Goal: Task Accomplishment & Management: Manage account settings

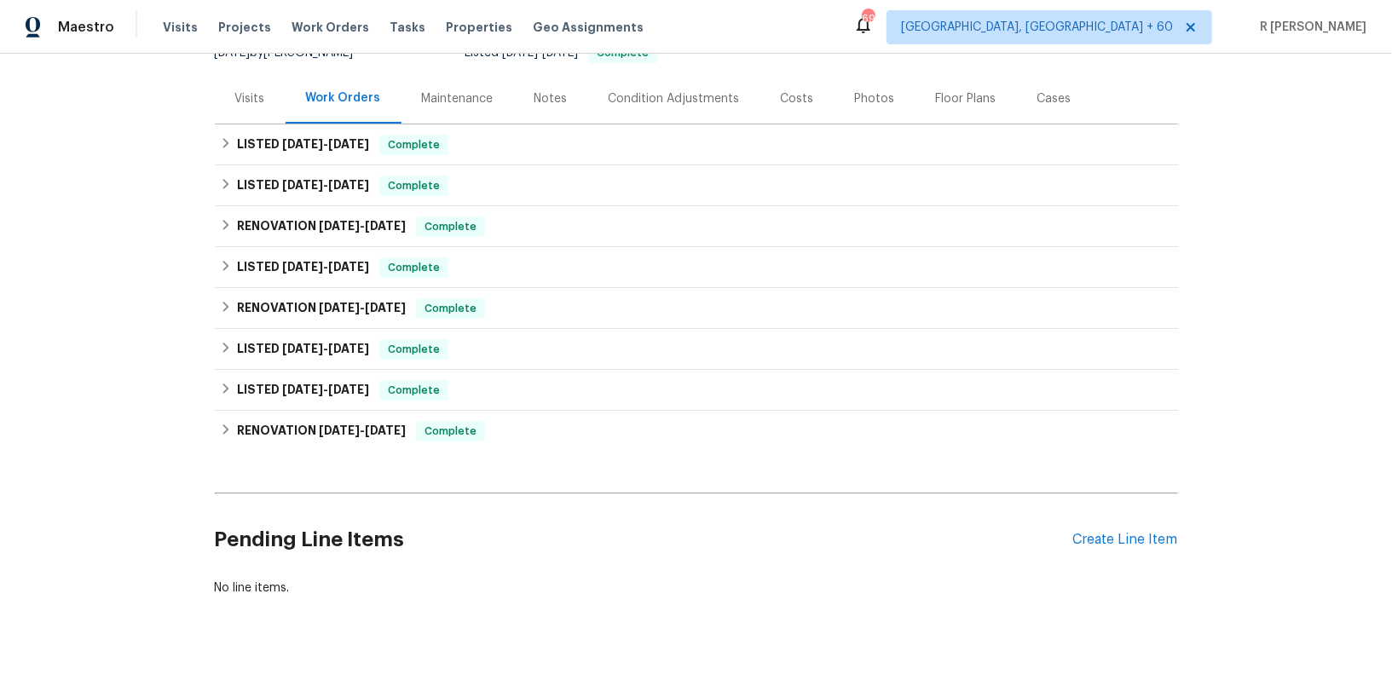
scroll to position [209, 0]
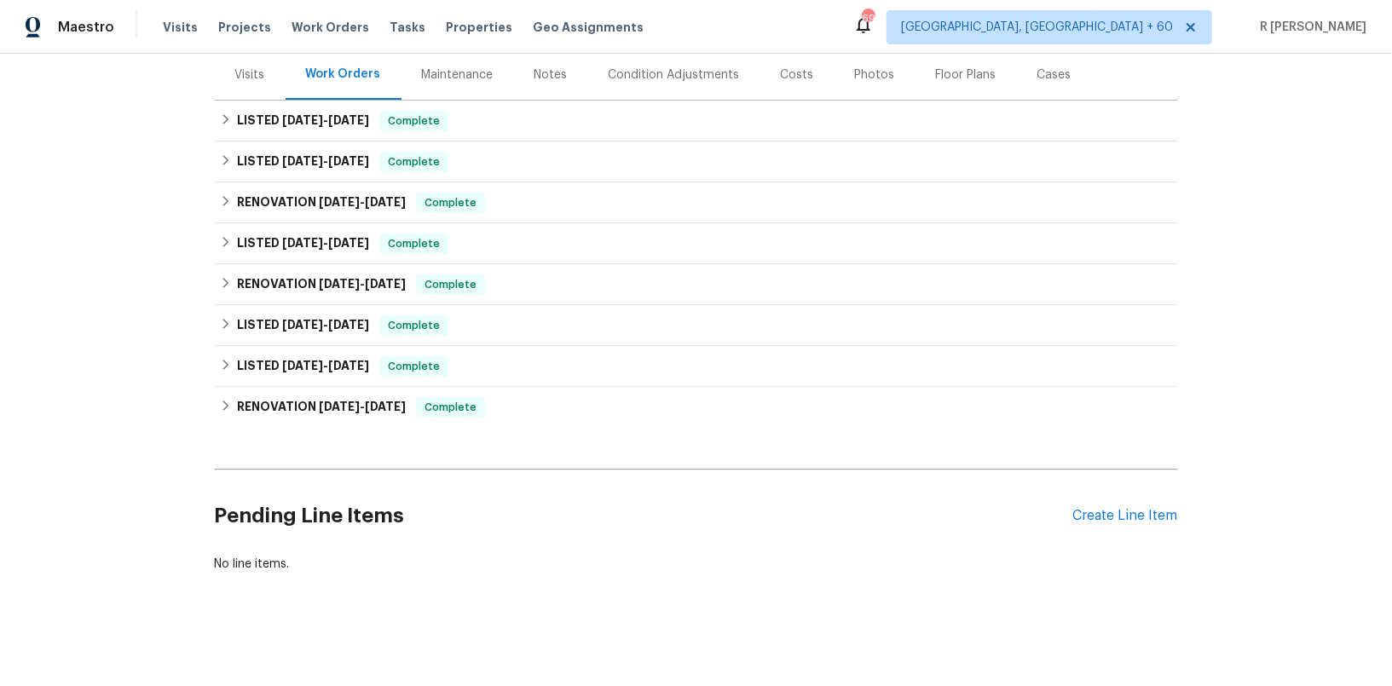
click at [1089, 503] on div "Pending Line Items Create Line Item" at bounding box center [696, 516] width 963 height 79
click at [1095, 509] on div "Create Line Item" at bounding box center [1125, 516] width 105 height 16
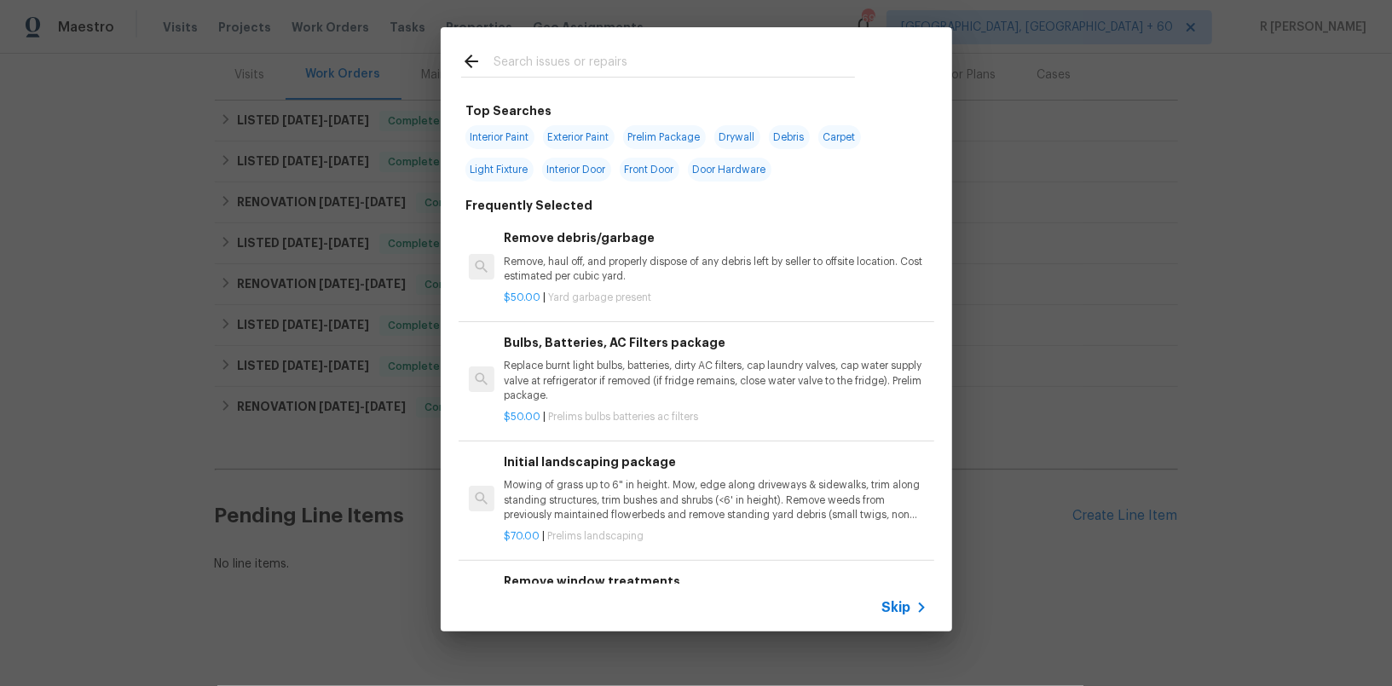
click at [896, 613] on span "Skip" at bounding box center [896, 607] width 29 height 17
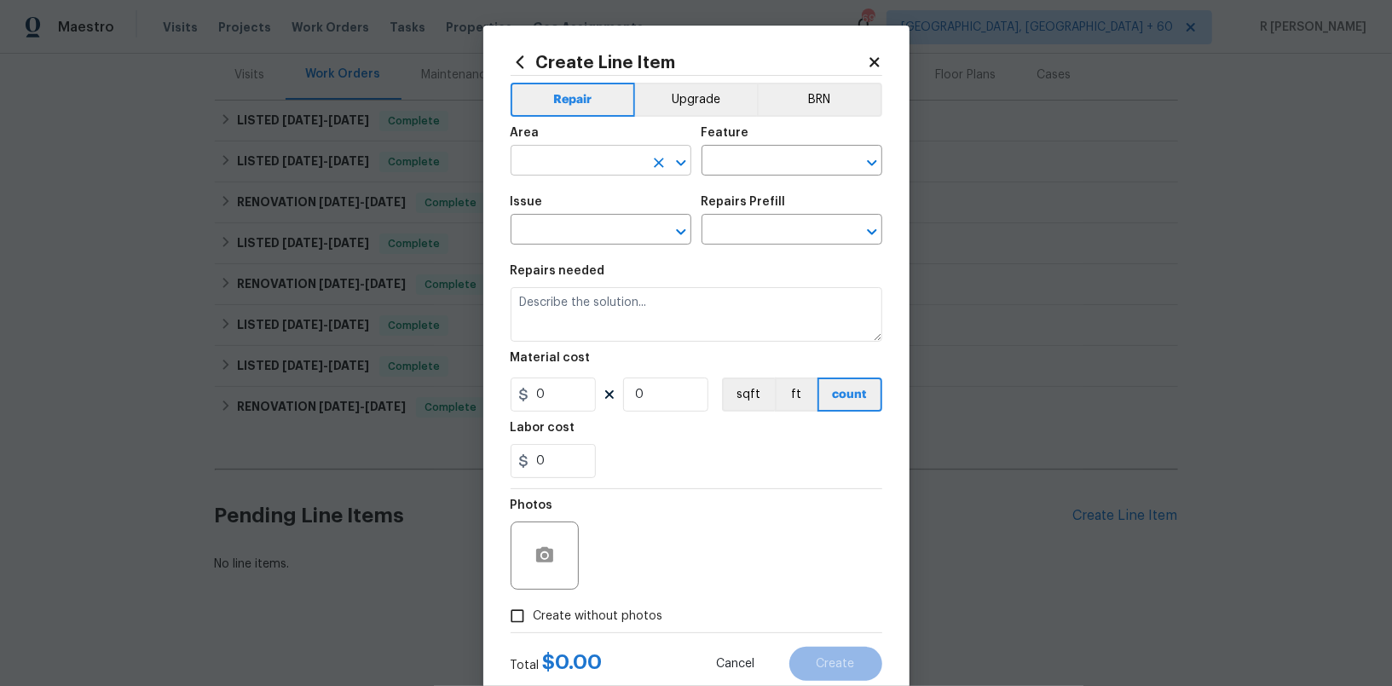
click at [560, 175] on input "text" at bounding box center [577, 162] width 133 height 26
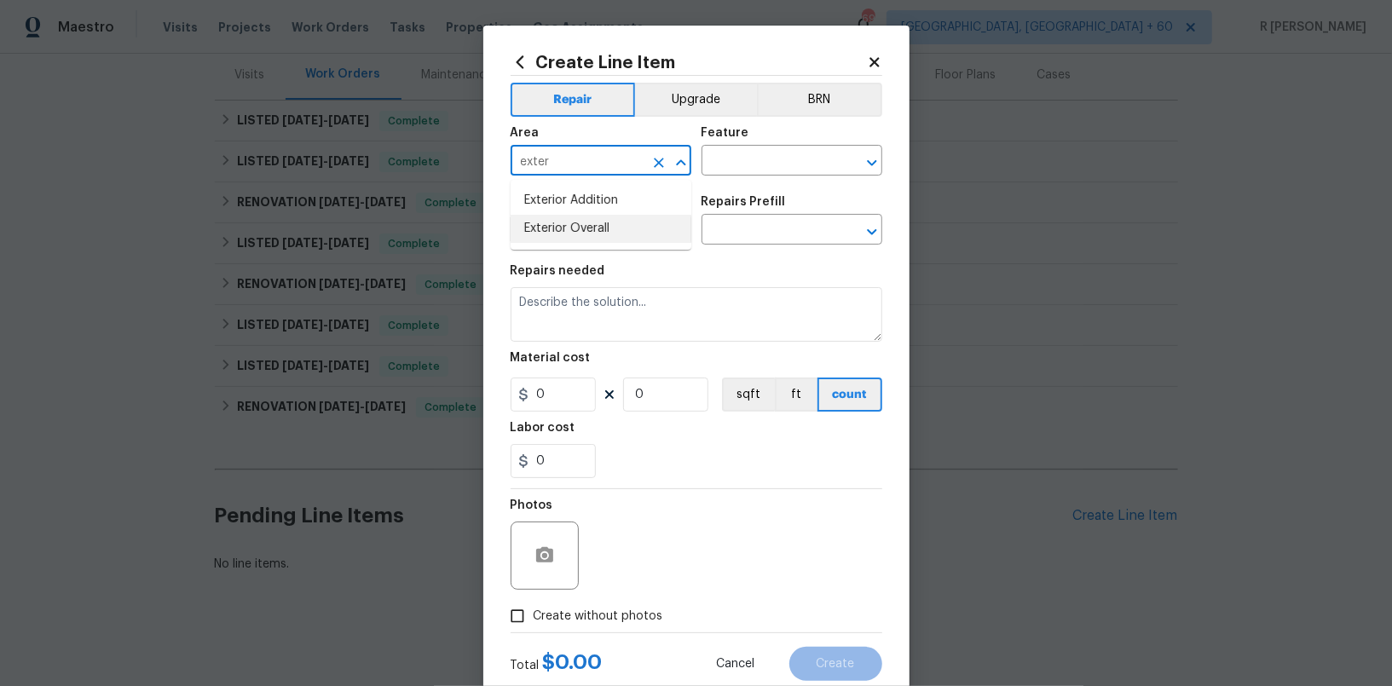
click at [542, 236] on li "Exterior Overall" at bounding box center [601, 229] width 181 height 28
type input "Exterior Overall"
click at [781, 171] on input "text" at bounding box center [768, 162] width 133 height 26
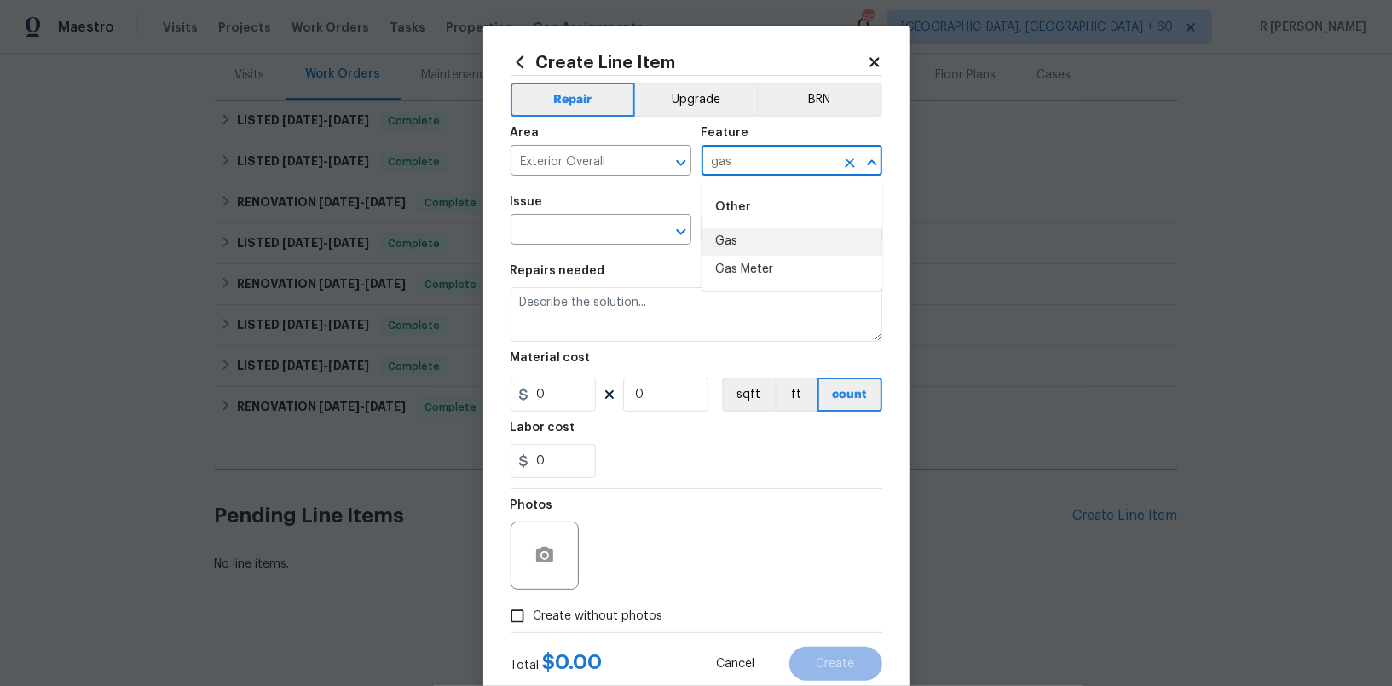
click at [772, 244] on li "Gas" at bounding box center [792, 242] width 181 height 28
type input "Gas"
click at [586, 239] on input "text" at bounding box center [577, 231] width 133 height 26
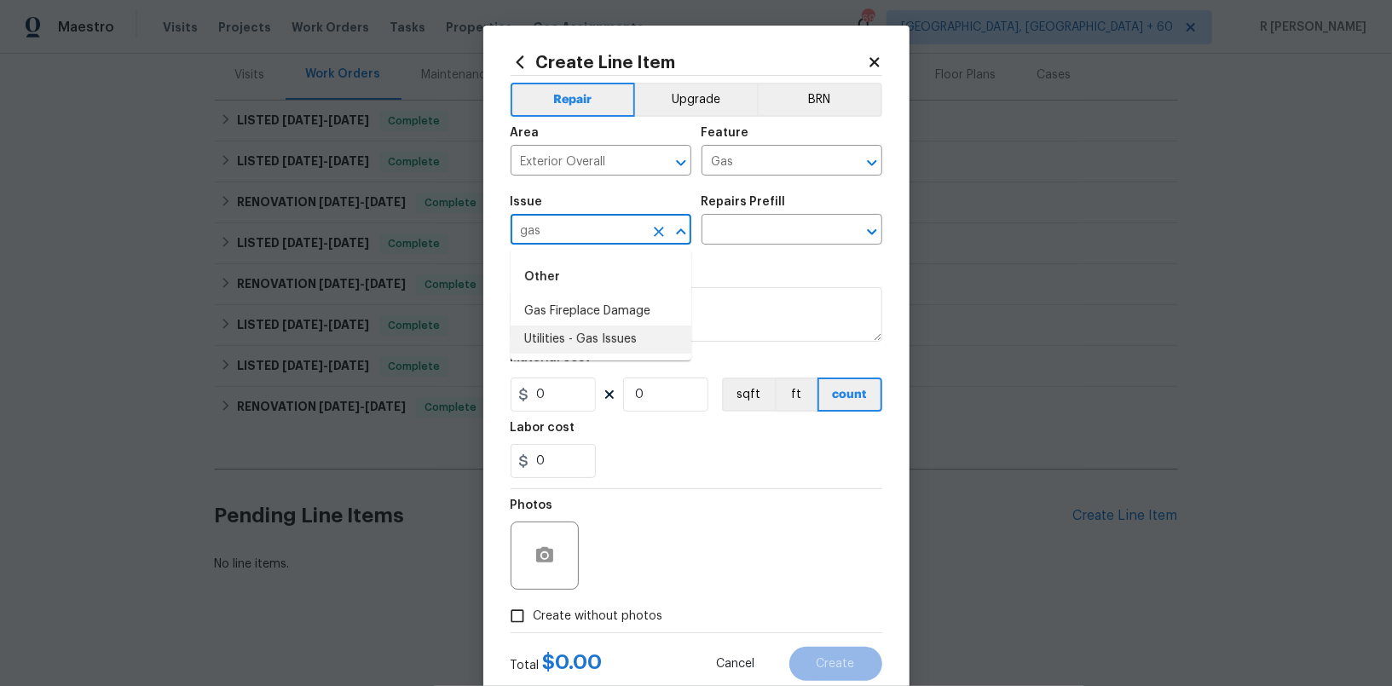
click at [578, 335] on li "Utilities - Gas Issues" at bounding box center [601, 340] width 181 height 28
type input "Utilities - Gas Issues"
click at [731, 228] on input "text" at bounding box center [768, 231] width 133 height 26
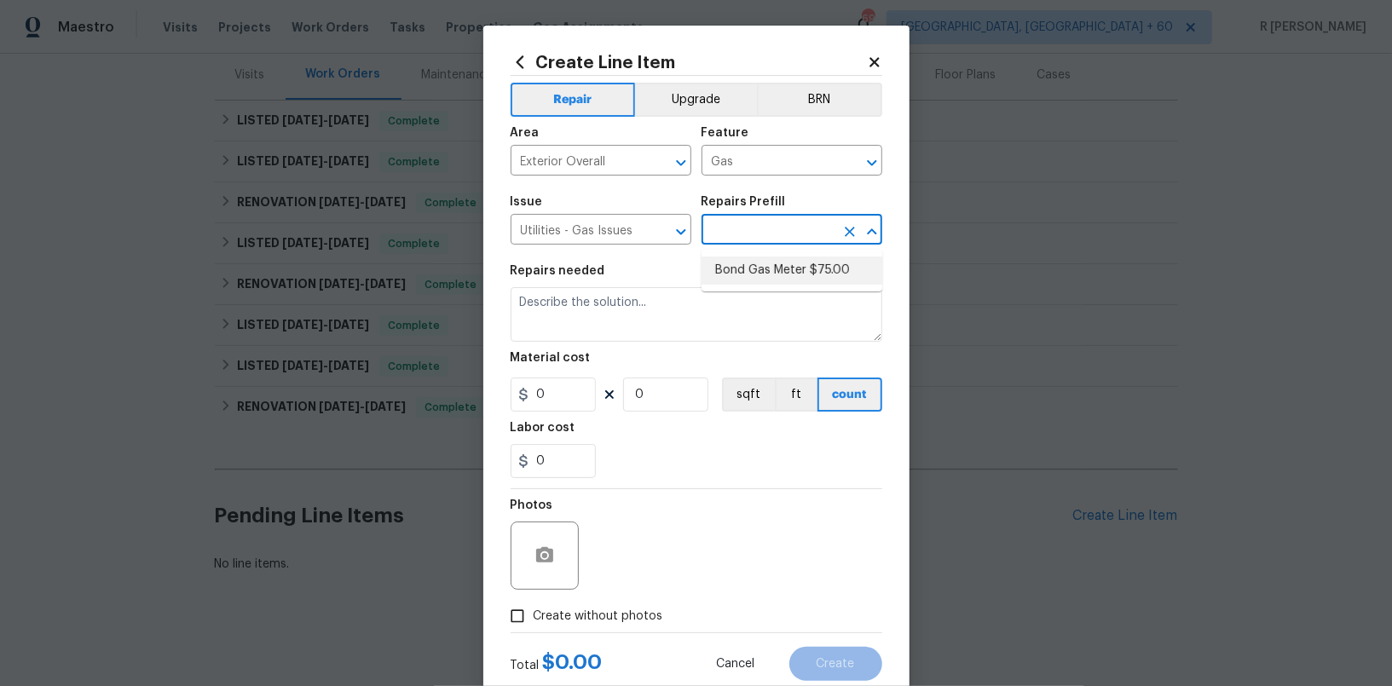
click at [737, 263] on li "Bond Gas Meter $75.00" at bounding box center [792, 271] width 181 height 28
type input "Bond Gas Meter $75.00"
type textarea "Bond Gas Meter: add grounding clamp to gas line near gas meter and wire to grou…"
type input "1"
type input "75"
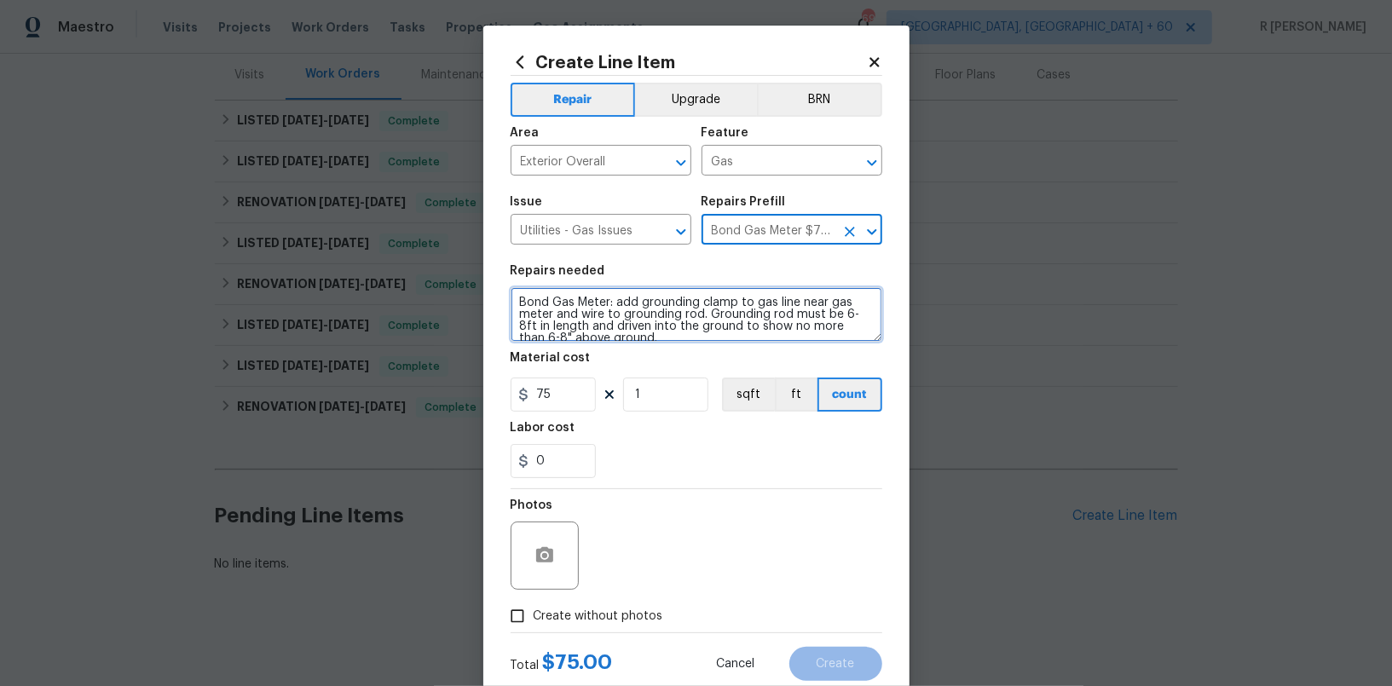
click at [620, 317] on textarea "Bond Gas Meter: add grounding clamp to gas line near gas meter and wire to grou…" at bounding box center [697, 314] width 372 height 55
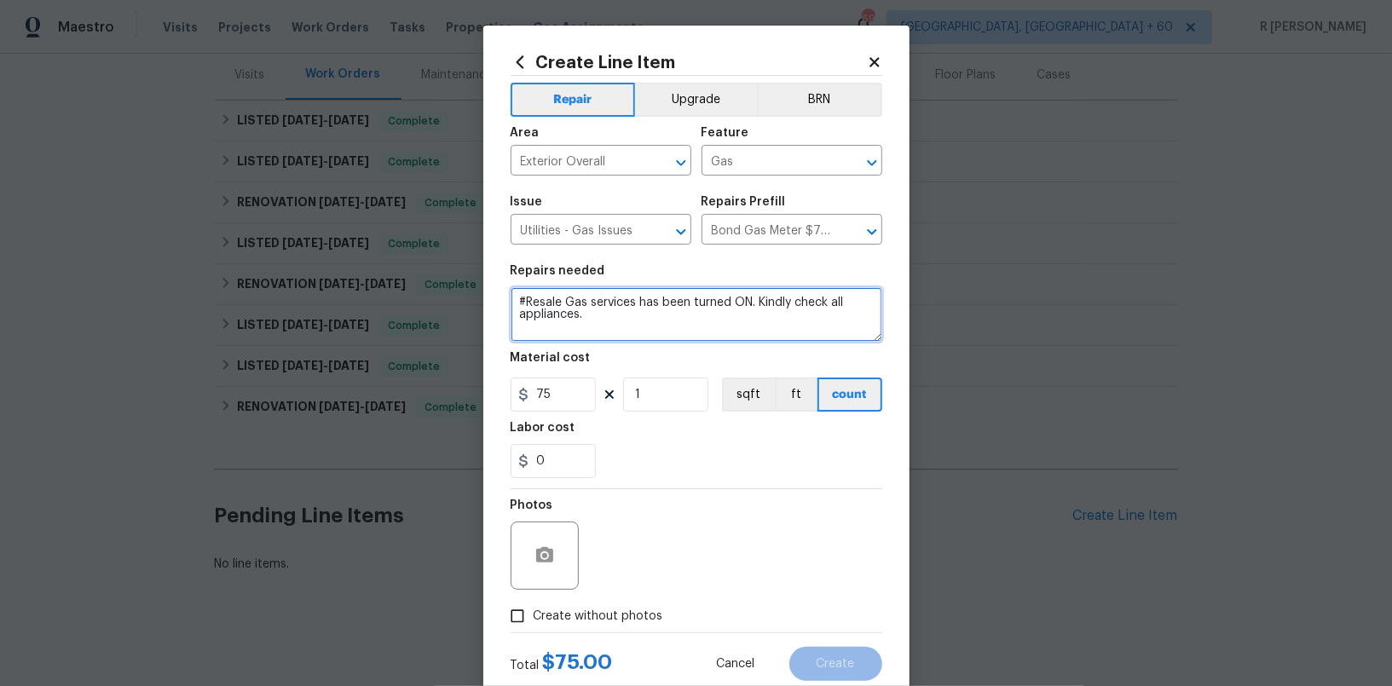
type textarea "#Resale Gas services has been turned ON. Kindly check all appliances."
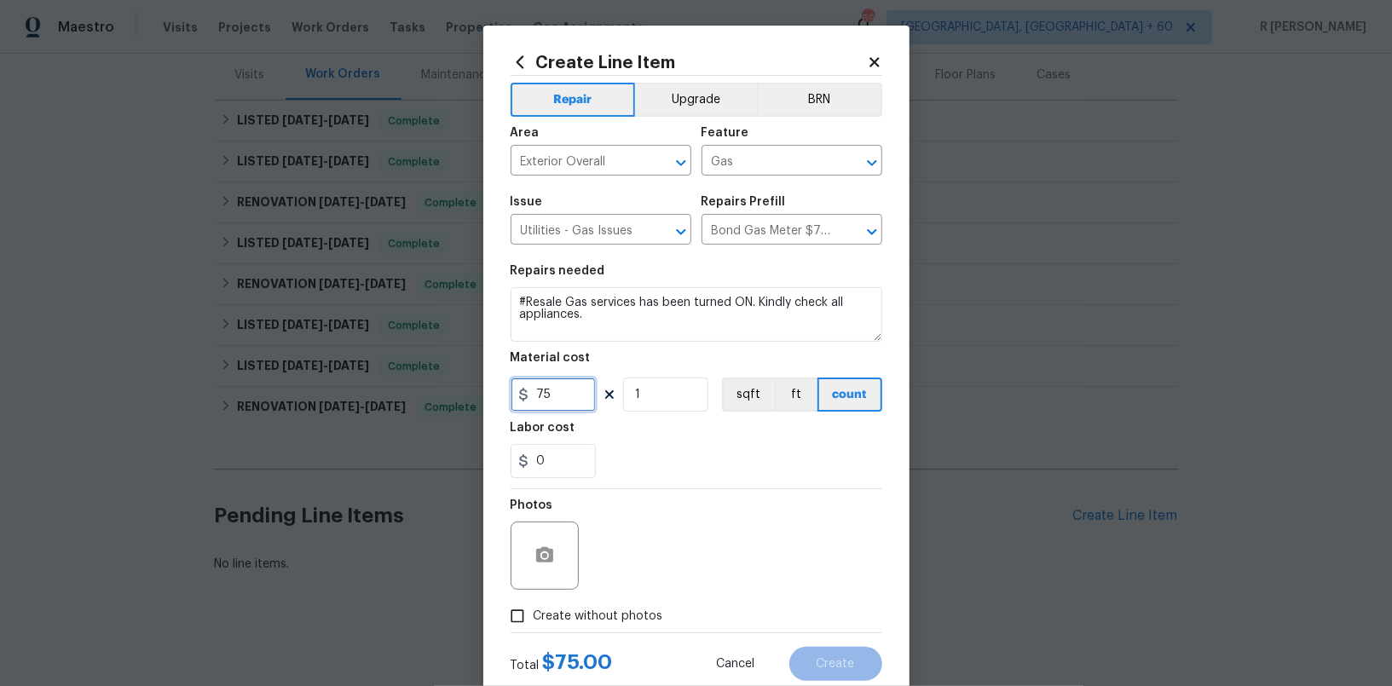
click at [559, 397] on input "75" at bounding box center [553, 395] width 85 height 34
type input "125"
click at [543, 616] on span "Create without photos" at bounding box center [599, 617] width 130 height 18
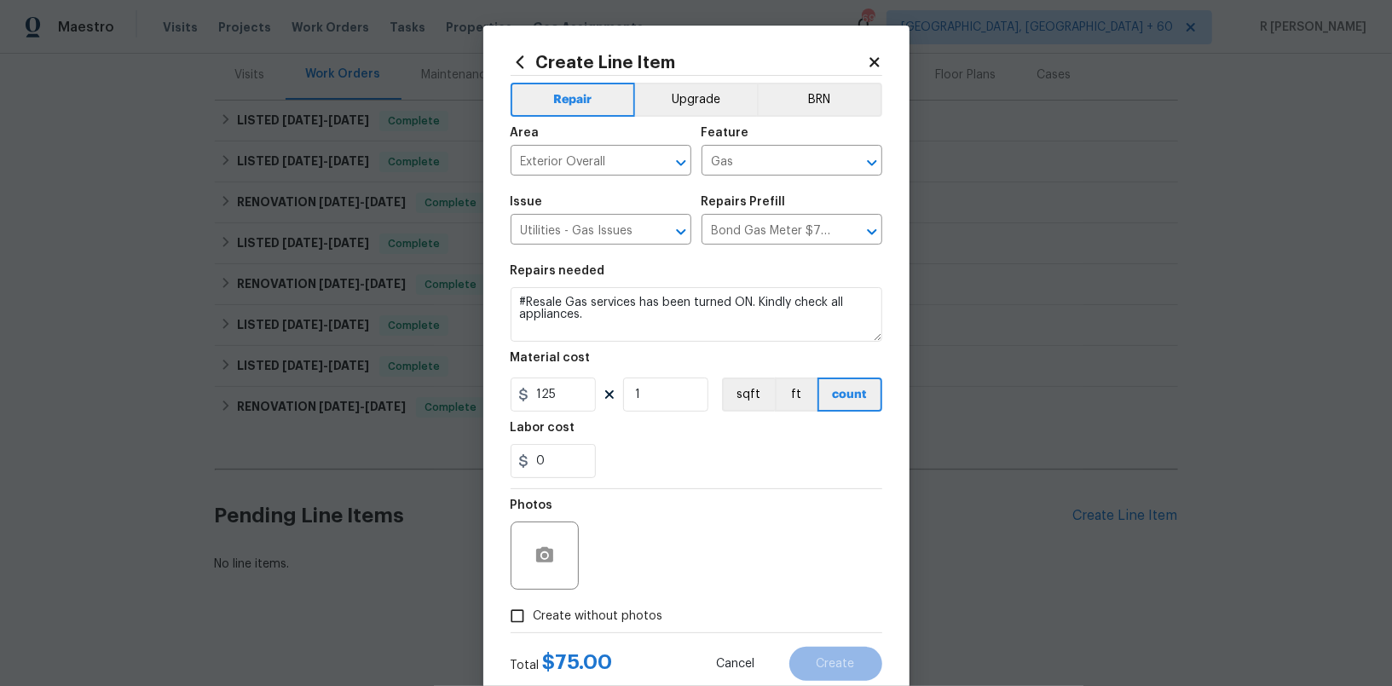
click at [534, 616] on input "Create without photos" at bounding box center [517, 616] width 32 height 32
checkbox input "true"
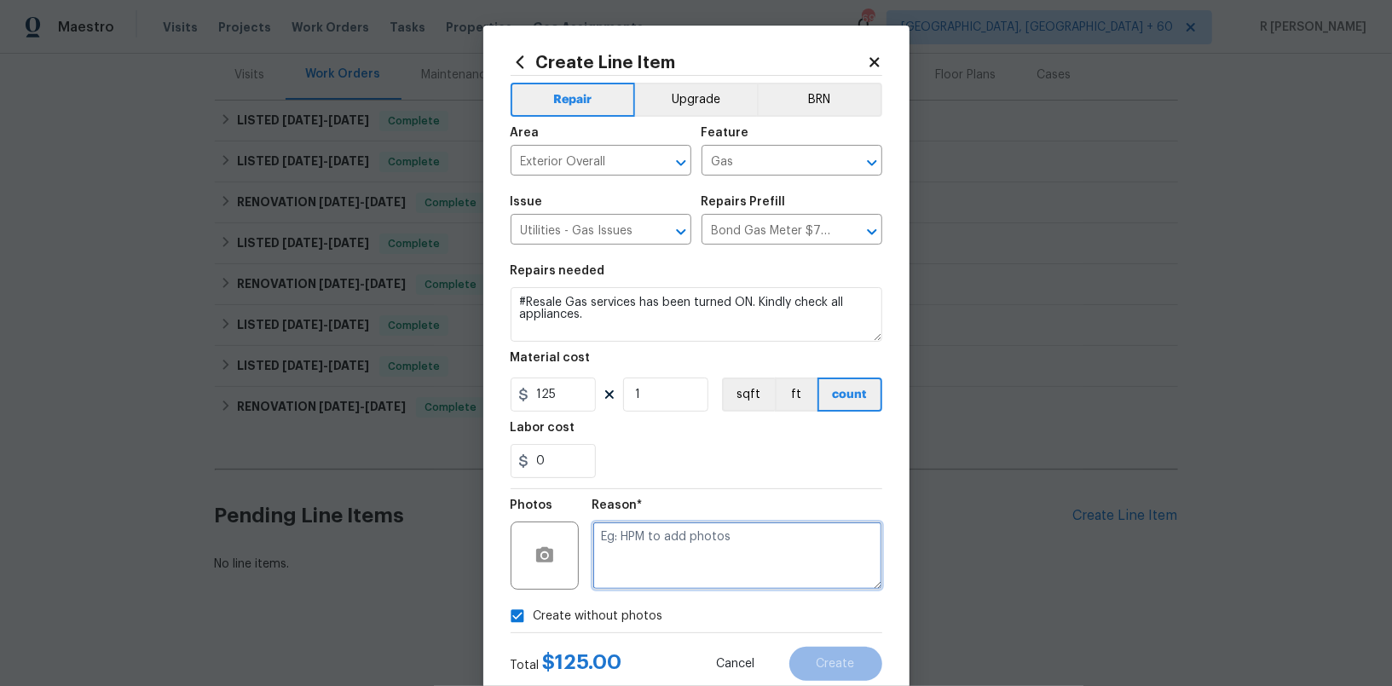
click at [673, 553] on textarea at bounding box center [737, 556] width 290 height 68
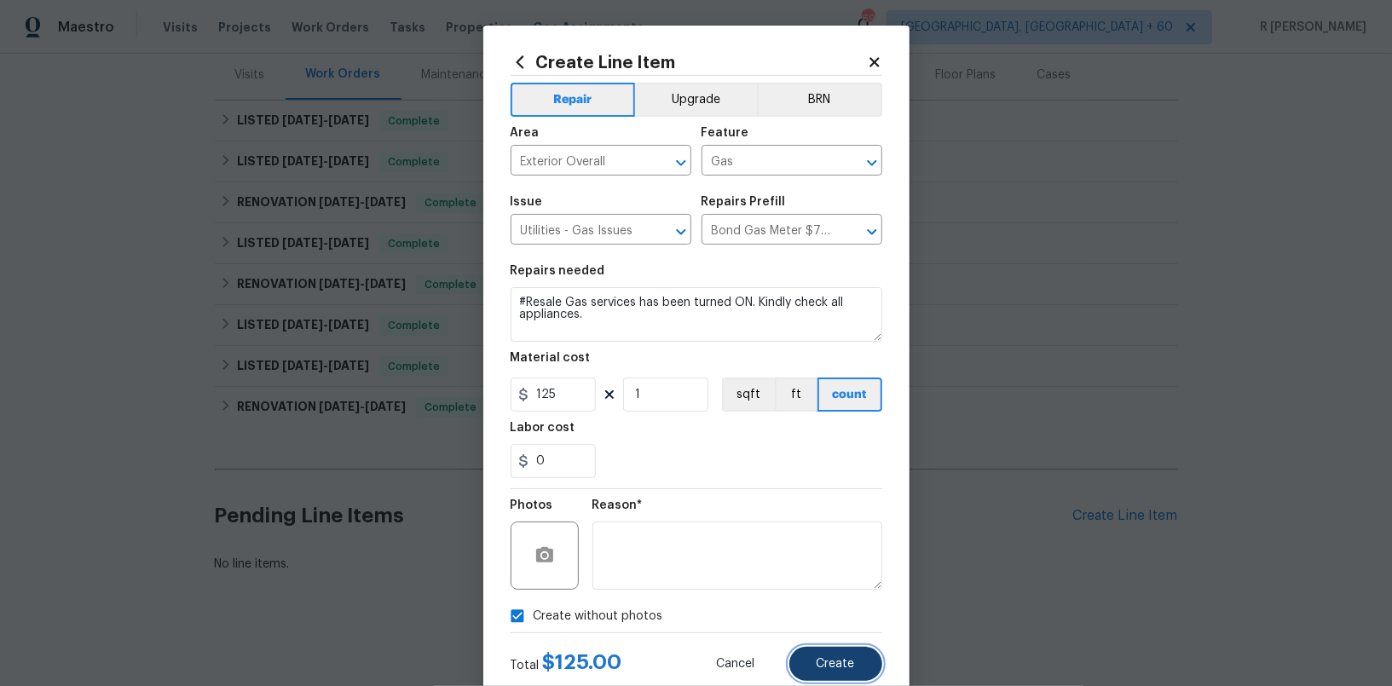
click at [830, 655] on button "Create" at bounding box center [835, 664] width 93 height 34
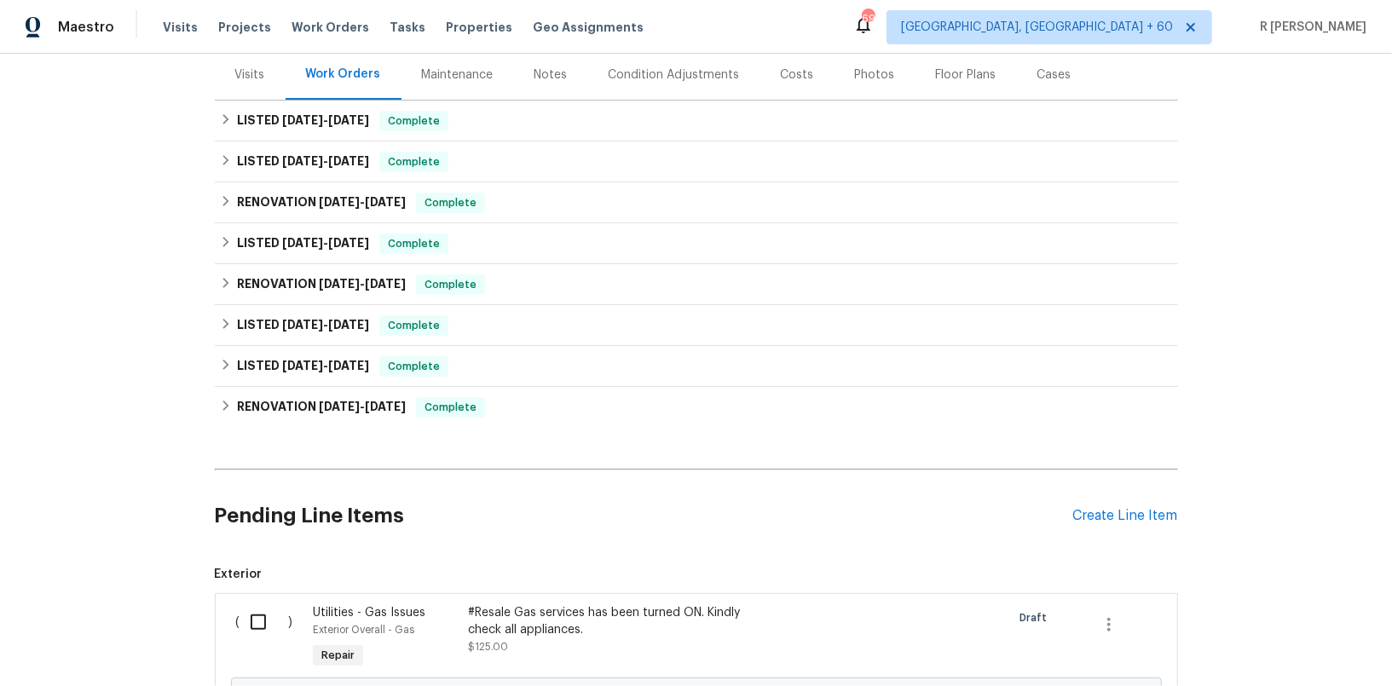
click at [259, 623] on input "checkbox" at bounding box center [264, 622] width 49 height 36
checkbox input "true"
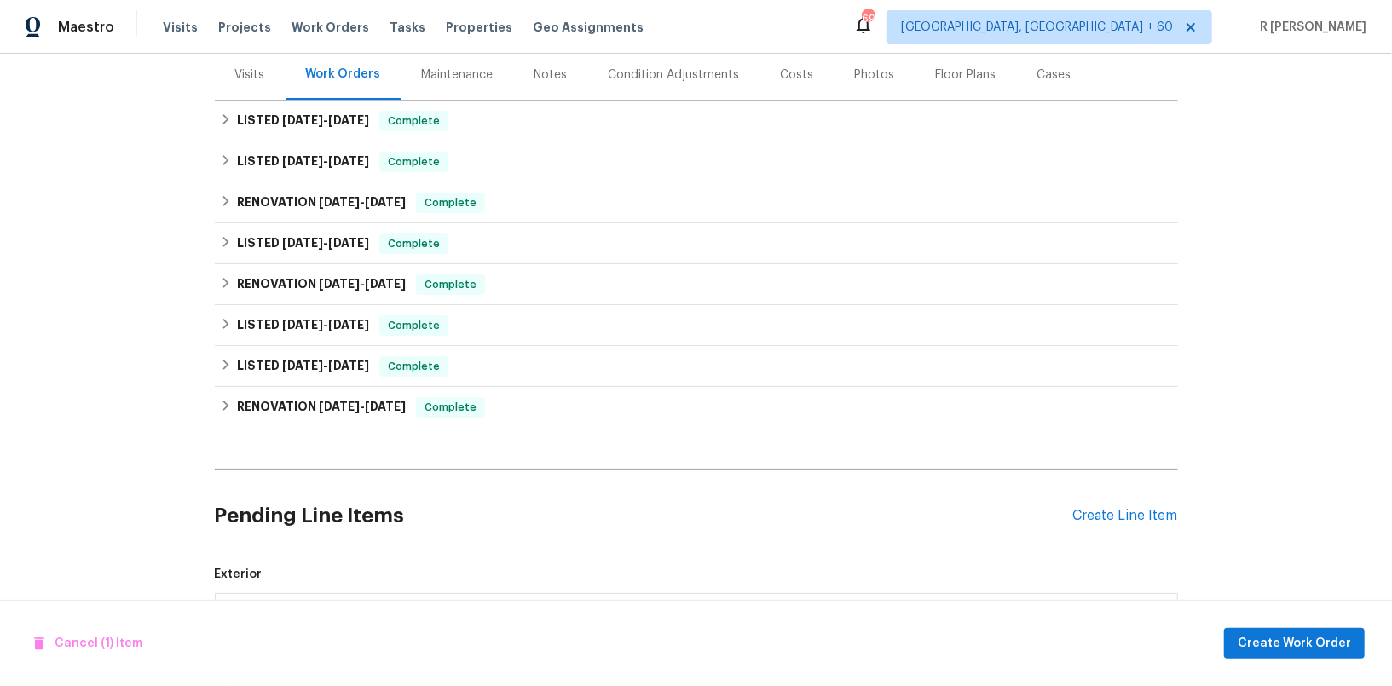
scroll to position [402, 0]
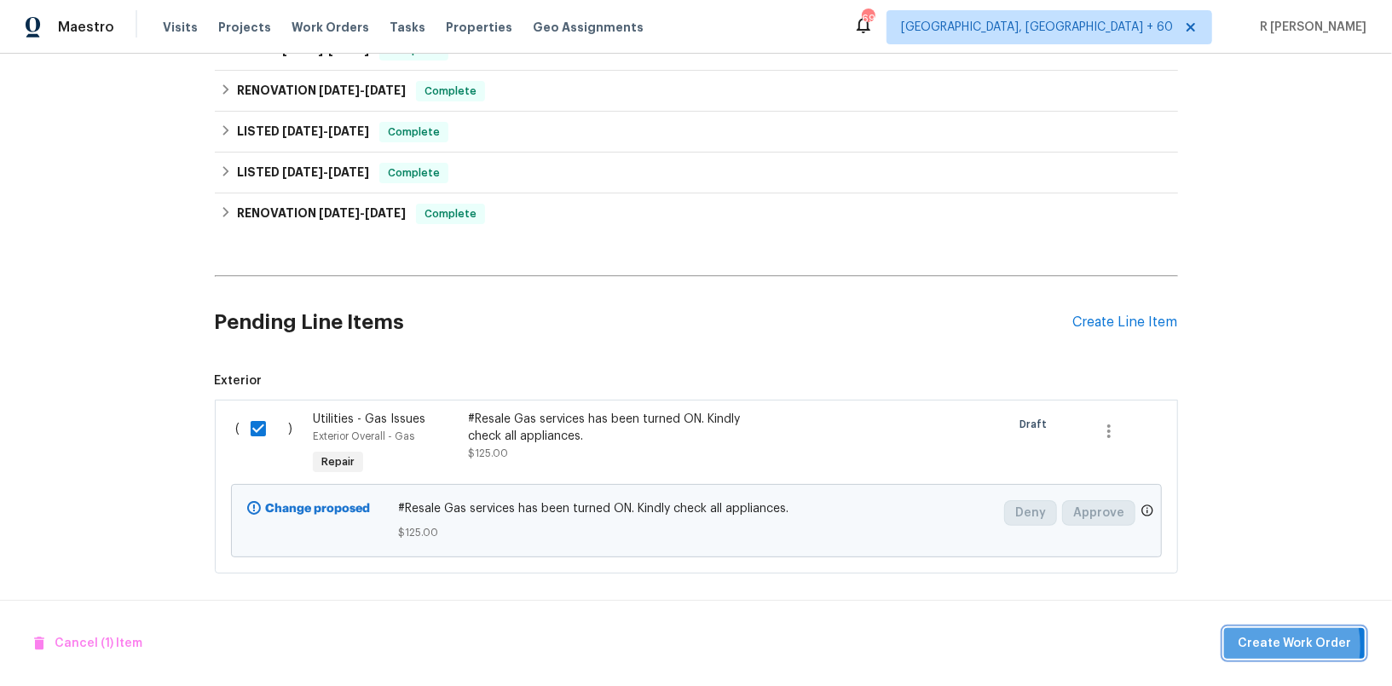
click at [1263, 646] on span "Create Work Order" at bounding box center [1294, 643] width 113 height 21
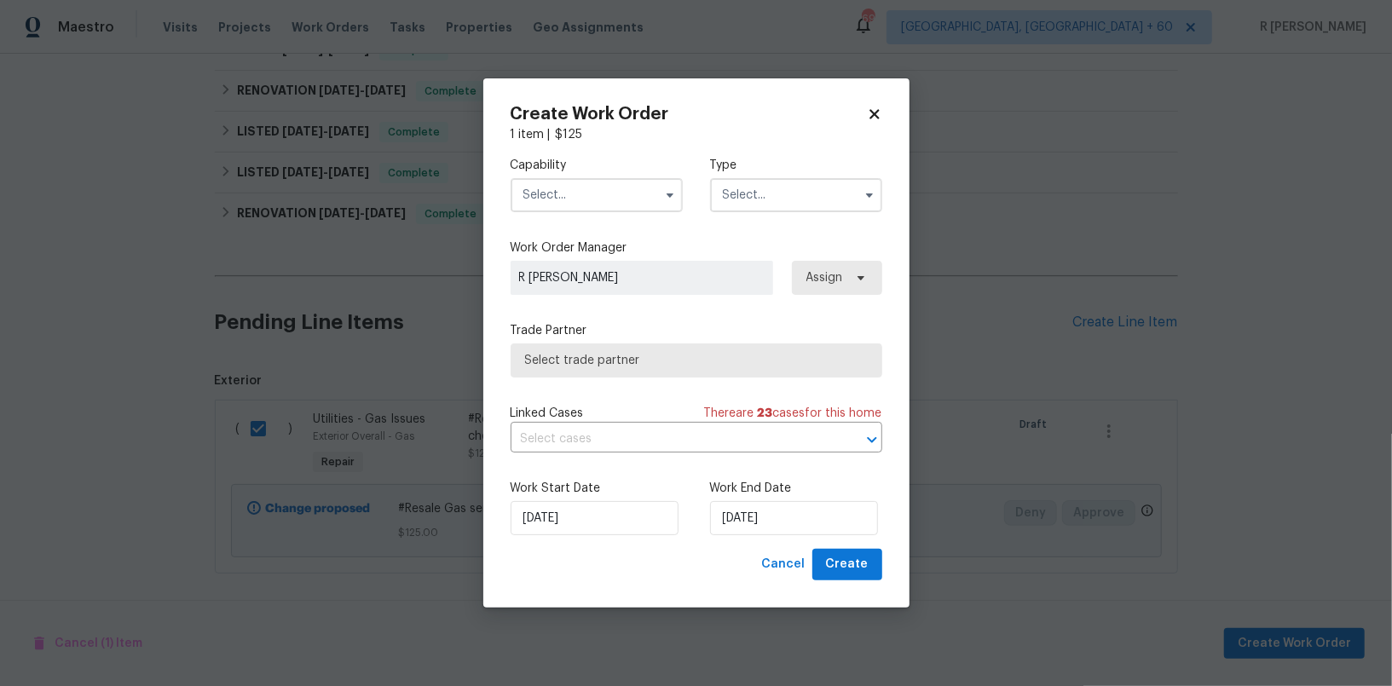
click at [595, 211] on input "text" at bounding box center [597, 195] width 172 height 34
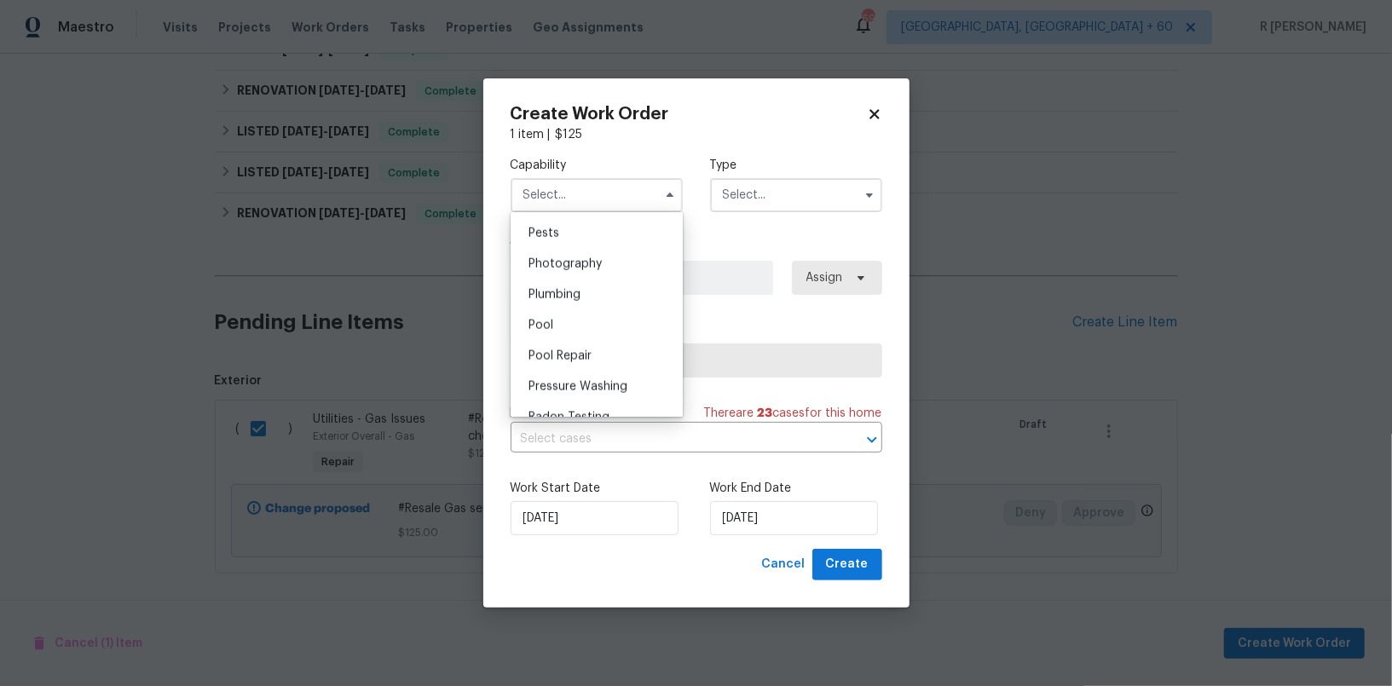
scroll to position [1462, 0]
click at [579, 290] on span "Plumbing" at bounding box center [555, 294] width 52 height 12
type input "Plumbing"
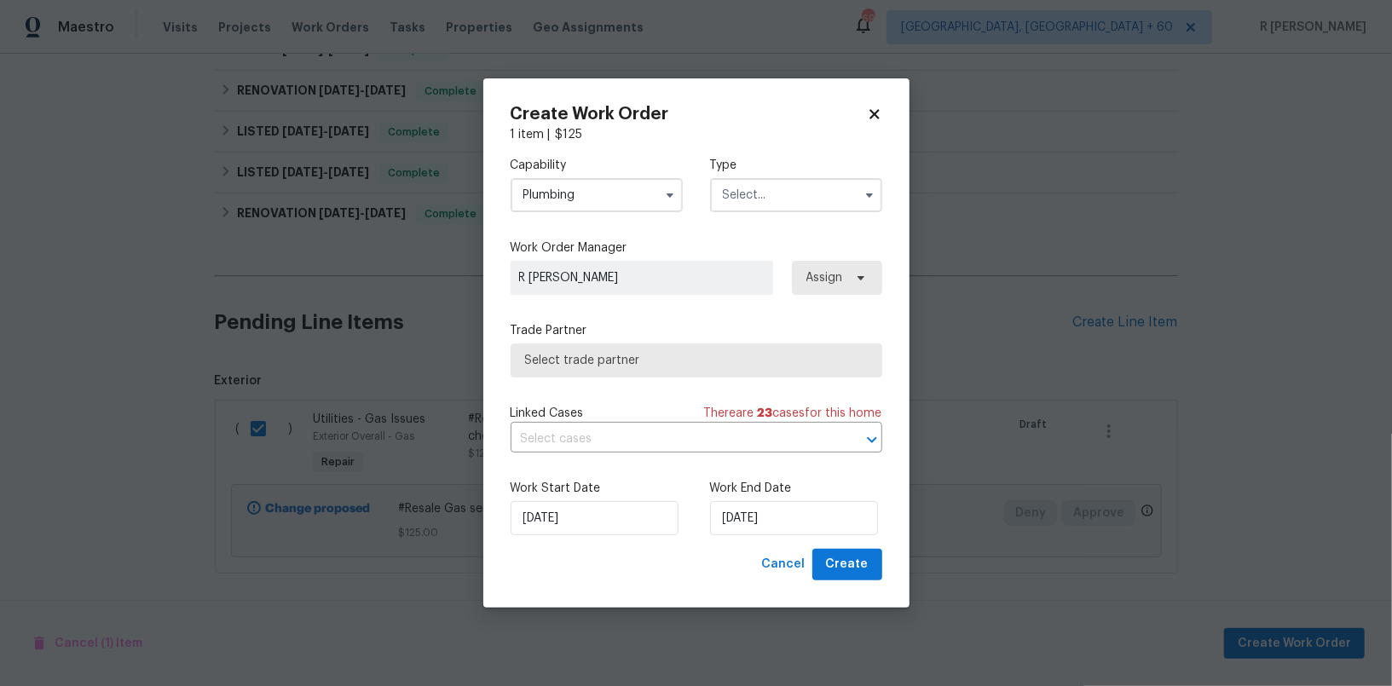
click at [772, 194] on input "text" at bounding box center [796, 195] width 172 height 34
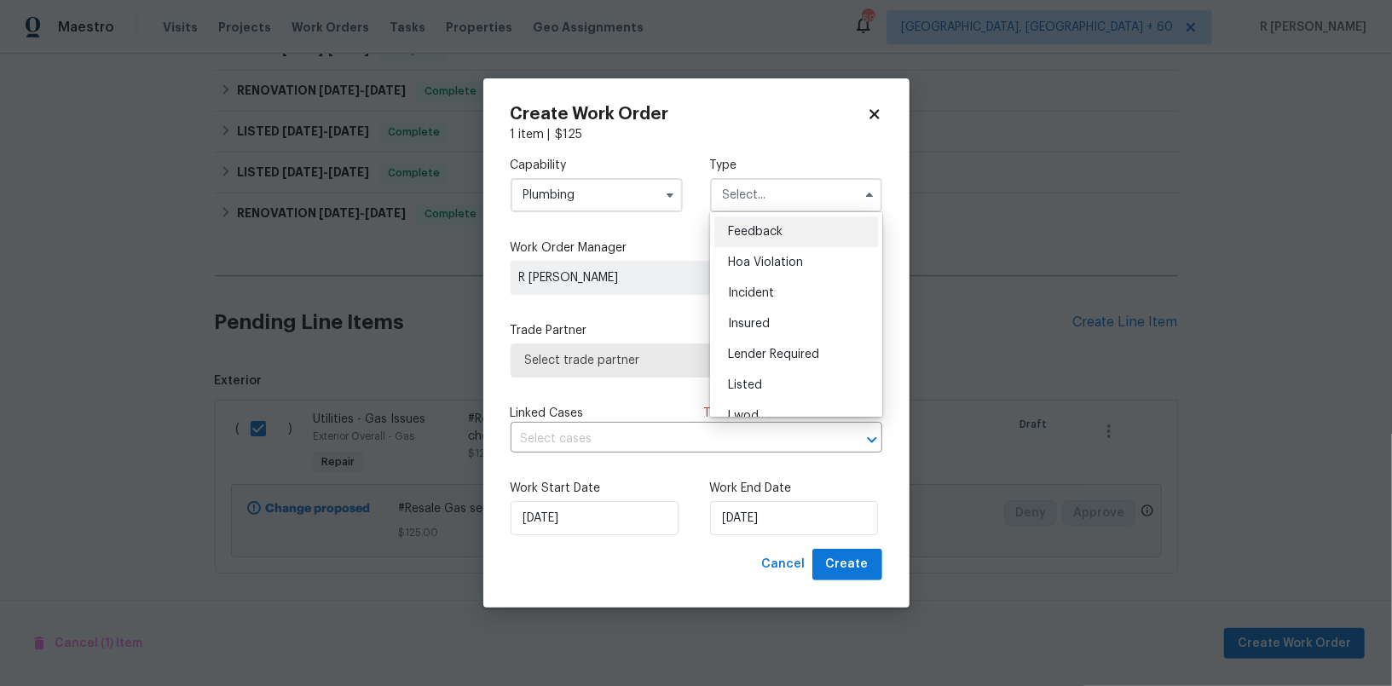
click at [774, 224] on div "Feedback" at bounding box center [796, 232] width 164 height 31
type input "Feedback"
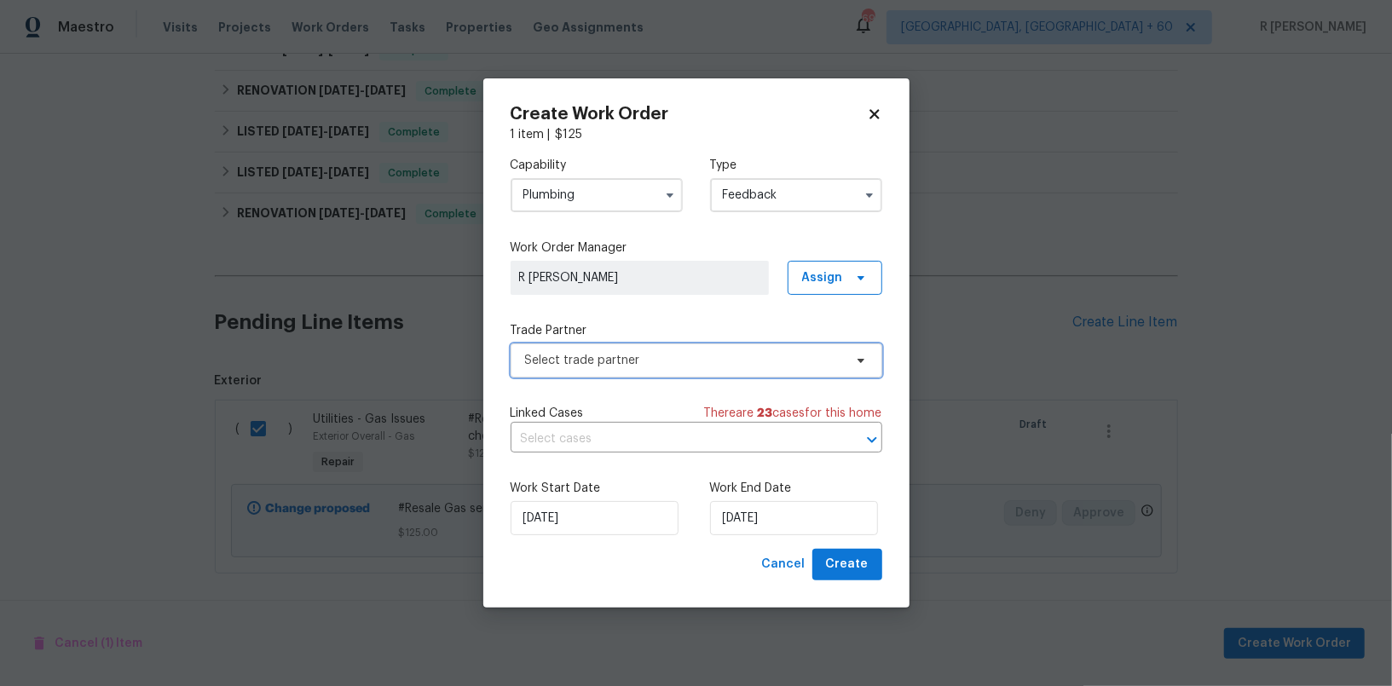
click at [640, 361] on span "Select trade partner" at bounding box center [684, 360] width 318 height 17
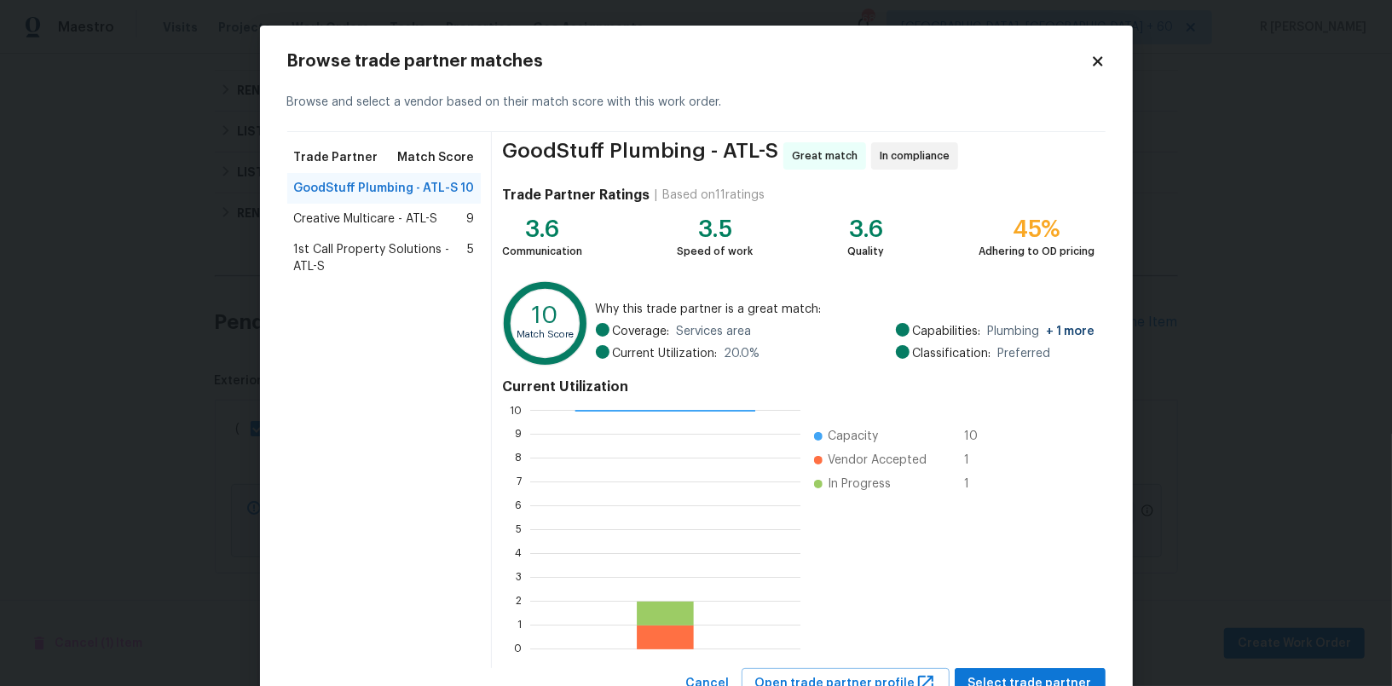
scroll to position [65, 0]
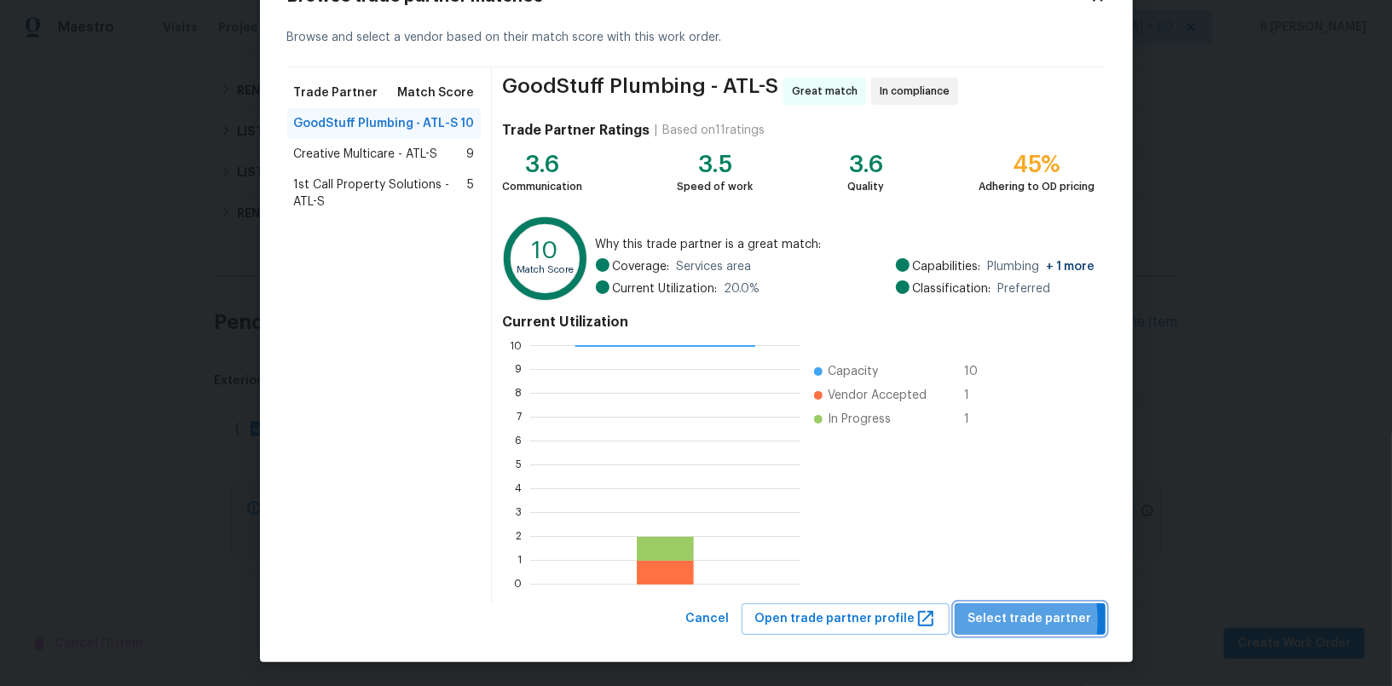
click at [991, 619] on span "Select trade partner" at bounding box center [1030, 619] width 124 height 21
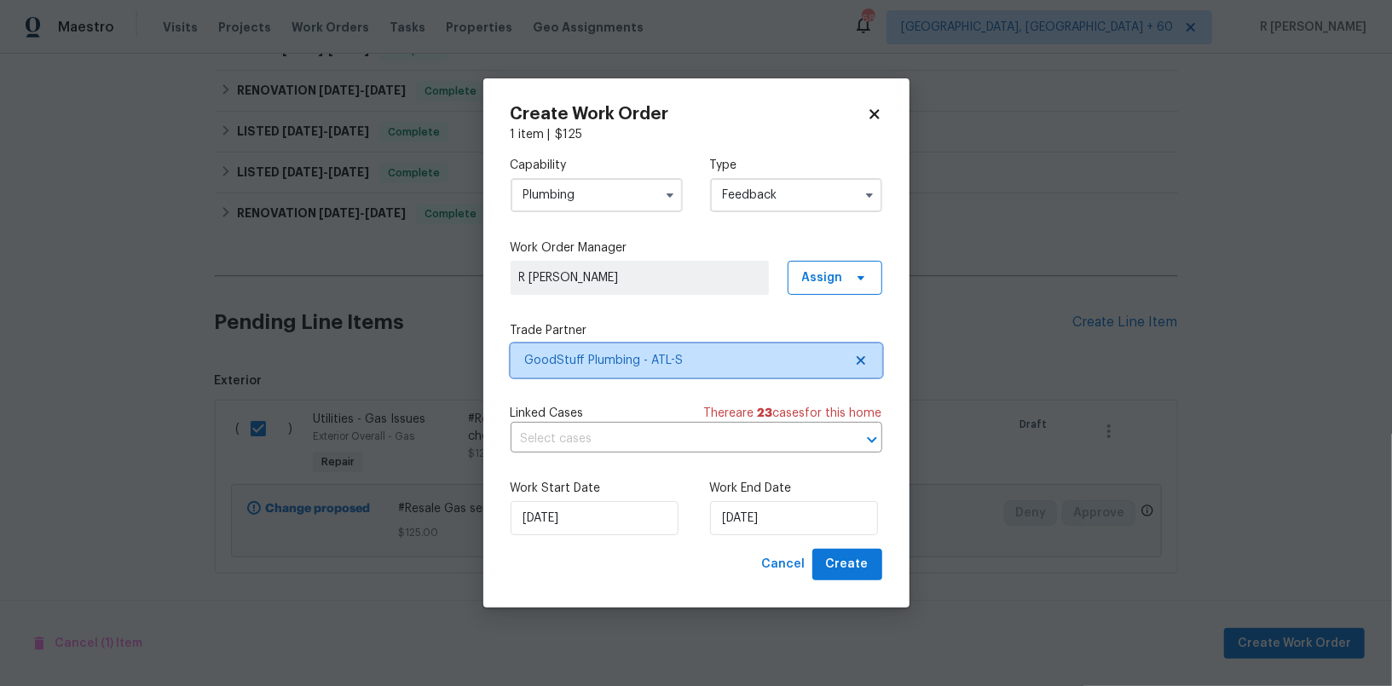
scroll to position [0, 0]
click at [756, 523] on input "23/09/2025" at bounding box center [794, 518] width 168 height 34
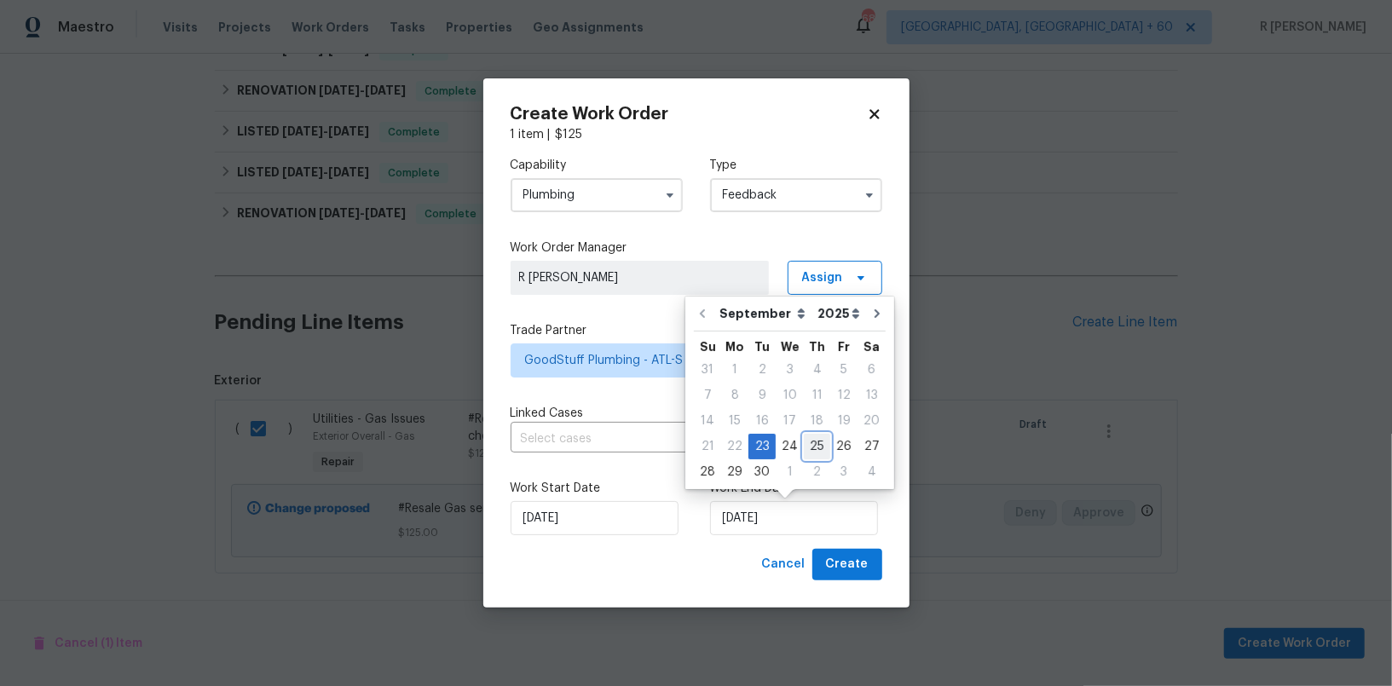
click at [821, 440] on div "25" at bounding box center [817, 447] width 26 height 24
type input "25/09/2025"
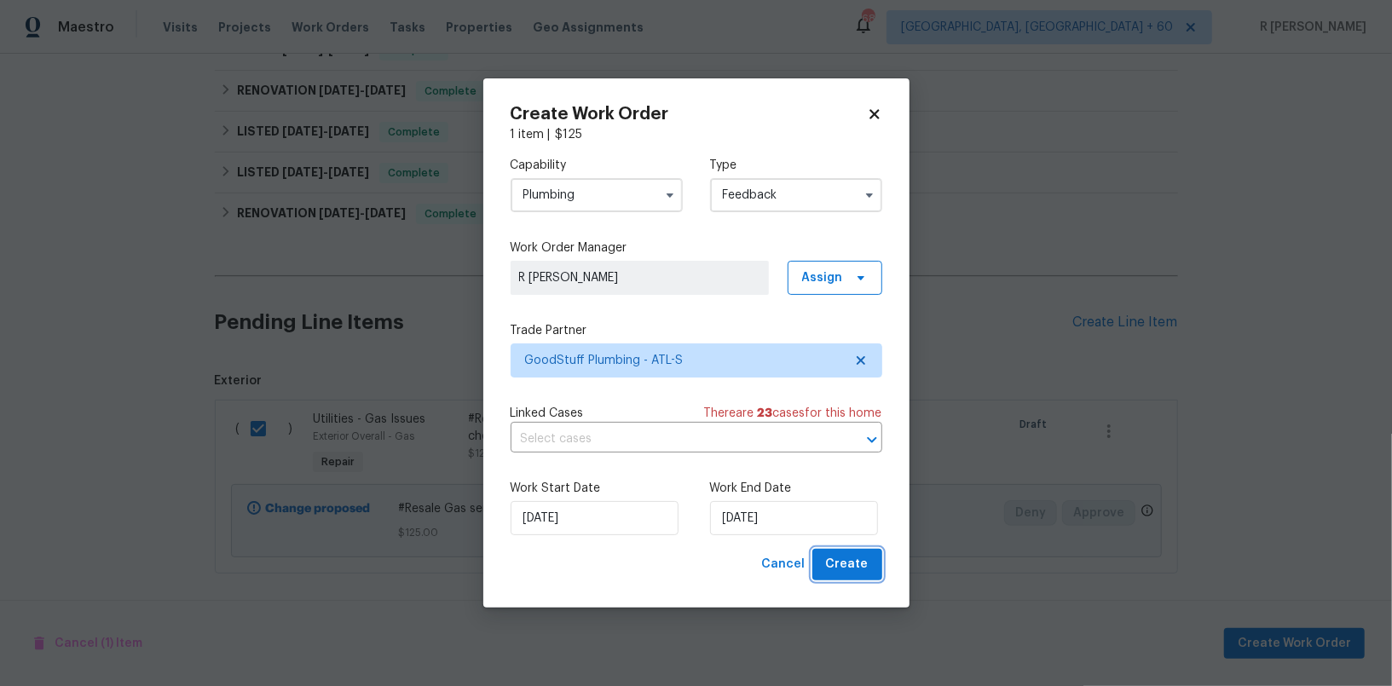
click at [833, 571] on span "Create" at bounding box center [847, 564] width 43 height 21
checkbox input "false"
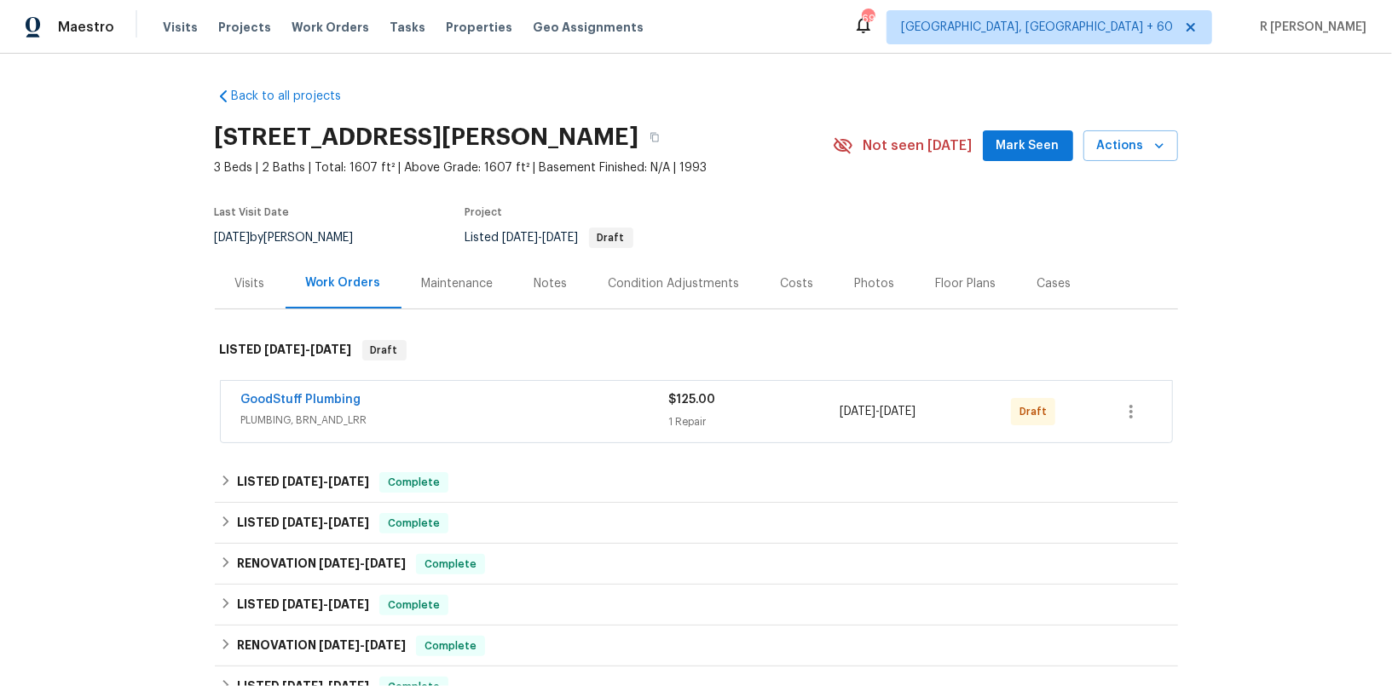
click at [377, 412] on span "PLUMBING, BRN_AND_LRR" at bounding box center [455, 420] width 428 height 17
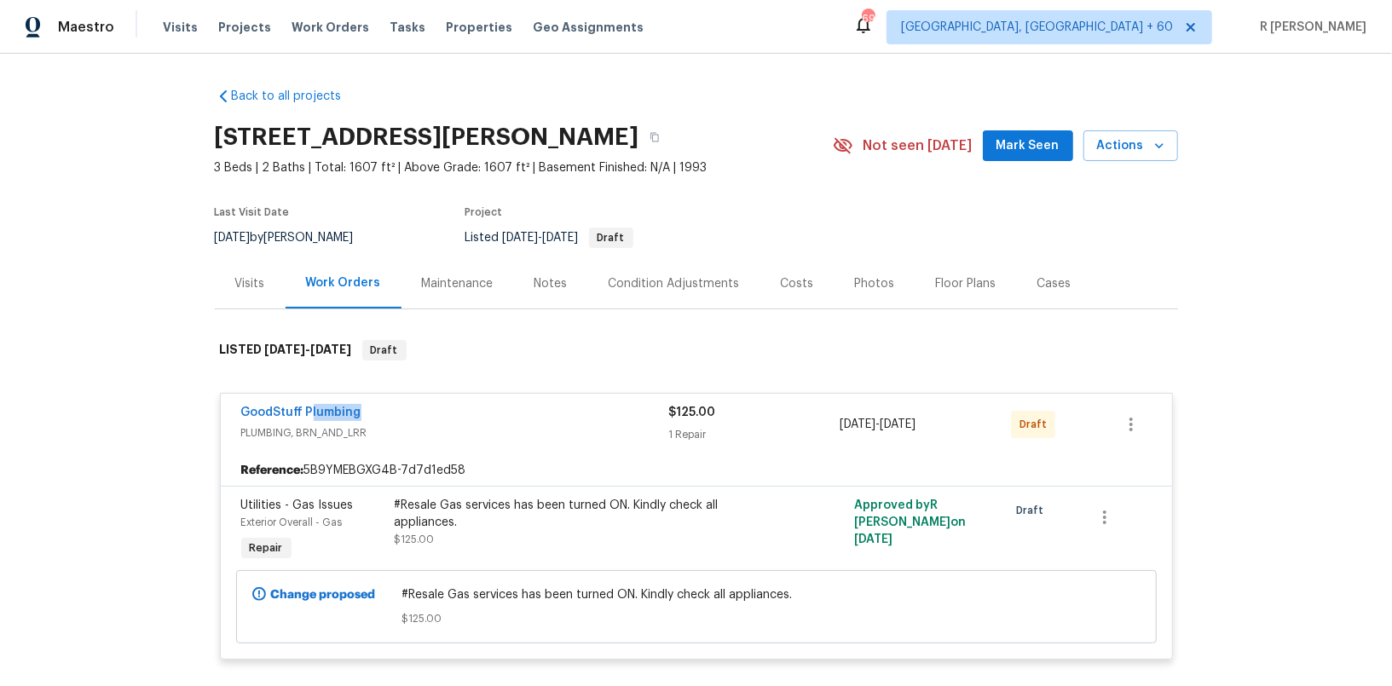
drag, startPoint x: 369, startPoint y: 412, endPoint x: 237, endPoint y: 412, distance: 132.1
click at [237, 412] on div "GoodStuff Plumbing PLUMBING, BRN_AND_LRR $125.00 1 Repair 9/23/2025 - 9/25/2025…" at bounding box center [696, 424] width 951 height 61
copy link "GoodStuff Plumbing"
click at [276, 426] on span "PLUMBING, BRN_AND_LRR" at bounding box center [455, 433] width 428 height 17
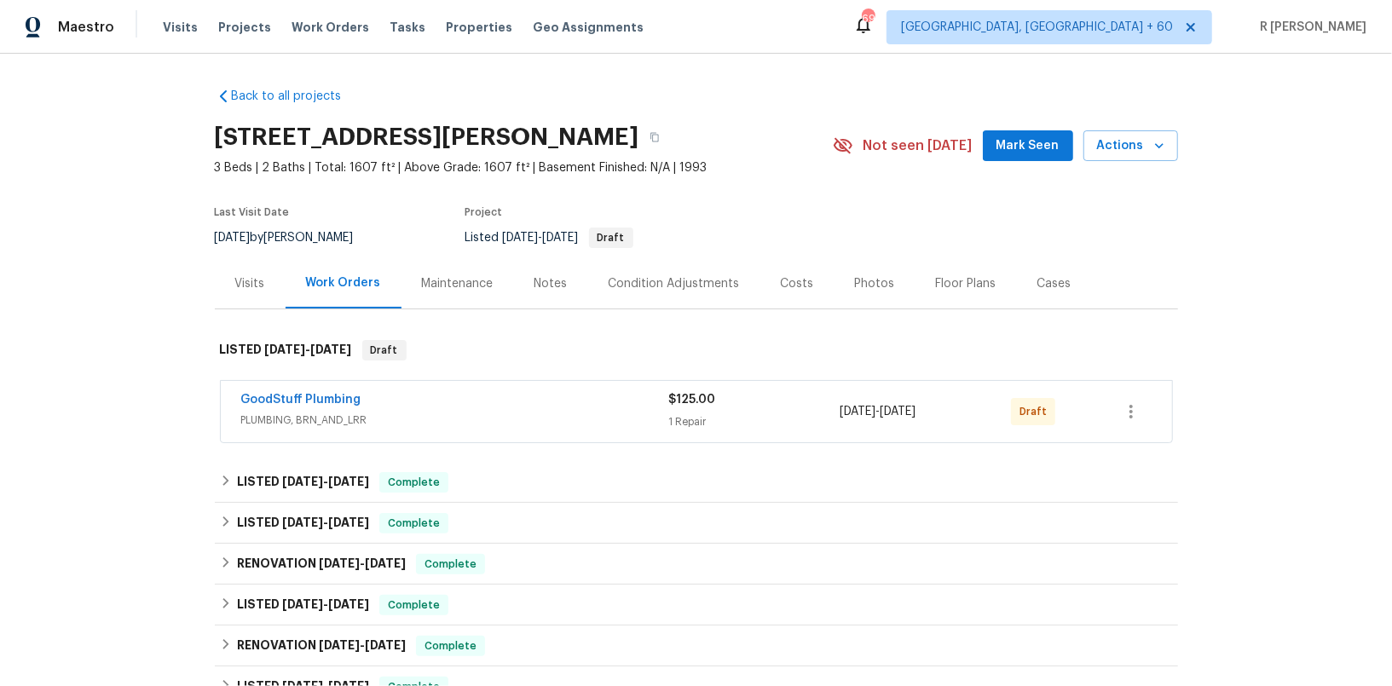
click at [448, 402] on div "GoodStuff Plumbing" at bounding box center [455, 401] width 428 height 20
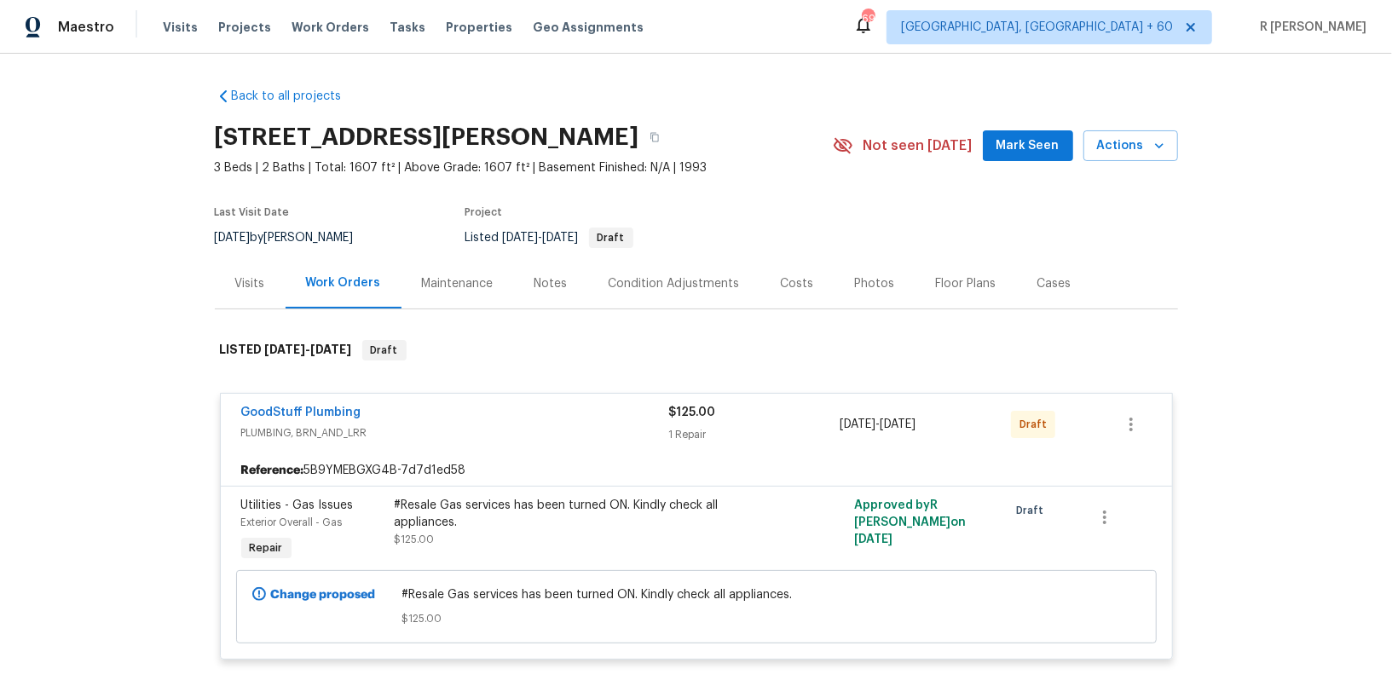
click at [457, 517] on div "#Resale Gas services has been turned ON. Kindly check all appliances." at bounding box center [581, 514] width 373 height 34
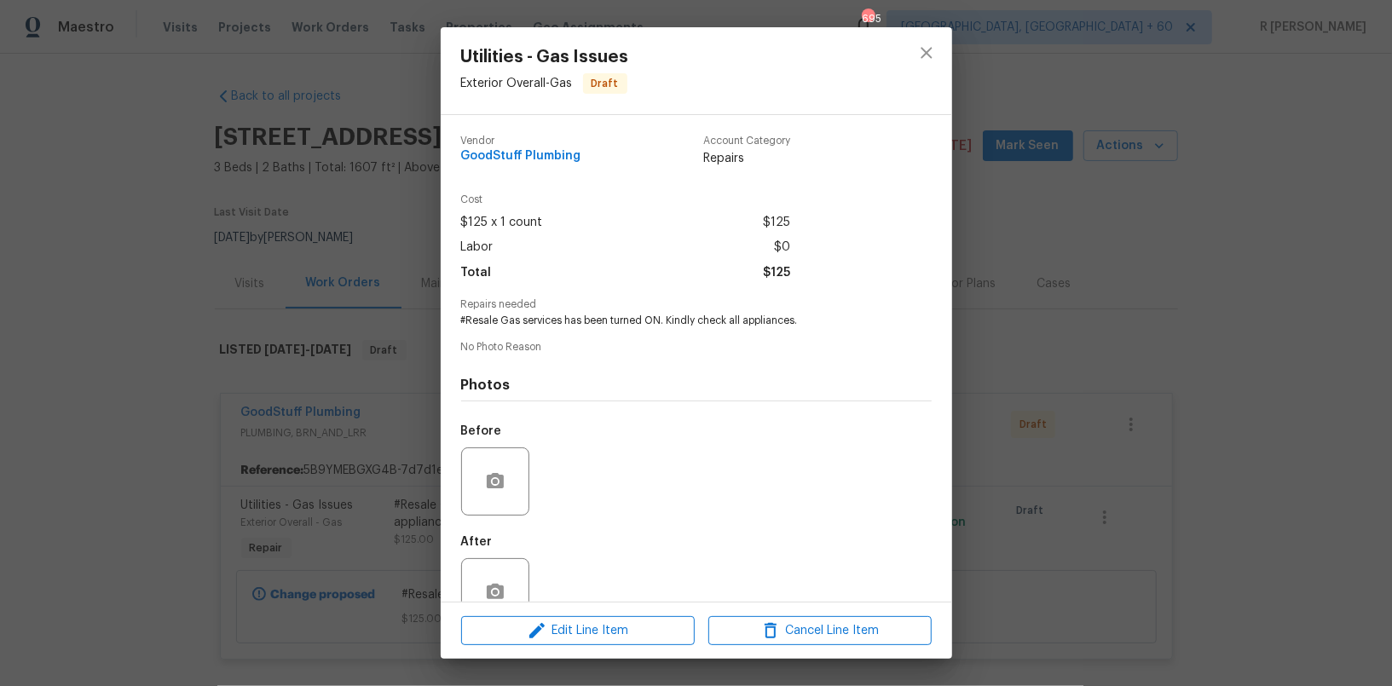
click at [560, 305] on span "Repairs needed" at bounding box center [696, 304] width 471 height 11
click at [536, 326] on span "#Resale Gas services has been turned ON. Kindly check all appliances." at bounding box center [673, 321] width 424 height 14
copy span "#Resale Gas services has been turned ON. Kindly check all appliances."
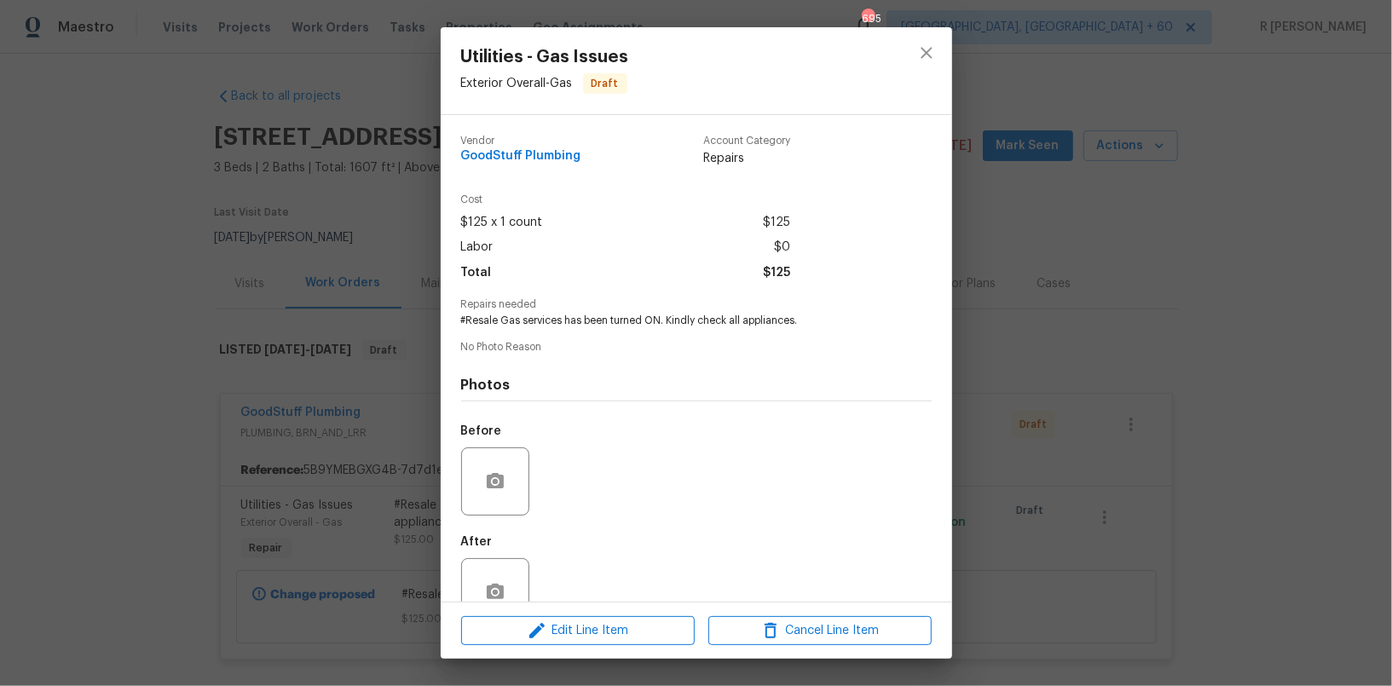
click at [963, 180] on div "Utilities - Gas Issues Exterior Overall - Gas Draft Vendor GoodStuff Plumbing A…" at bounding box center [696, 343] width 1392 height 686
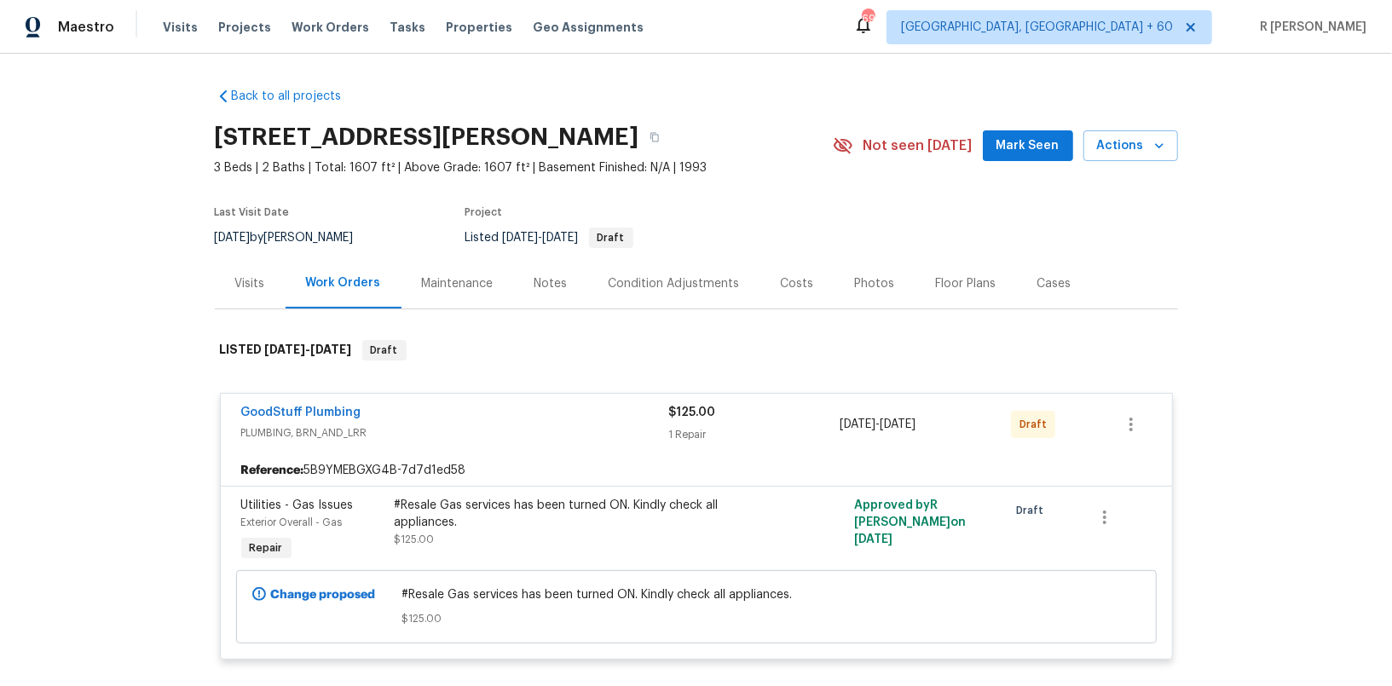
click at [338, 402] on div "GoodStuff Plumbing PLUMBING, BRN_AND_LRR $125.00 1 Repair 9/23/2025 - 9/25/2025…" at bounding box center [696, 424] width 951 height 61
click at [305, 407] on link "GoodStuff Plumbing" at bounding box center [301, 413] width 120 height 12
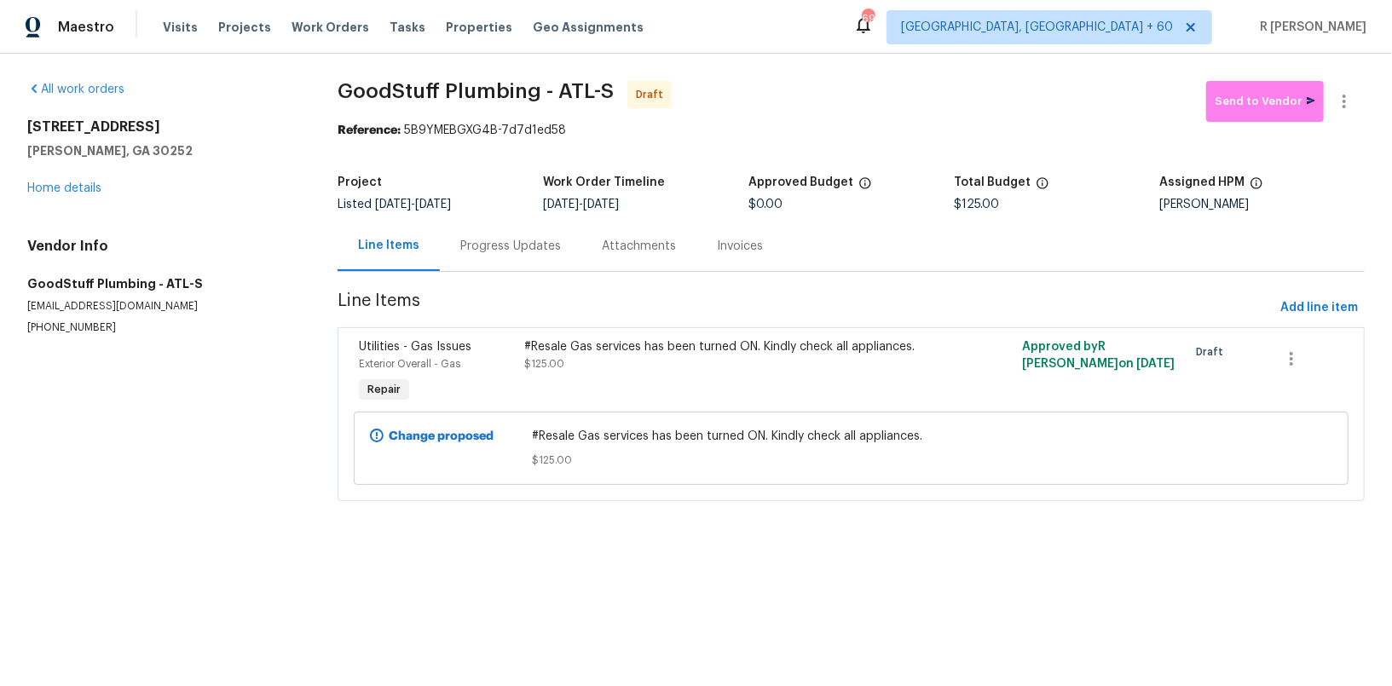
click at [467, 256] on div "Progress Updates" at bounding box center [511, 246] width 142 height 50
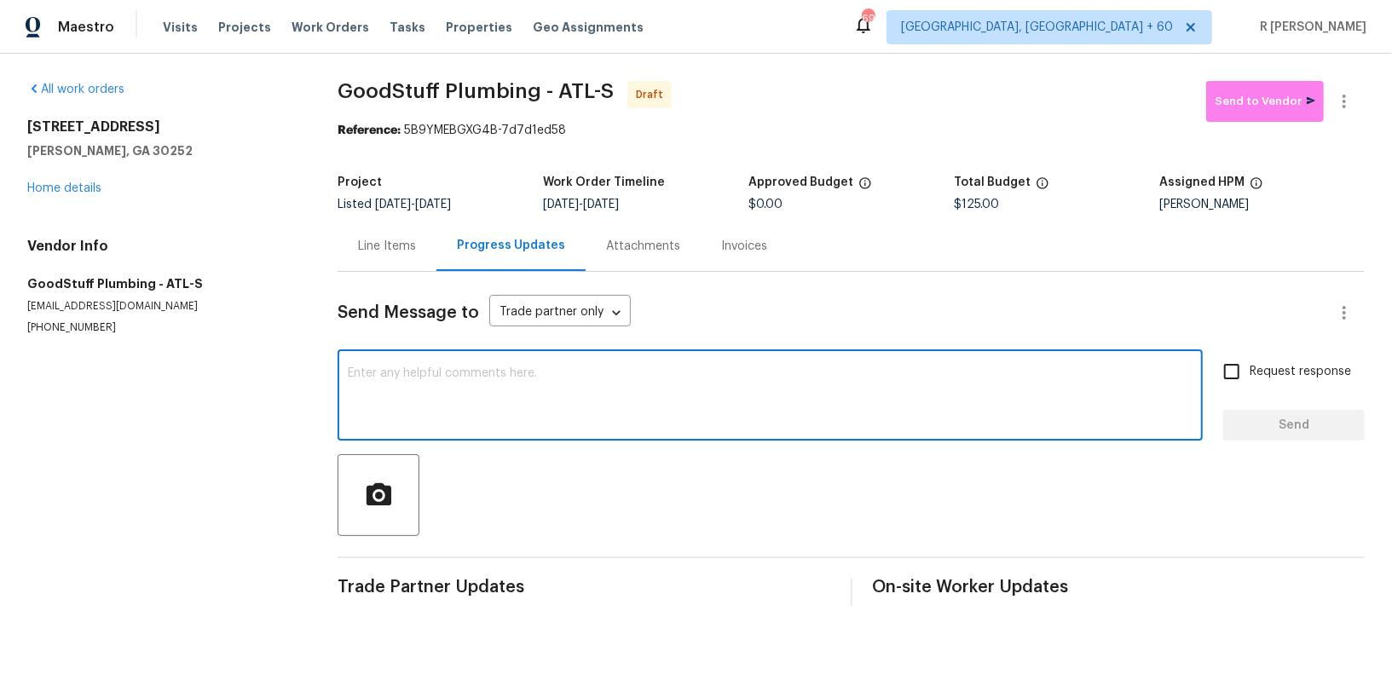
click at [717, 409] on textarea at bounding box center [770, 397] width 845 height 60
paste textarea "Hey, this is Yogesh from Opendoor. I’m confirming you received the WO for the p…"
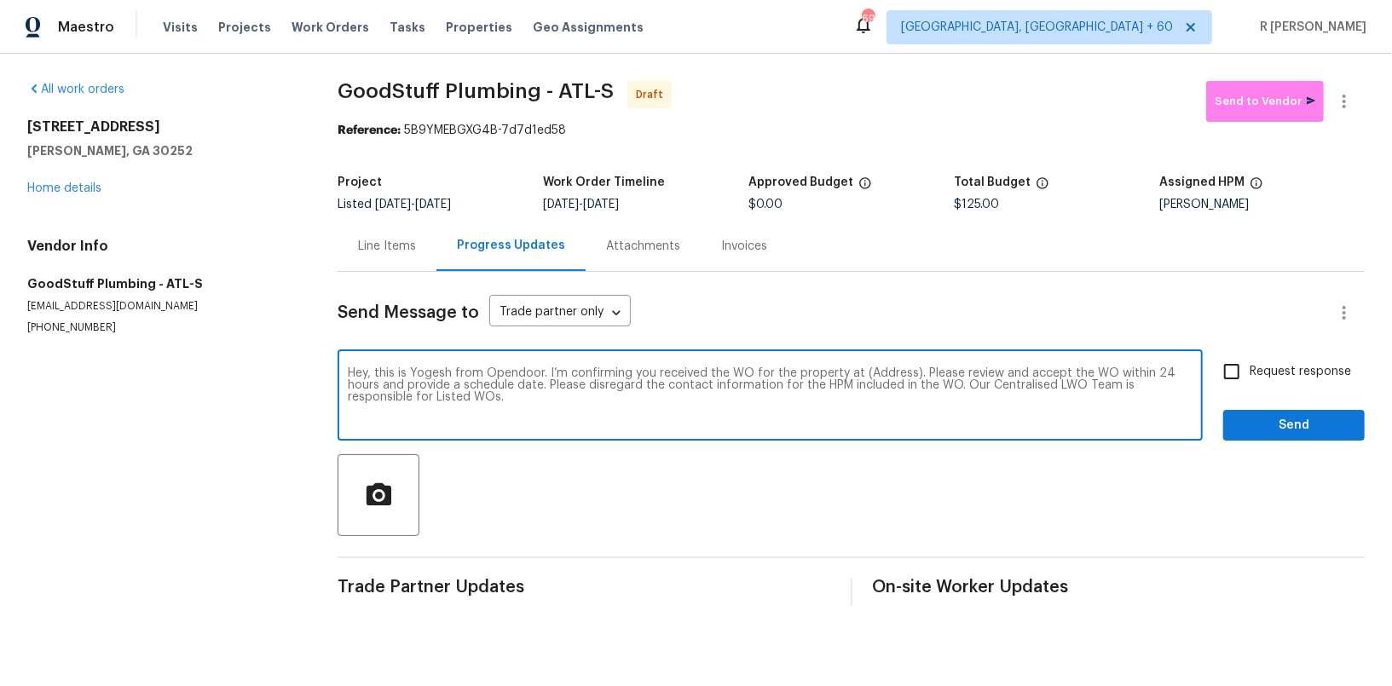
click at [885, 374] on textarea "Hey, this is Yogesh from Opendoor. I’m confirming you received the WO for the p…" at bounding box center [770, 397] width 845 height 60
paste textarea "521 Country Lake Dr, McDonough, GA 30252"
type textarea "Hey, this is Yogesh from Opendoor. I’m confirming you received the WO for the p…"
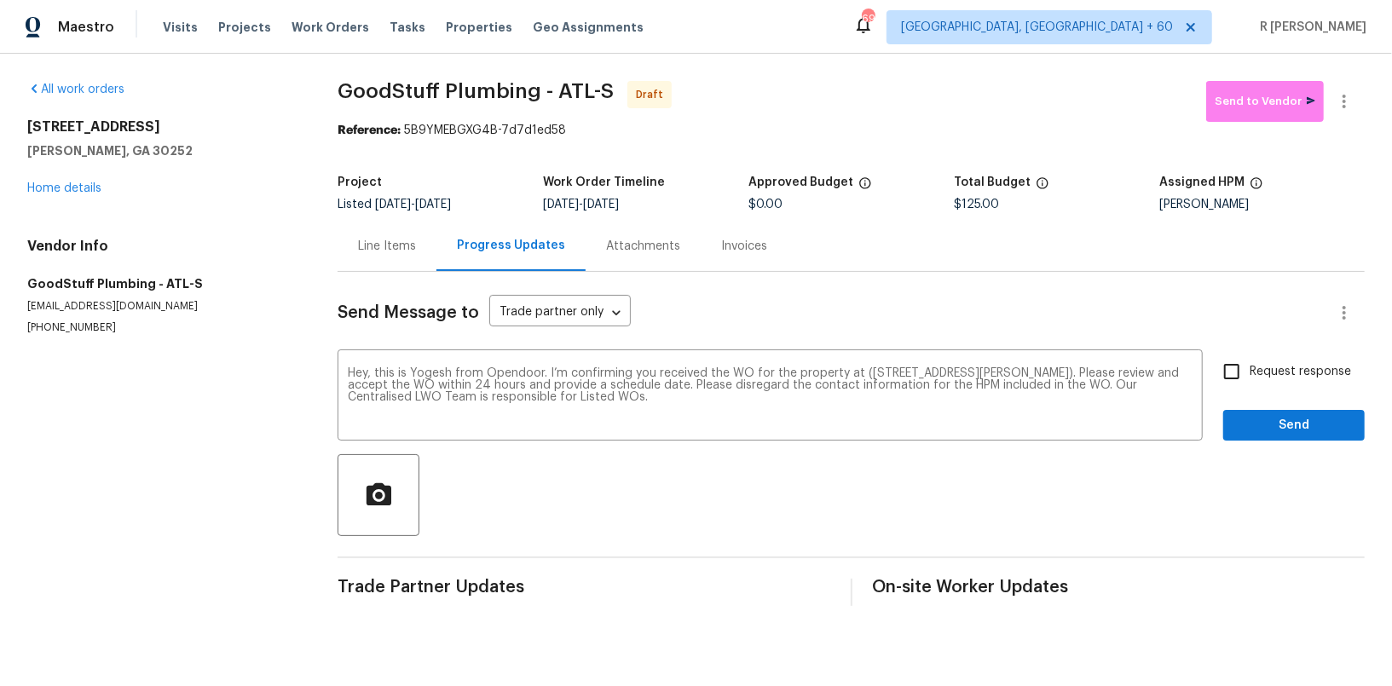
click at [1321, 363] on span "Request response" at bounding box center [1300, 372] width 101 height 18
click at [1250, 362] on input "Request response" at bounding box center [1232, 372] width 36 height 36
checkbox input "true"
click at [1263, 429] on span "Send" at bounding box center [1294, 425] width 114 height 21
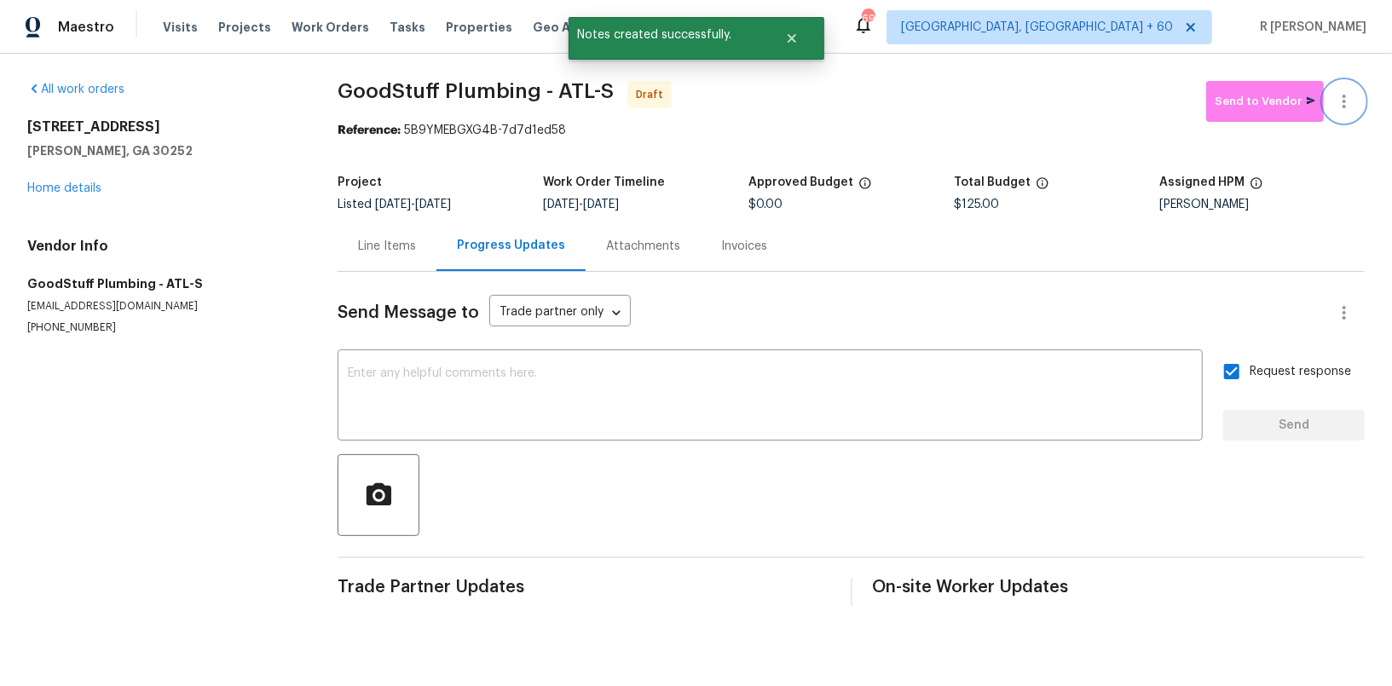
click at [1346, 98] on icon "button" at bounding box center [1344, 101] width 20 height 20
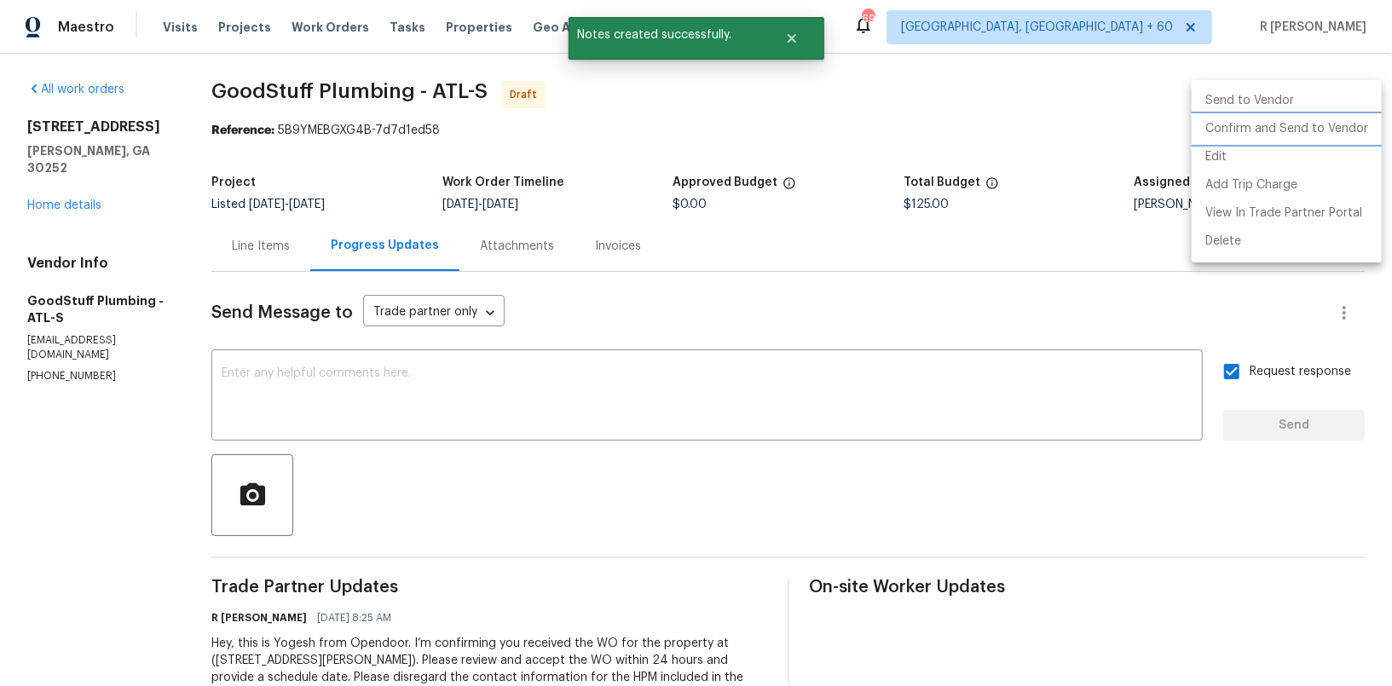
click at [1280, 128] on li "Confirm and Send to Vendor" at bounding box center [1287, 129] width 190 height 28
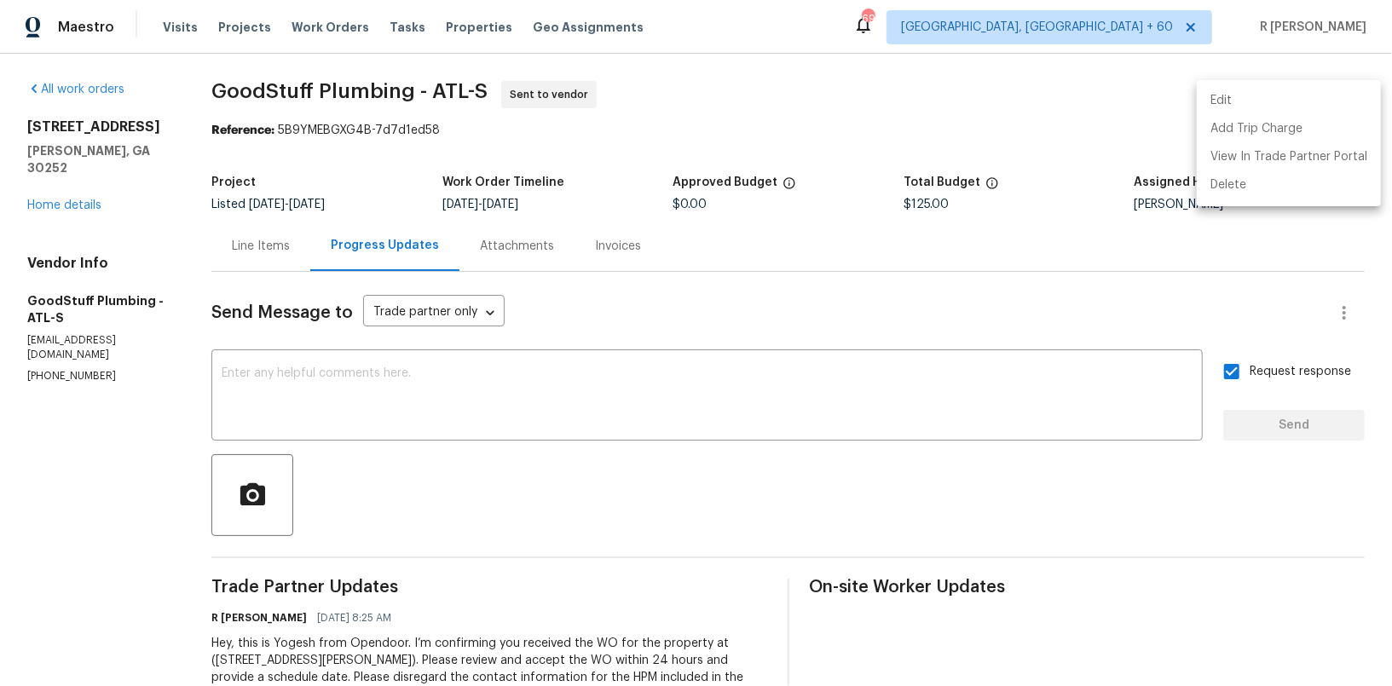
click at [575, 439] on div at bounding box center [696, 343] width 1392 height 686
click at [592, 418] on textarea at bounding box center [707, 397] width 971 height 60
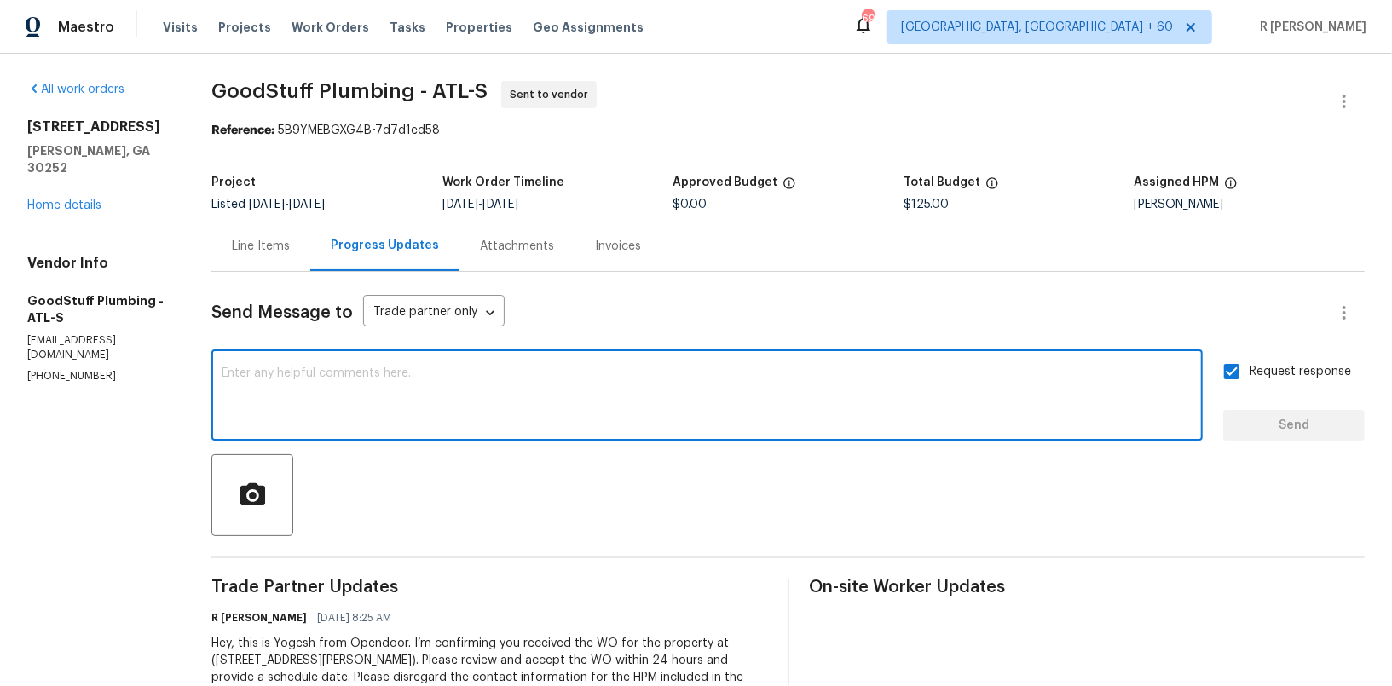
paste textarea "Attention All Work Orders must include before-photos (both close-up and wide-an…"
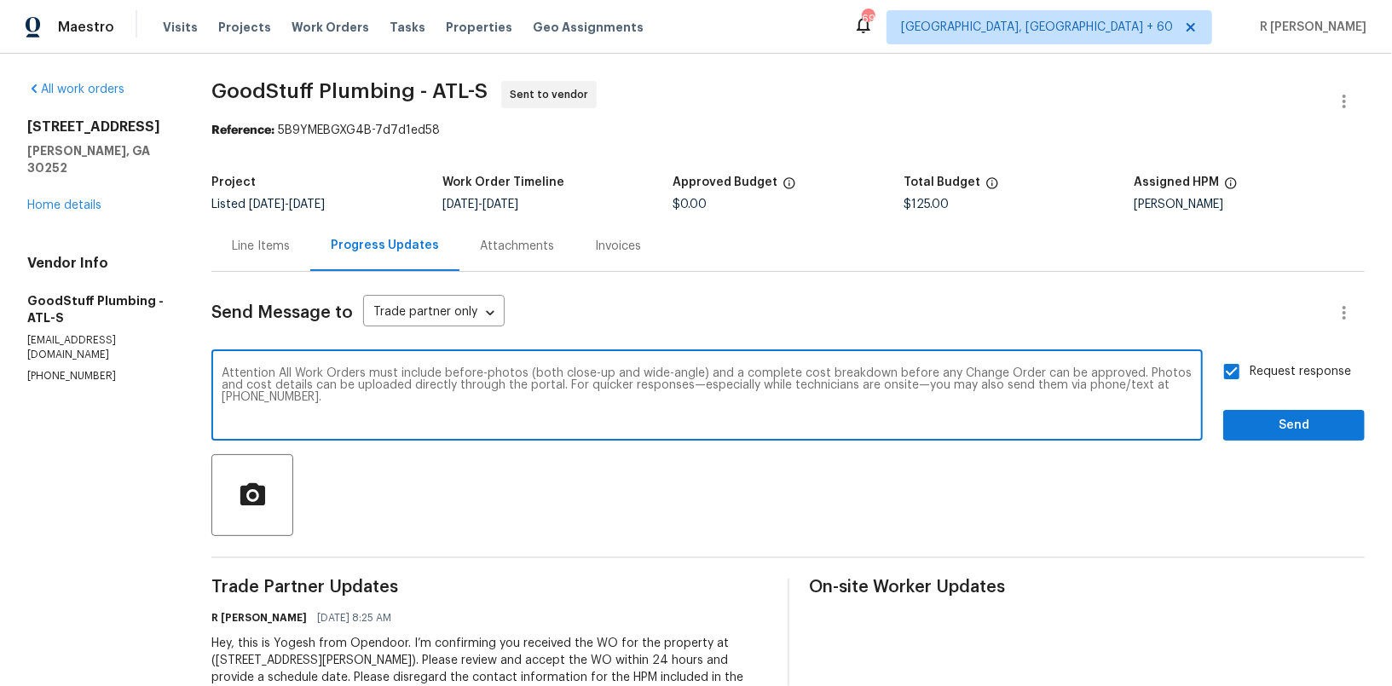
type textarea "Attention All Work Orders must include before-photos (both close-up and wide-an…"
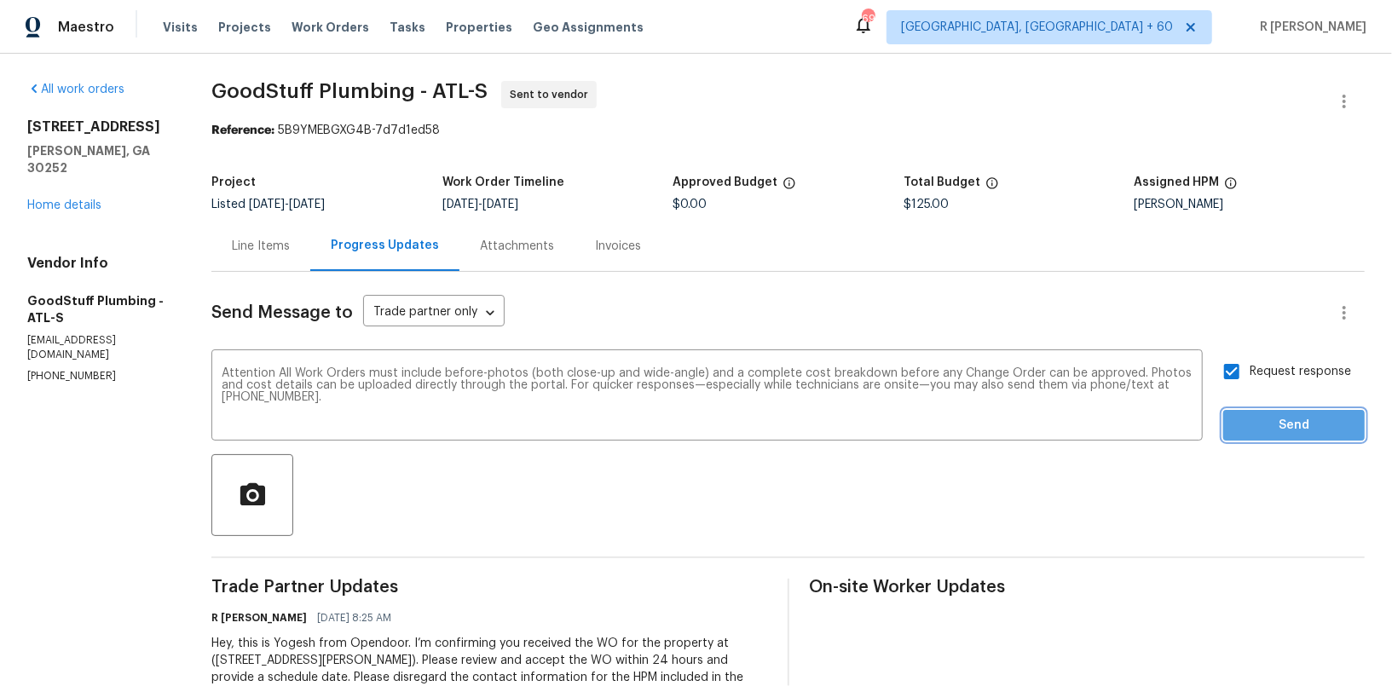
click at [1310, 440] on button "Send" at bounding box center [1294, 426] width 142 height 32
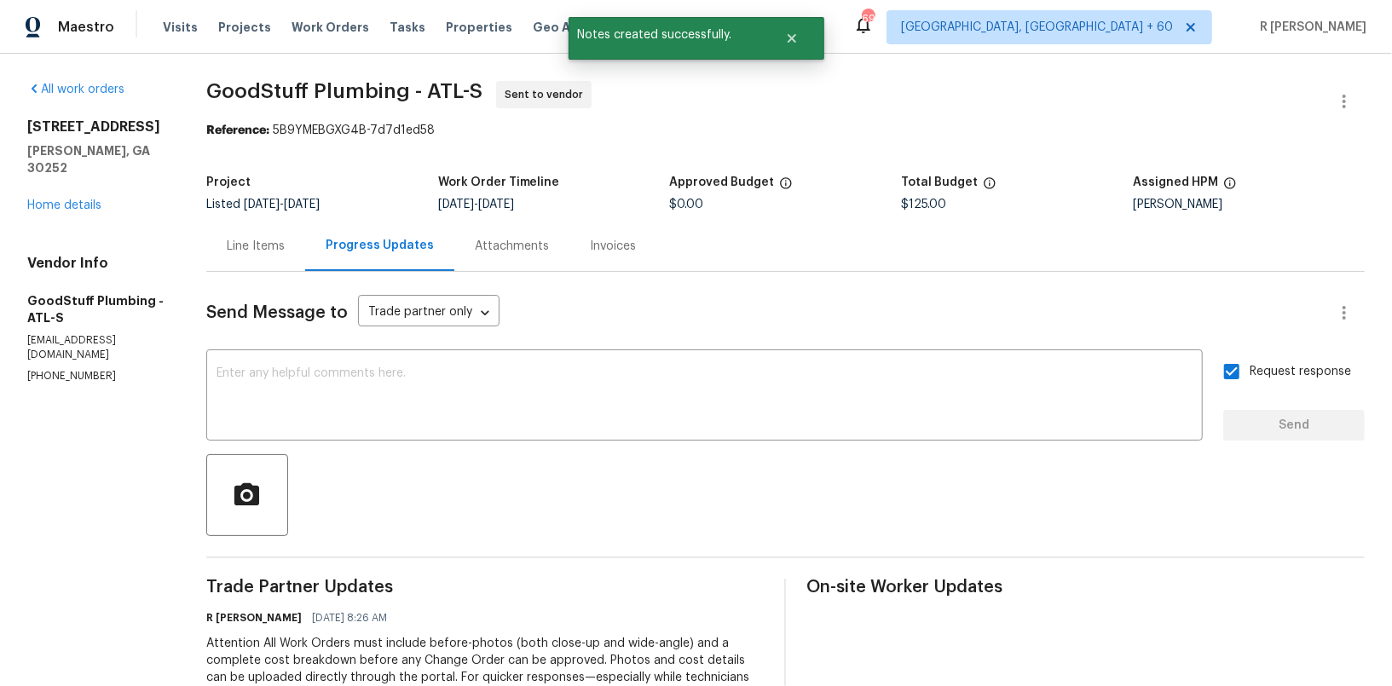
click at [113, 333] on p "workorder@goodstuffplumbing.com" at bounding box center [96, 347] width 138 height 29
click at [125, 292] on h5 "GoodStuff Plumbing - ATL-S" at bounding box center [96, 309] width 138 height 34
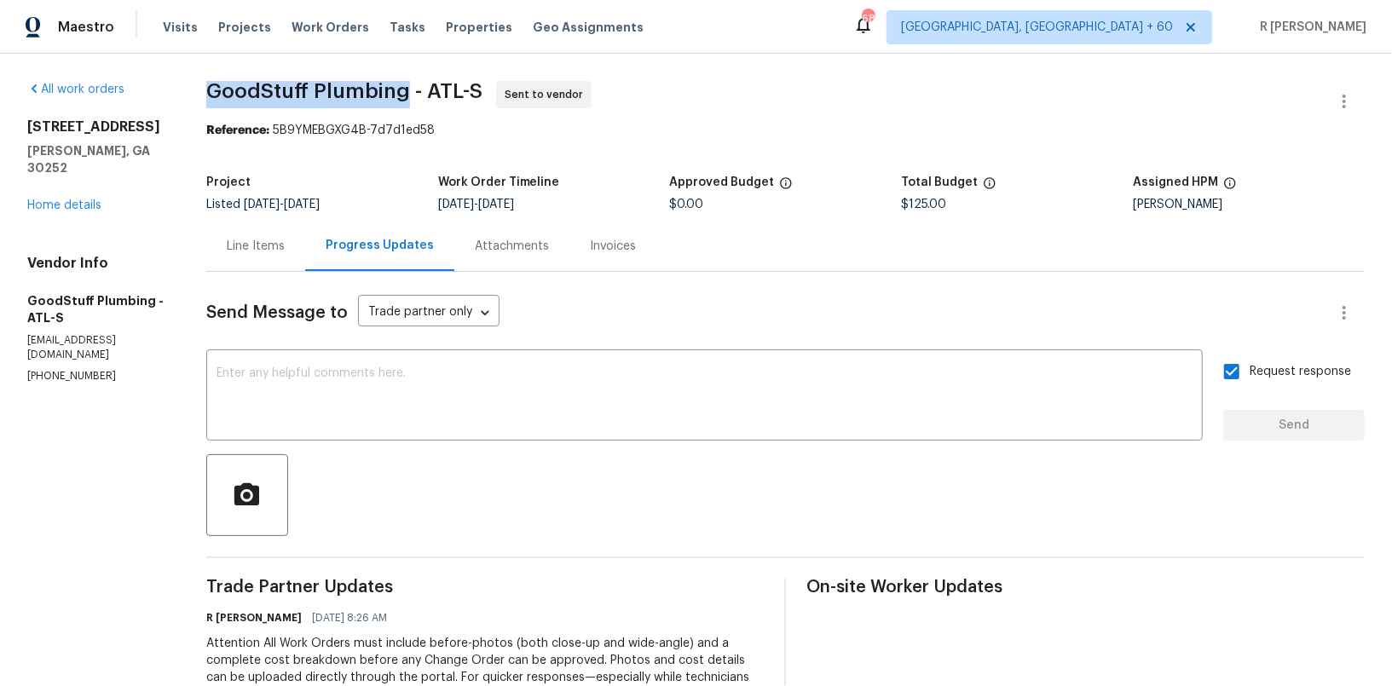
drag, startPoint x: 440, startPoint y: 95, endPoint x: 240, endPoint y: 103, distance: 200.5
click at [240, 103] on div "All work orders 521 Country Lake Dr McDonough, GA 30252 Home details Vendor Inf…" at bounding box center [696, 461] width 1392 height 815
copy span "GoodStuff Plumbing"
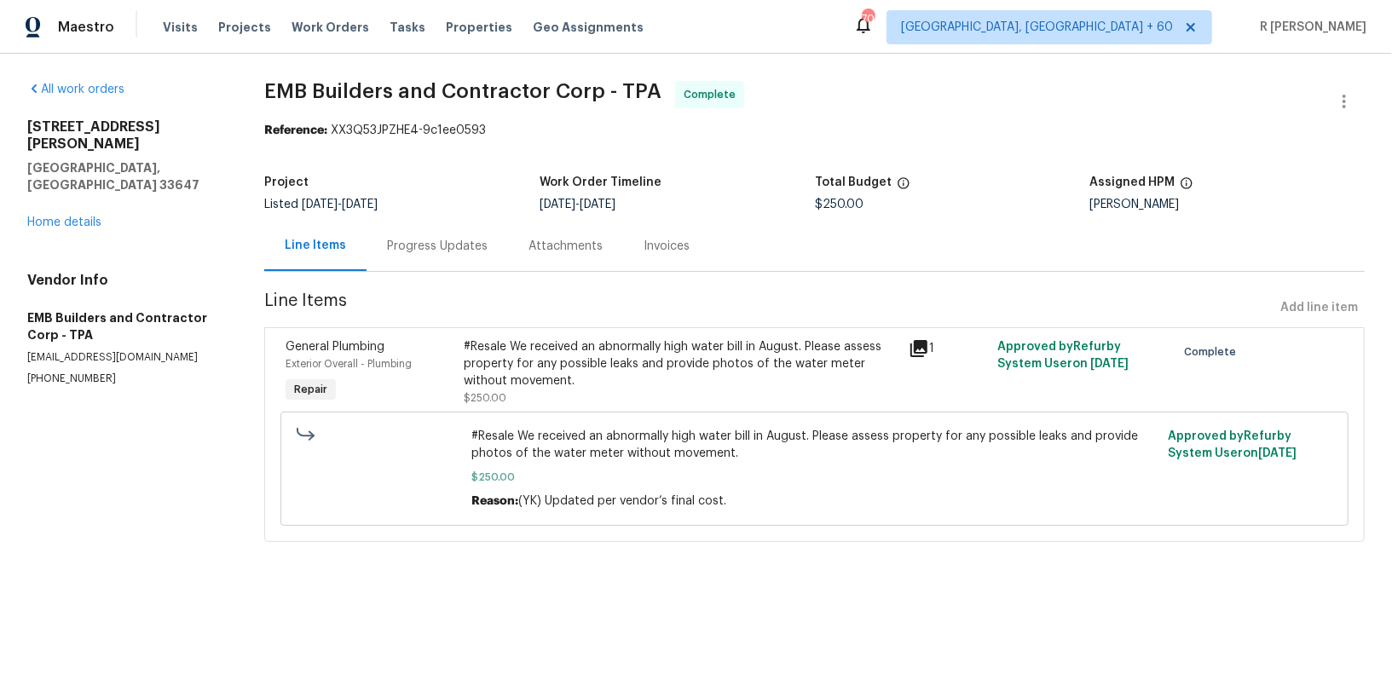
click at [438, 261] on div "Progress Updates" at bounding box center [438, 246] width 142 height 50
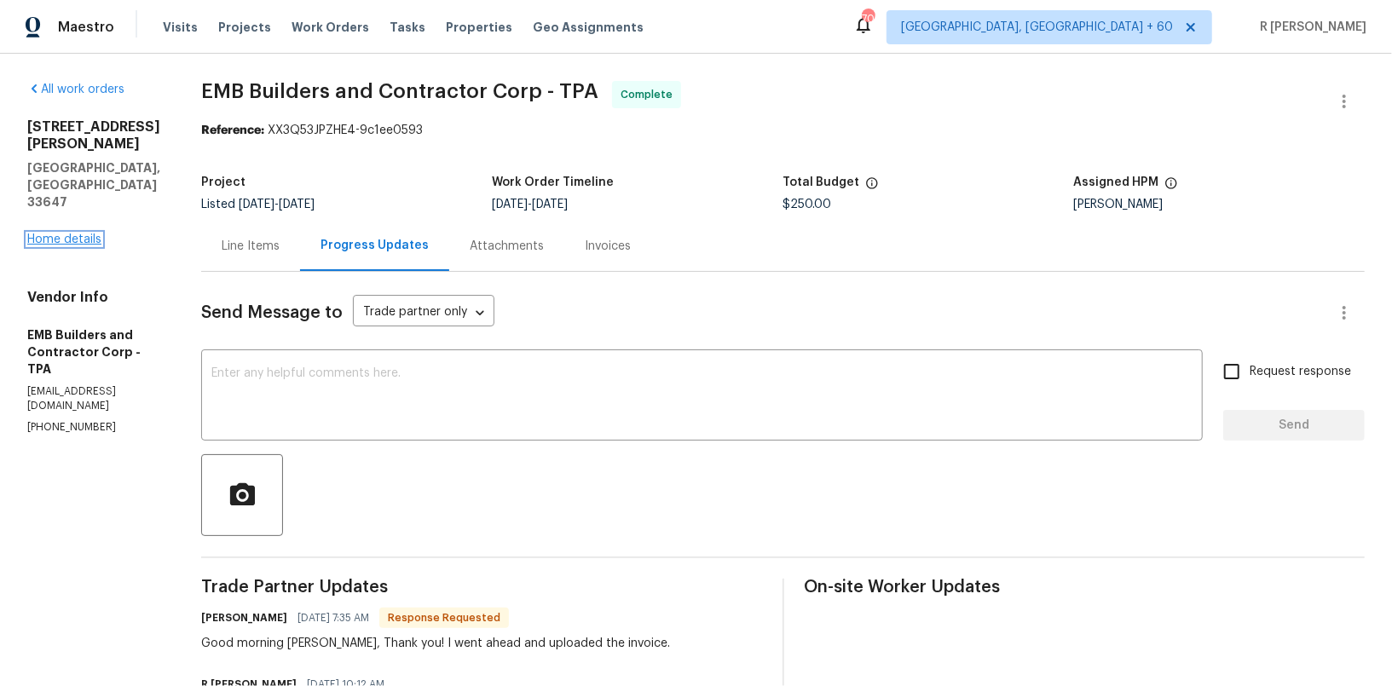
click at [72, 234] on link "Home details" at bounding box center [64, 240] width 74 height 12
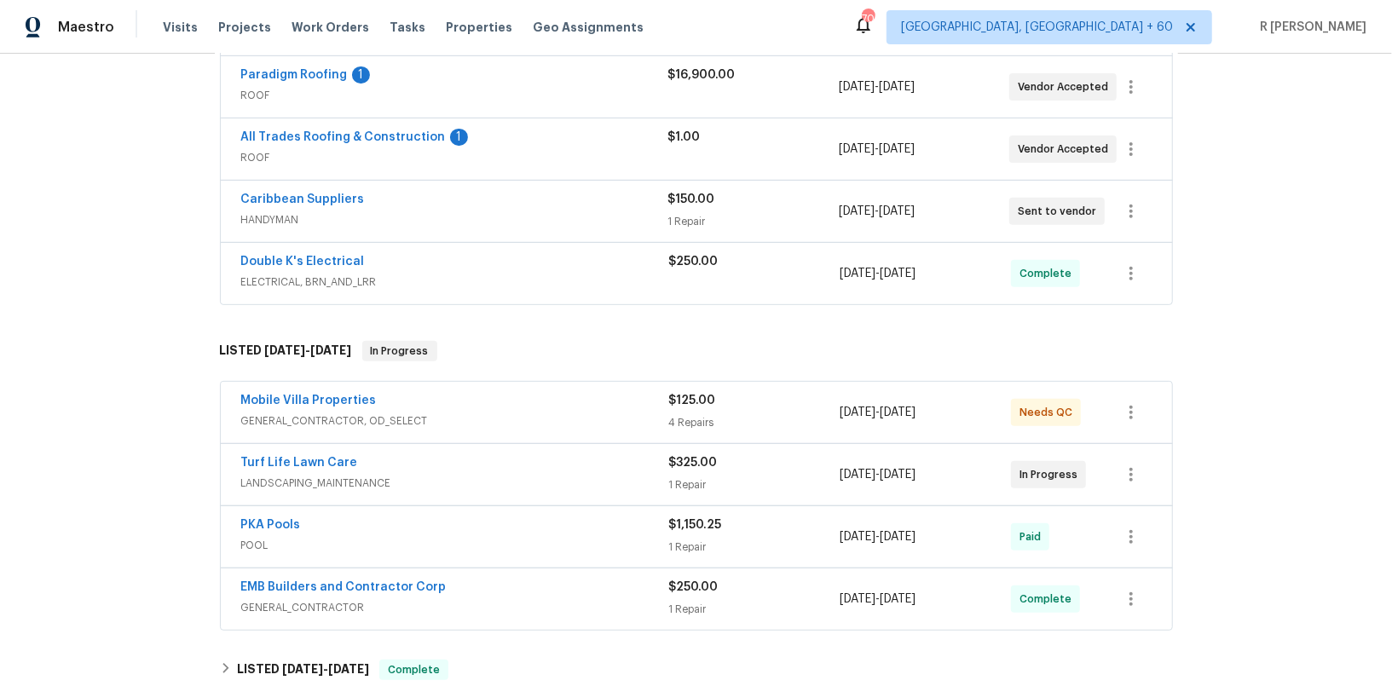
scroll to position [541, 0]
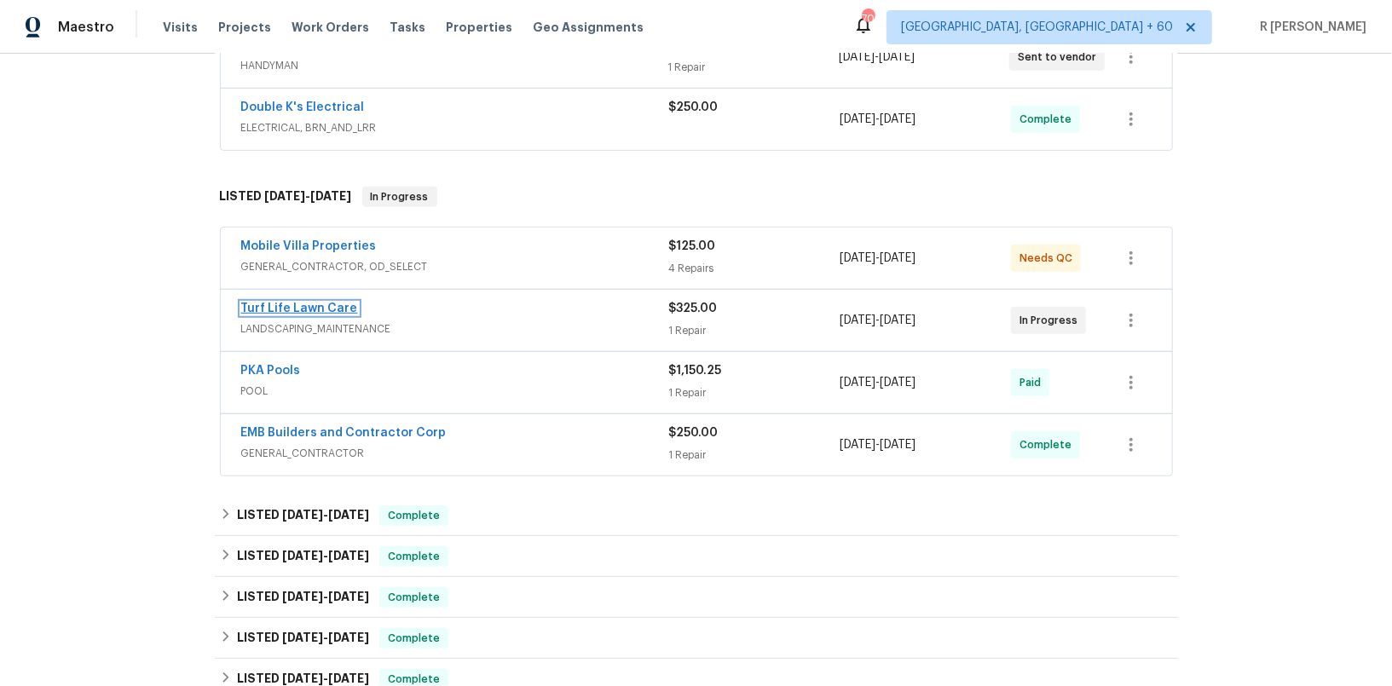
click at [315, 307] on link "Turf Life Lawn Care" at bounding box center [299, 309] width 117 height 12
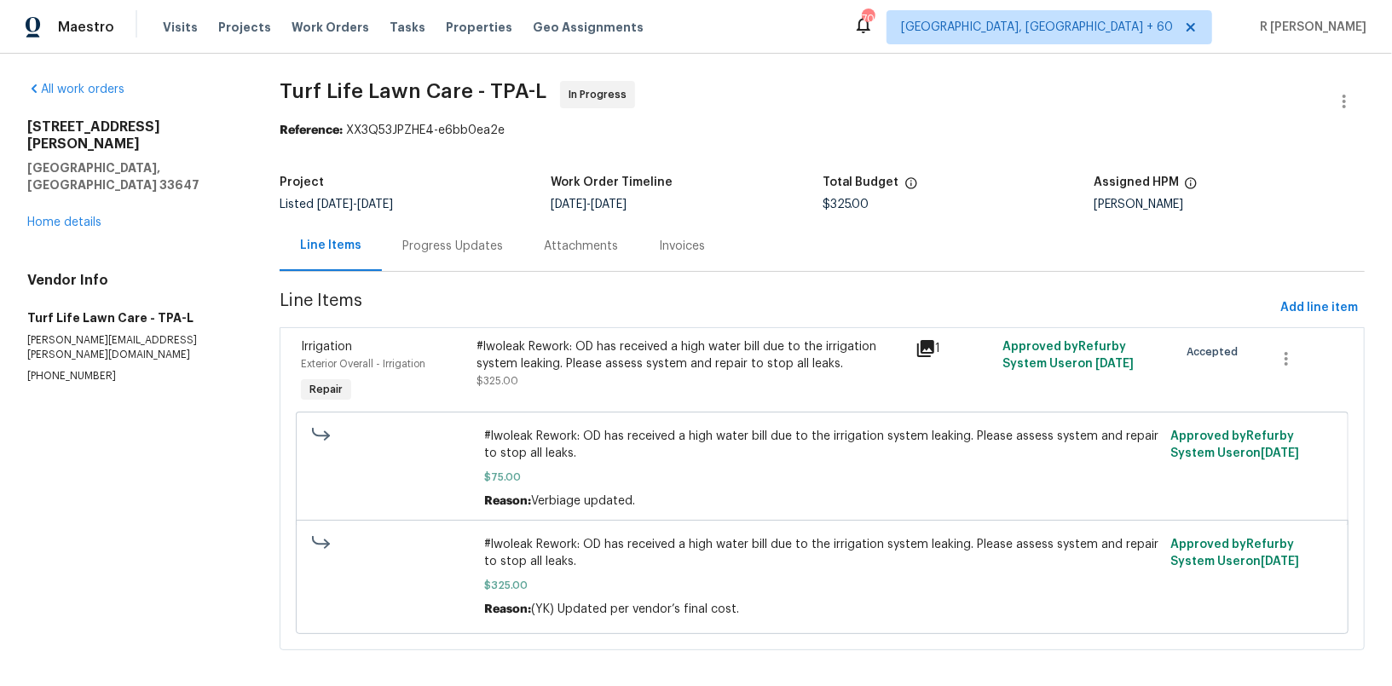
click at [413, 257] on div "Progress Updates" at bounding box center [453, 246] width 142 height 50
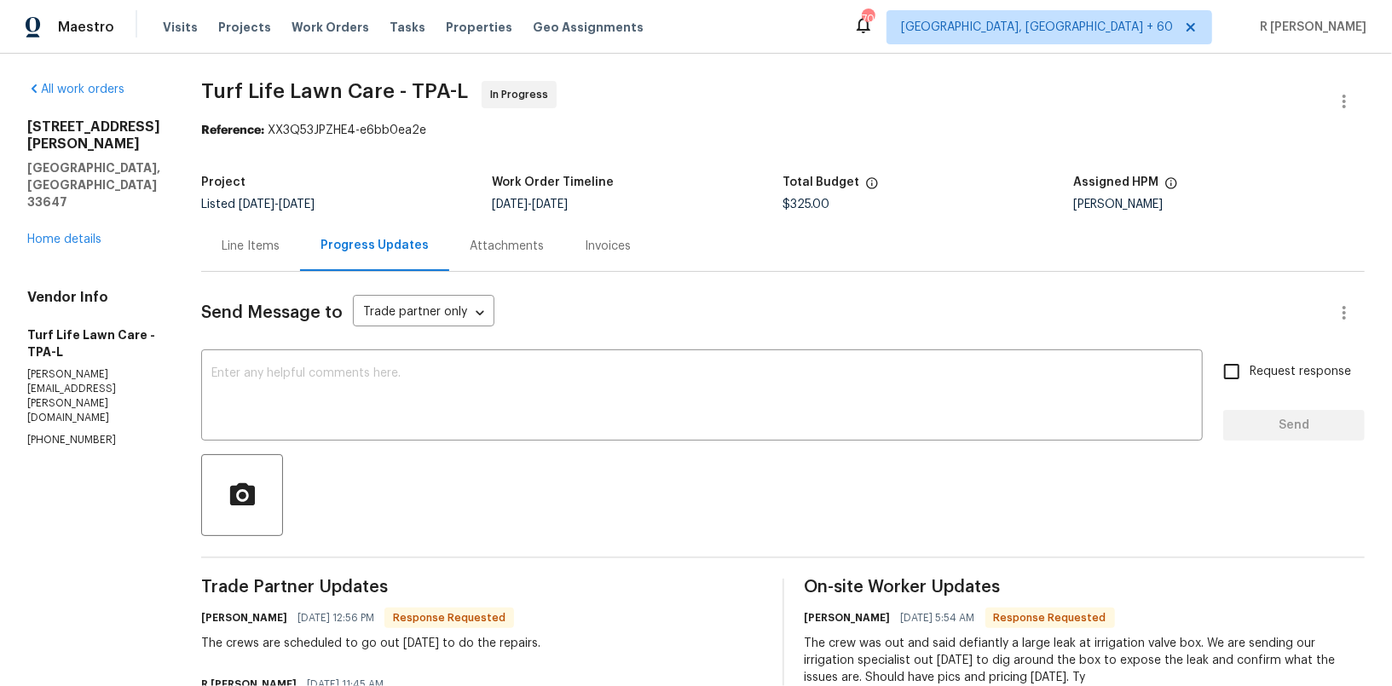
scroll to position [228, 0]
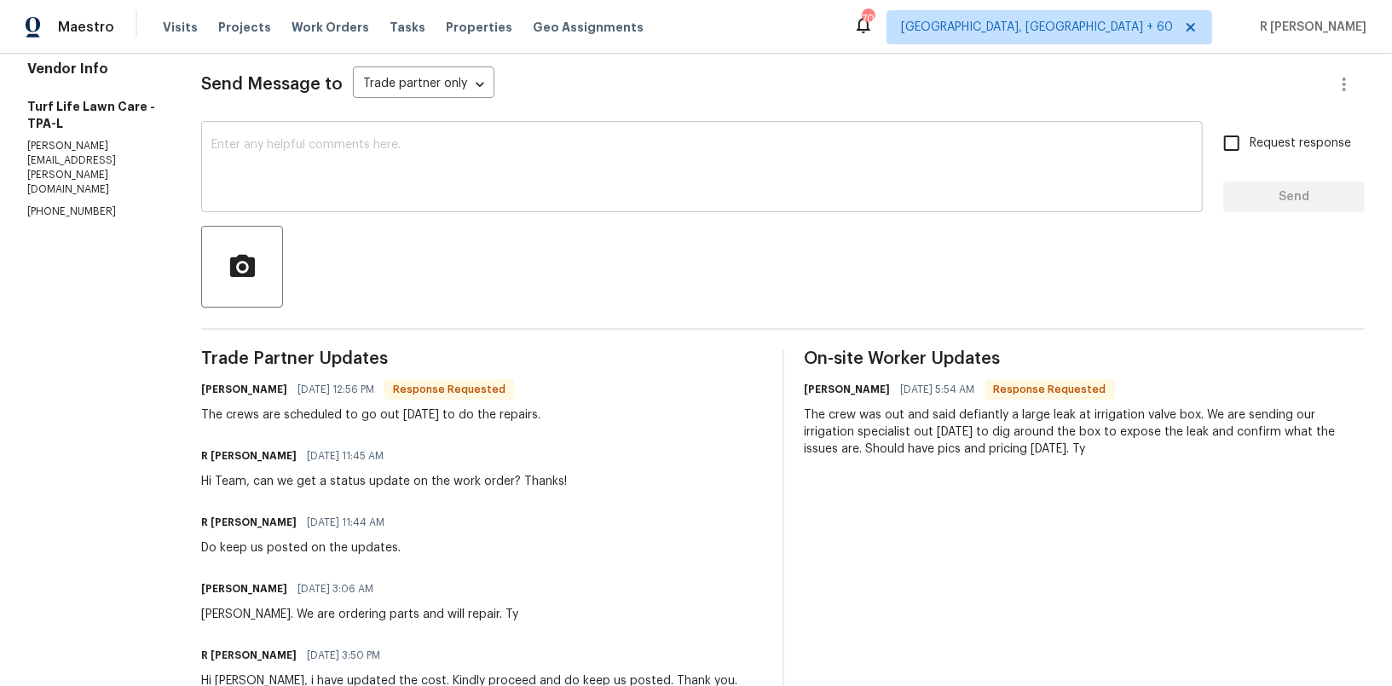
click at [434, 208] on div "x ​" at bounding box center [702, 168] width 1002 height 87
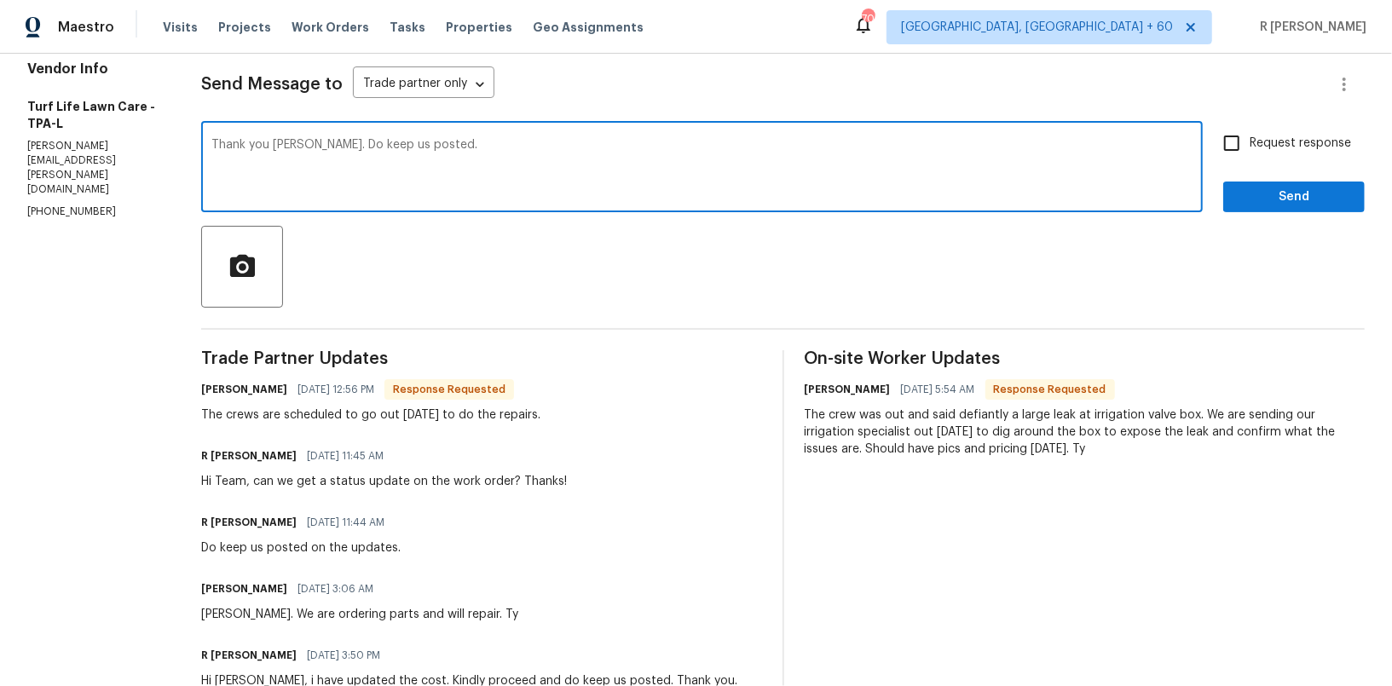
type textarea "Thank you Jennifer. Do keep us posted."
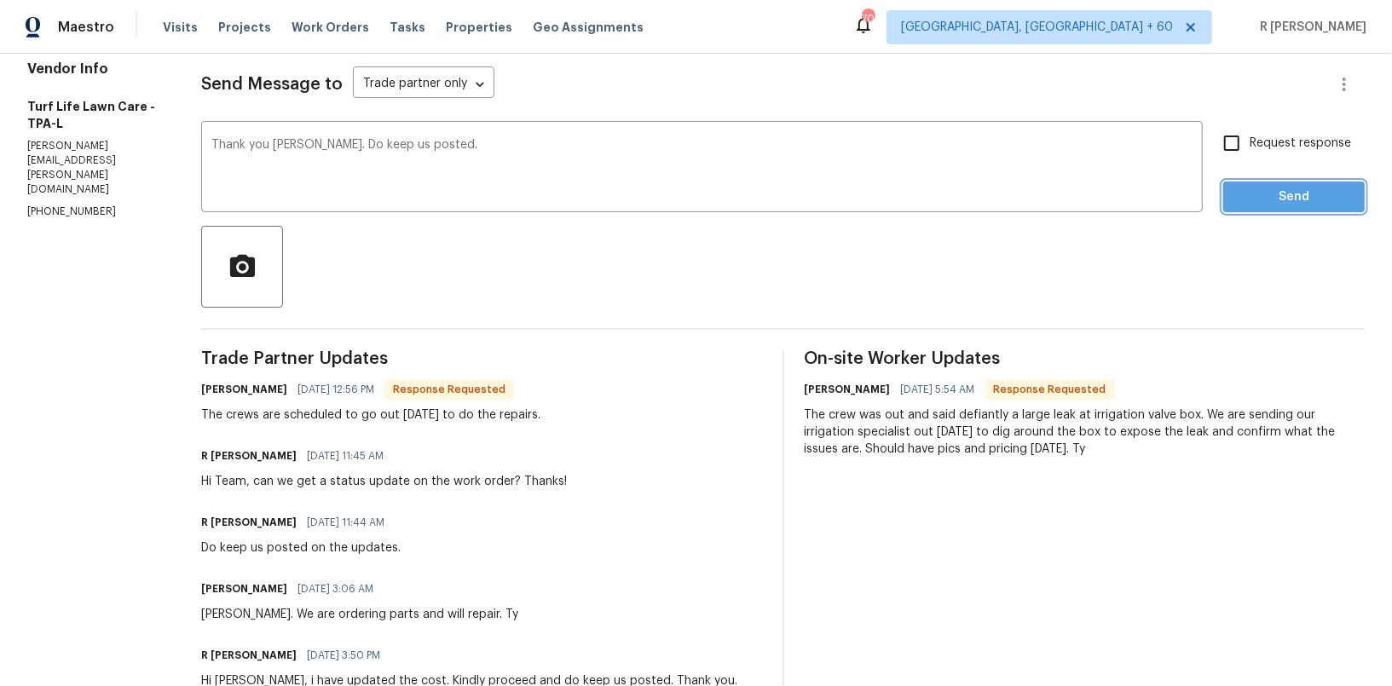
click at [1309, 199] on span "Send" at bounding box center [1294, 197] width 114 height 21
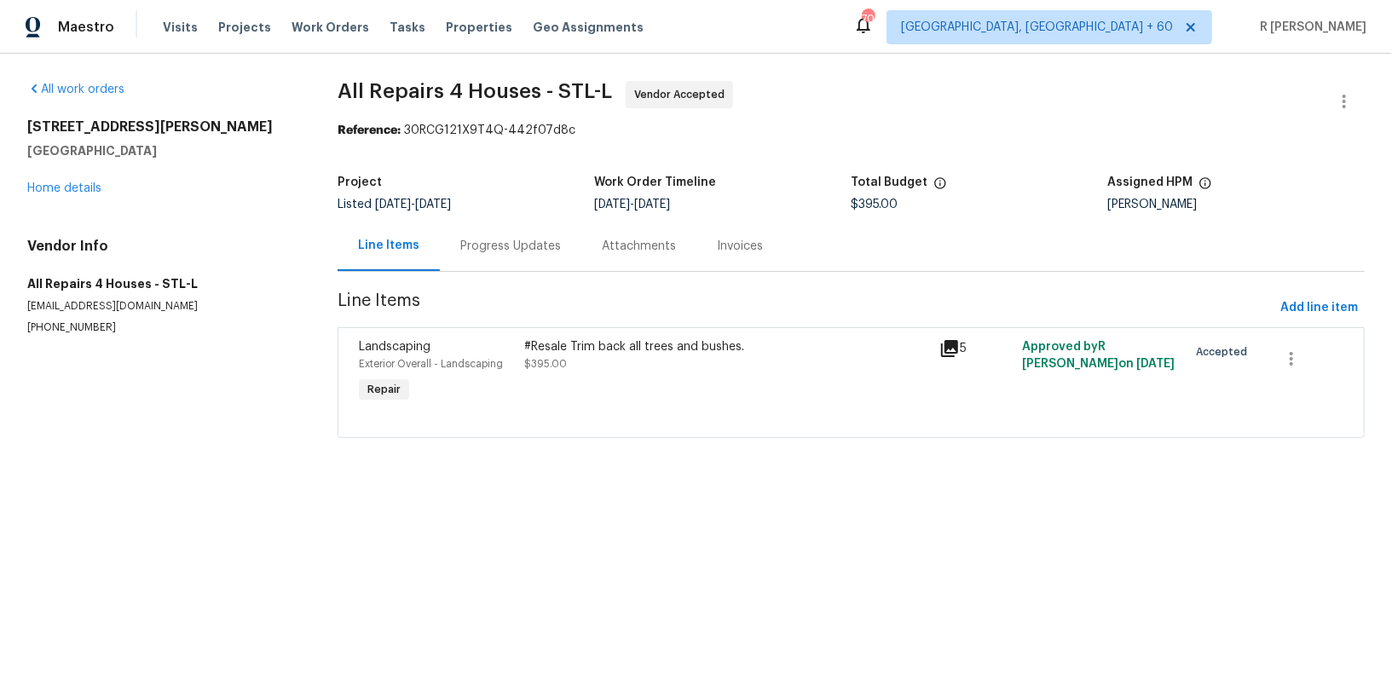
click at [496, 238] on div "Progress Updates" at bounding box center [510, 246] width 101 height 17
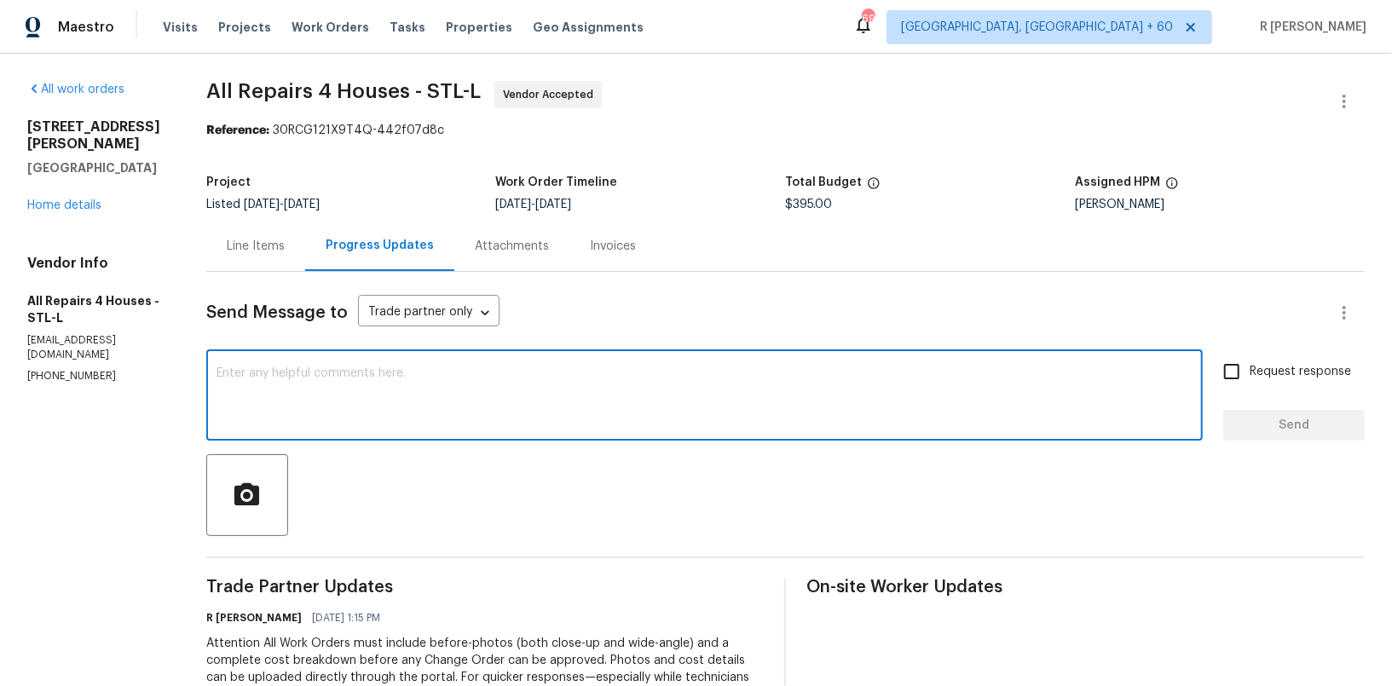
click at [481, 401] on textarea at bounding box center [705, 397] width 976 height 60
paste textarea "Hi Team, can we get a status update on the work order? Thanks!"
type textarea "Hi Team, can we get a status update on the work order? Thanks!"
click at [1280, 436] on button "Send" at bounding box center [1294, 426] width 142 height 32
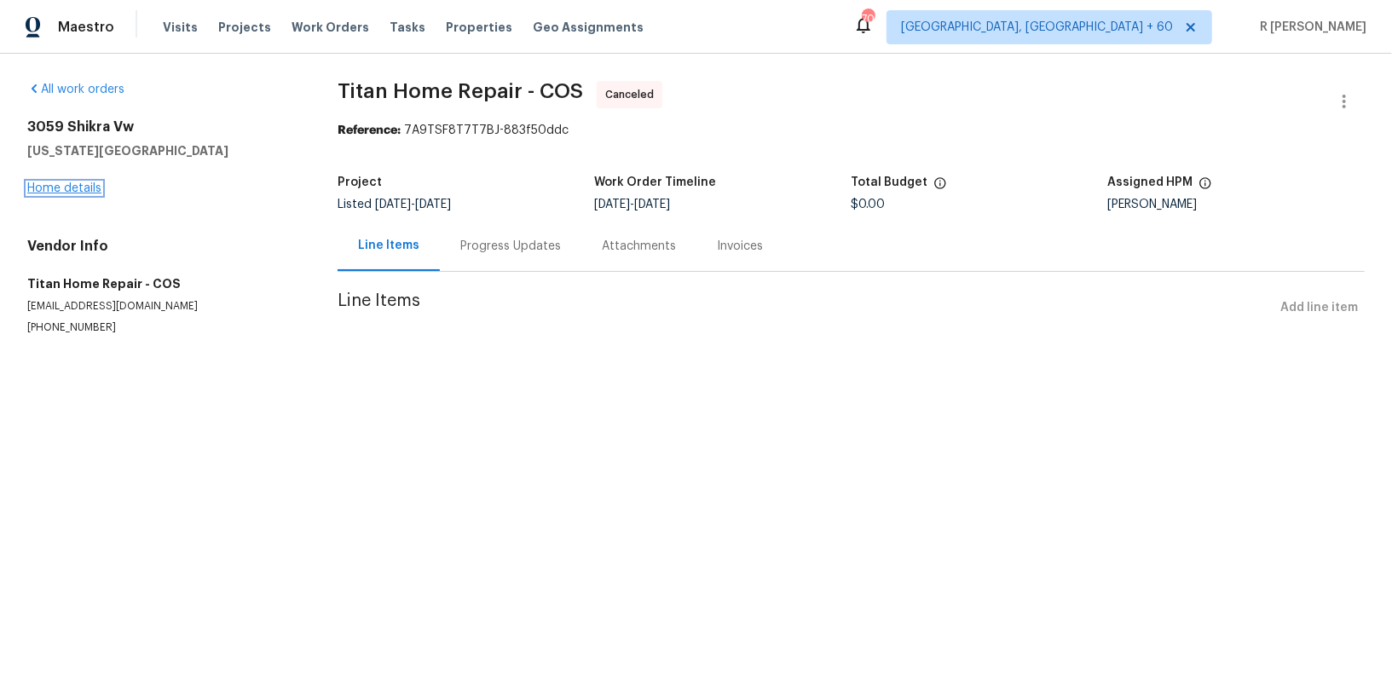
click at [82, 182] on link "Home details" at bounding box center [64, 188] width 74 height 12
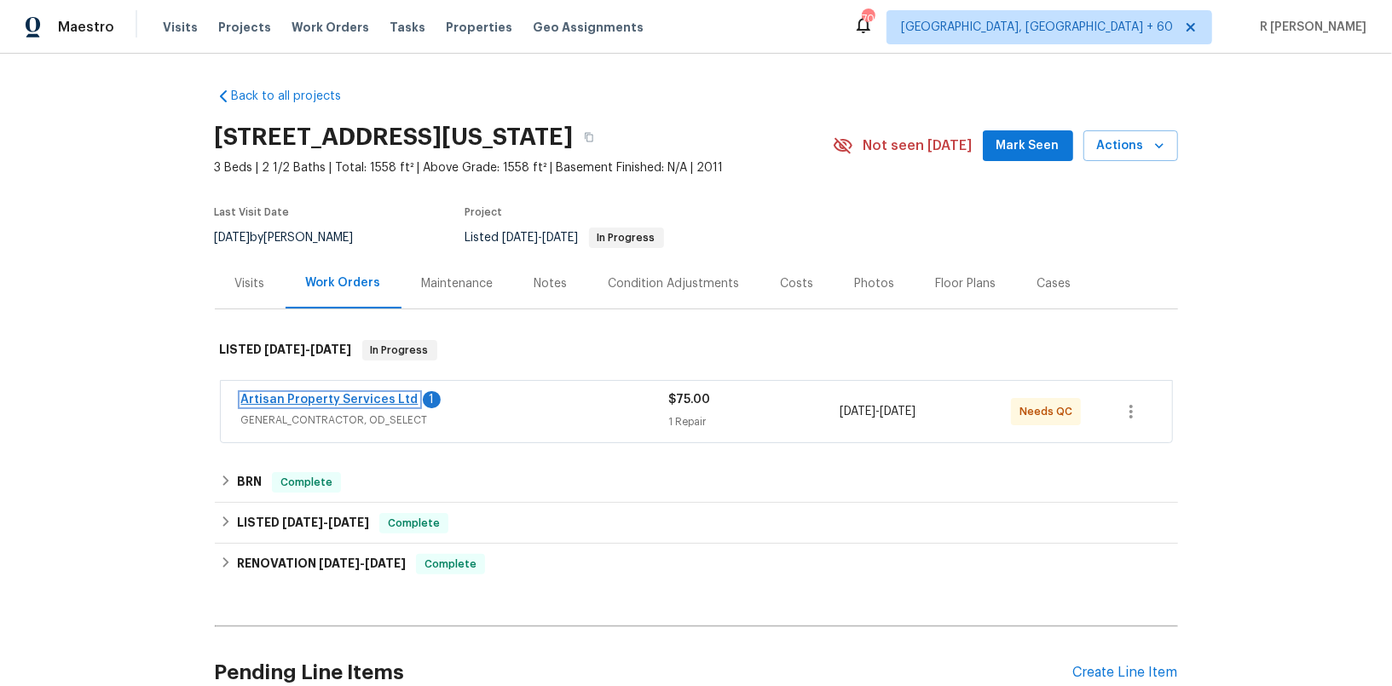
click at [265, 402] on link "Artisan Property Services Ltd" at bounding box center [329, 400] width 177 height 12
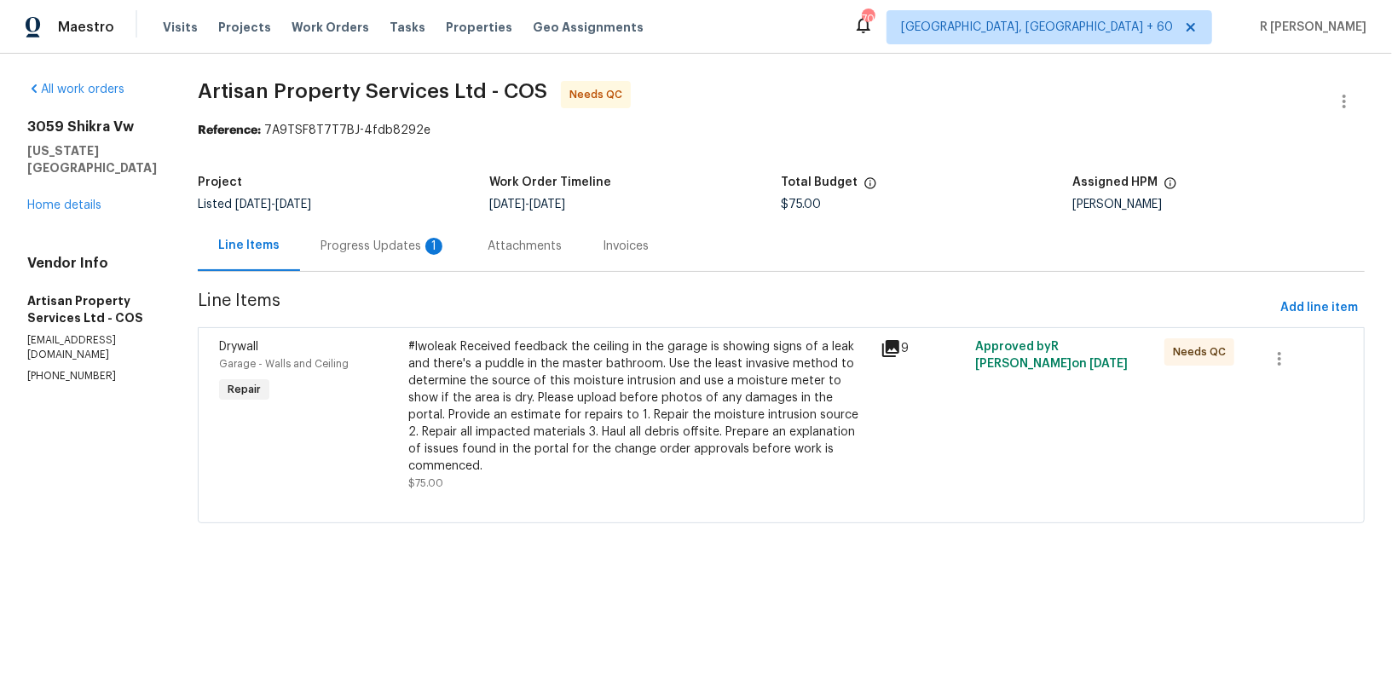
click at [324, 246] on div "Progress Updates 1" at bounding box center [384, 246] width 126 height 17
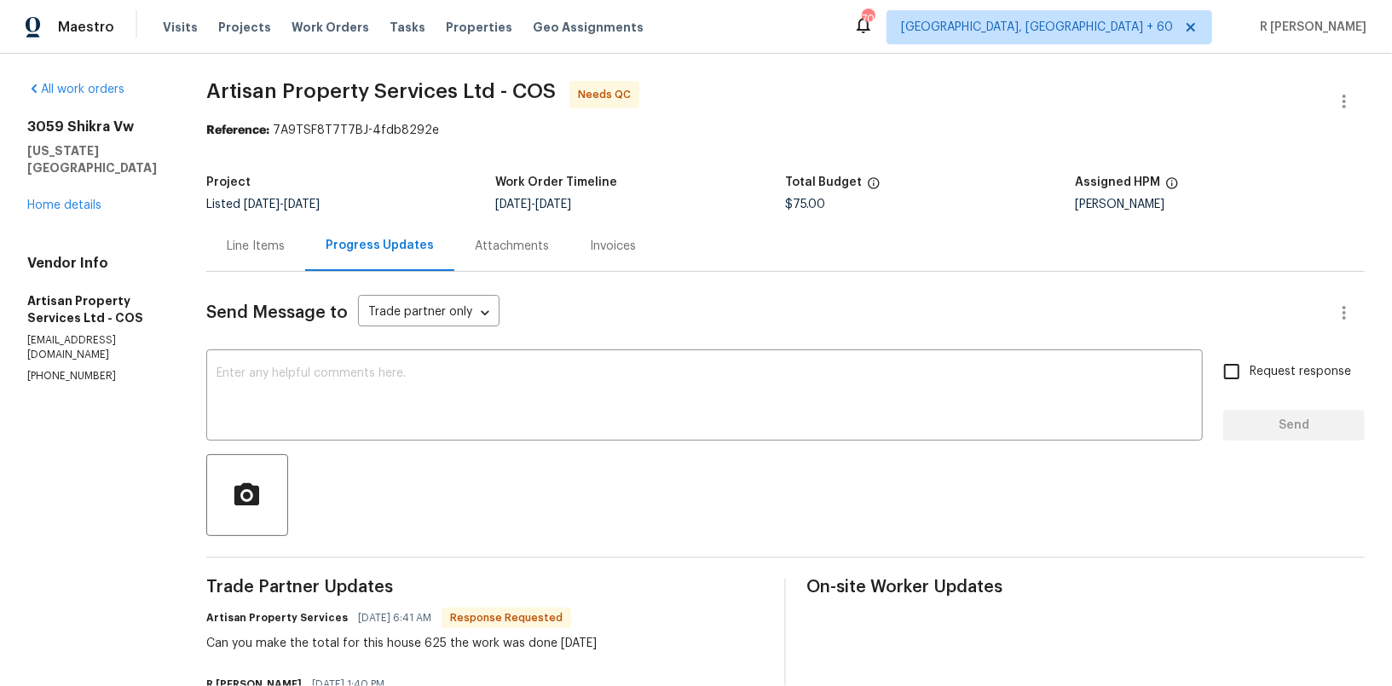
click at [324, 246] on div "Progress Updates" at bounding box center [379, 246] width 149 height 50
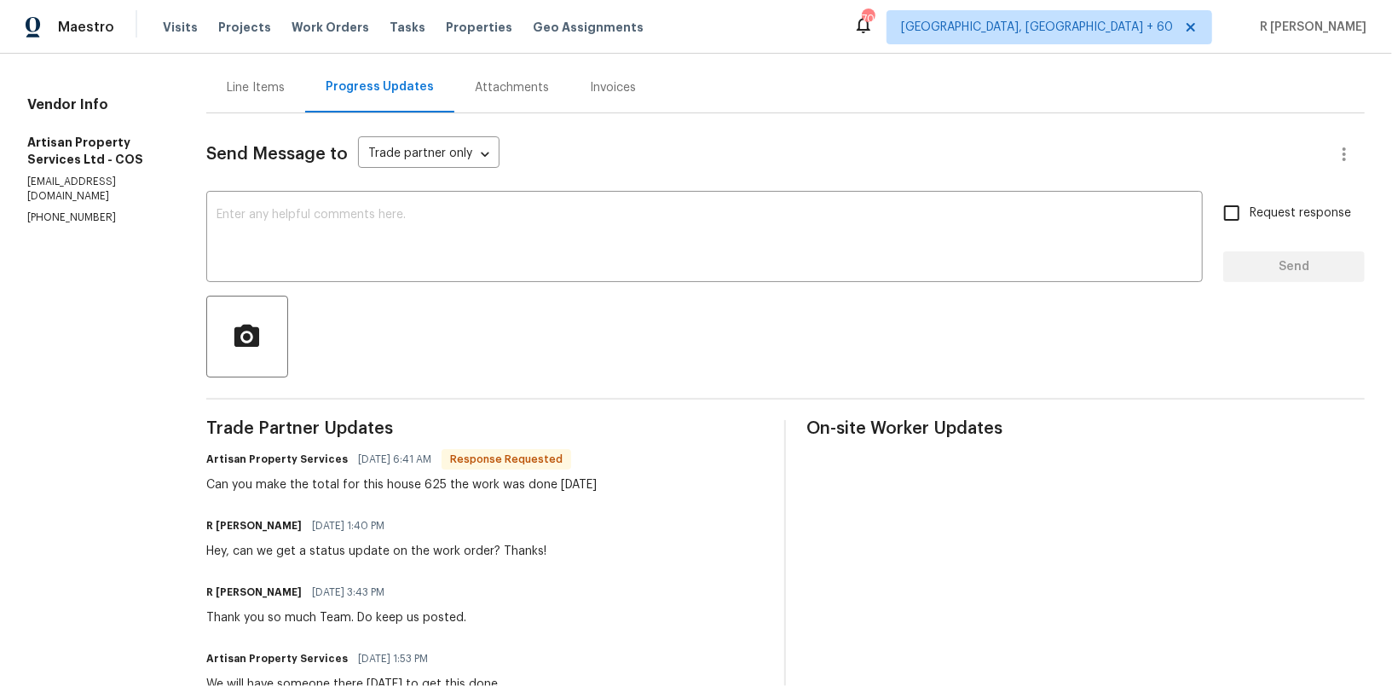
scroll to position [106, 0]
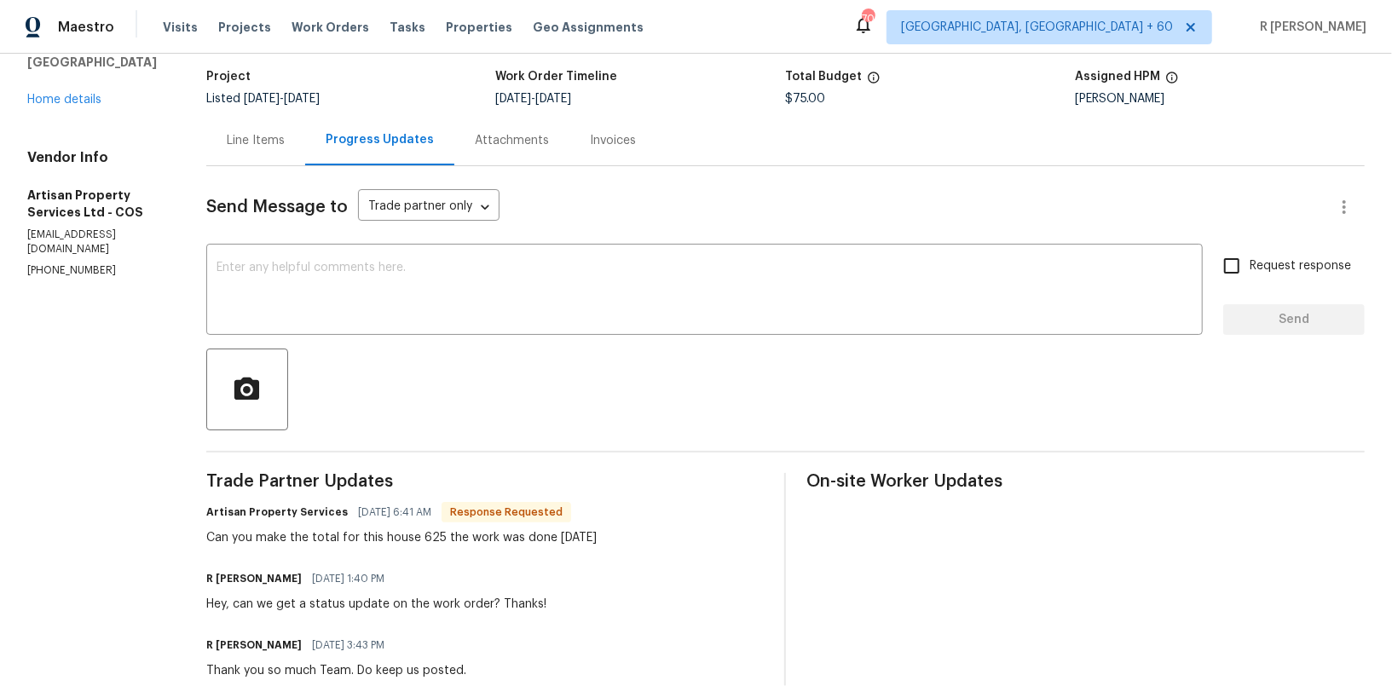
click at [282, 135] on div "Line Items" at bounding box center [256, 140] width 58 height 17
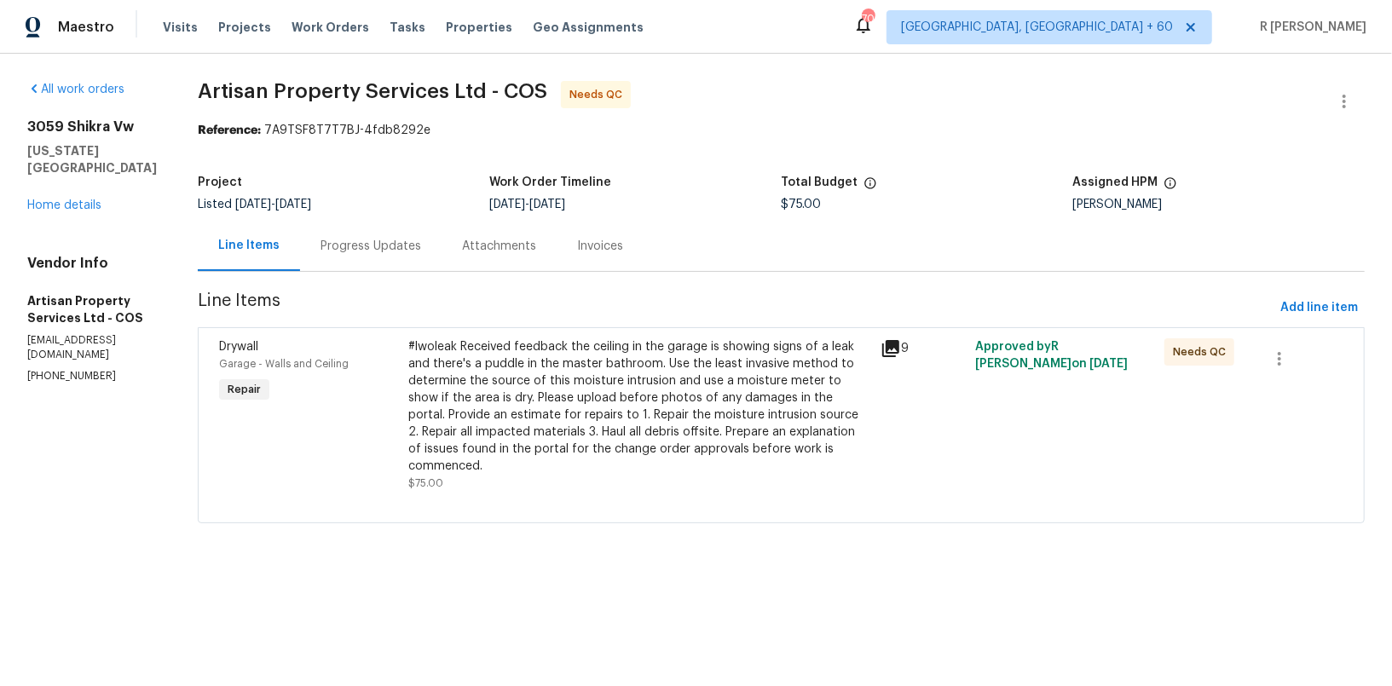
click at [493, 361] on div "#lwoleak Received feedback the ceiling in the garage is showing signs of a leak…" at bounding box center [639, 406] width 463 height 136
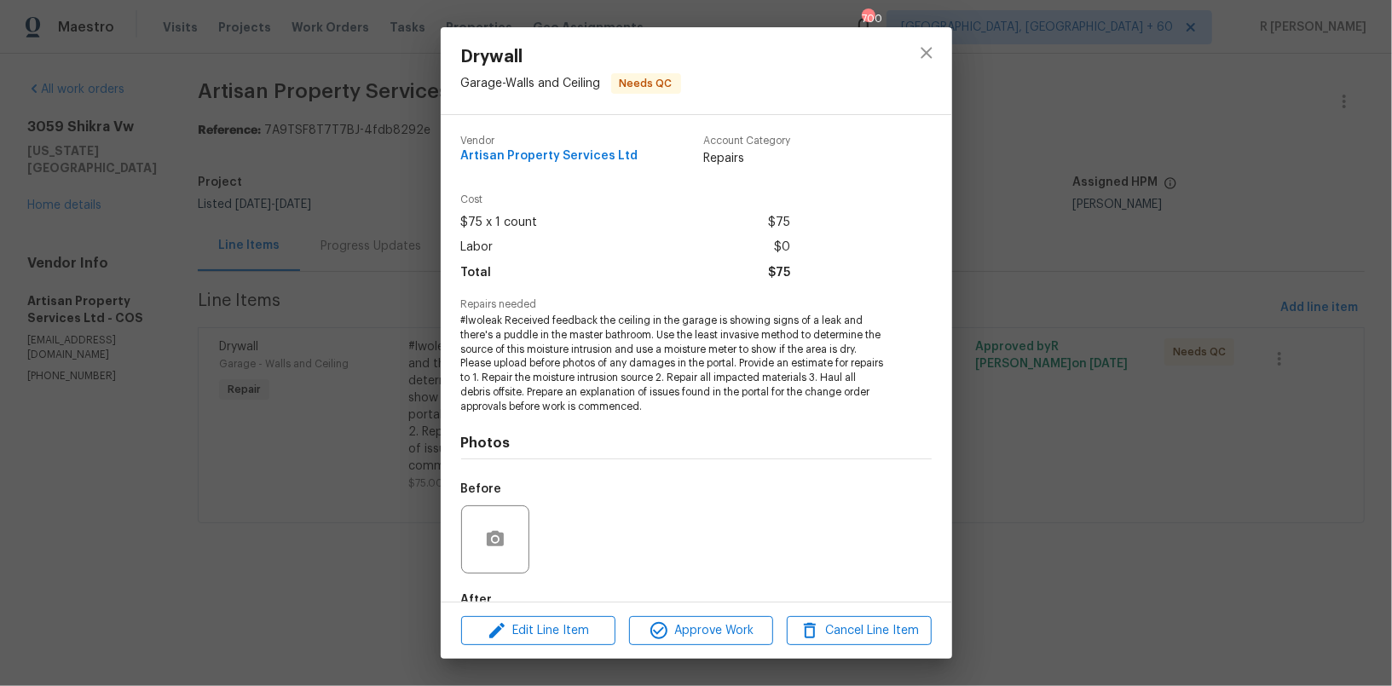
scroll to position [99, 0]
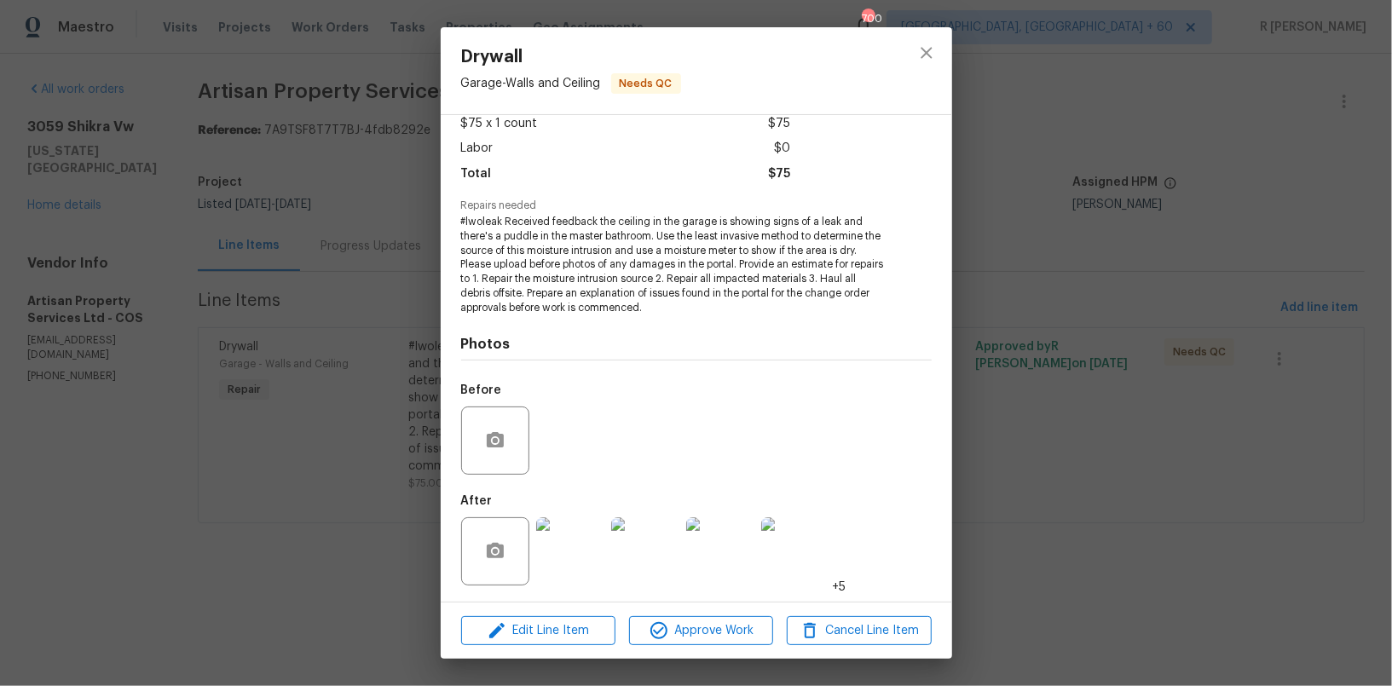
click at [539, 567] on img at bounding box center [570, 551] width 68 height 68
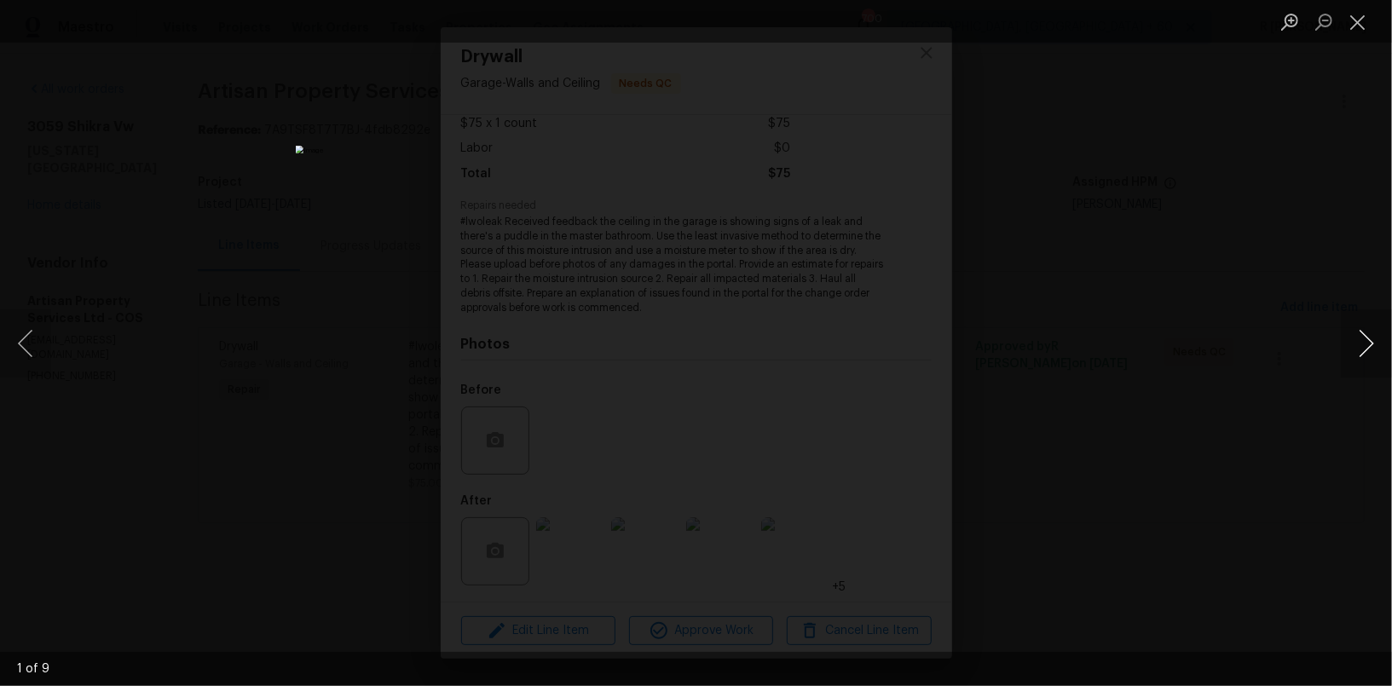
click at [1368, 363] on button "Next image" at bounding box center [1366, 343] width 51 height 68
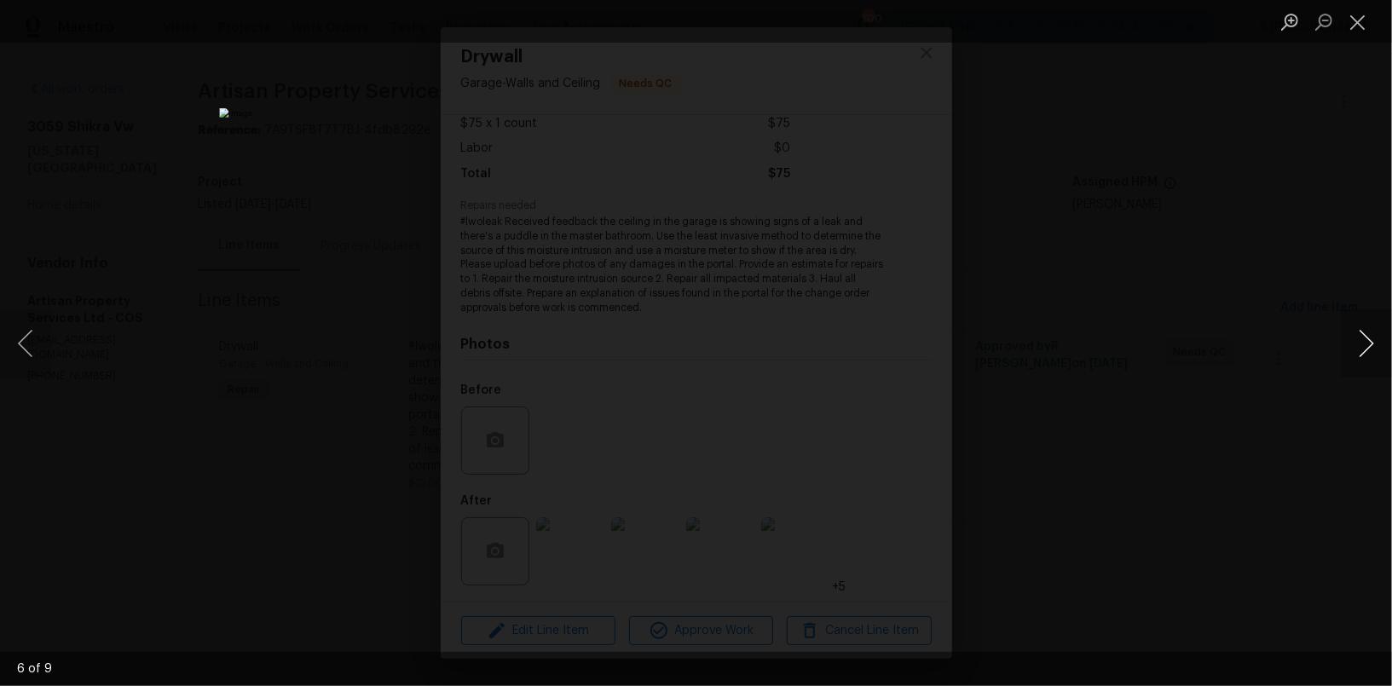
click at [1368, 363] on button "Next image" at bounding box center [1366, 343] width 51 height 68
click at [1349, 34] on button "Close lightbox" at bounding box center [1358, 22] width 34 height 30
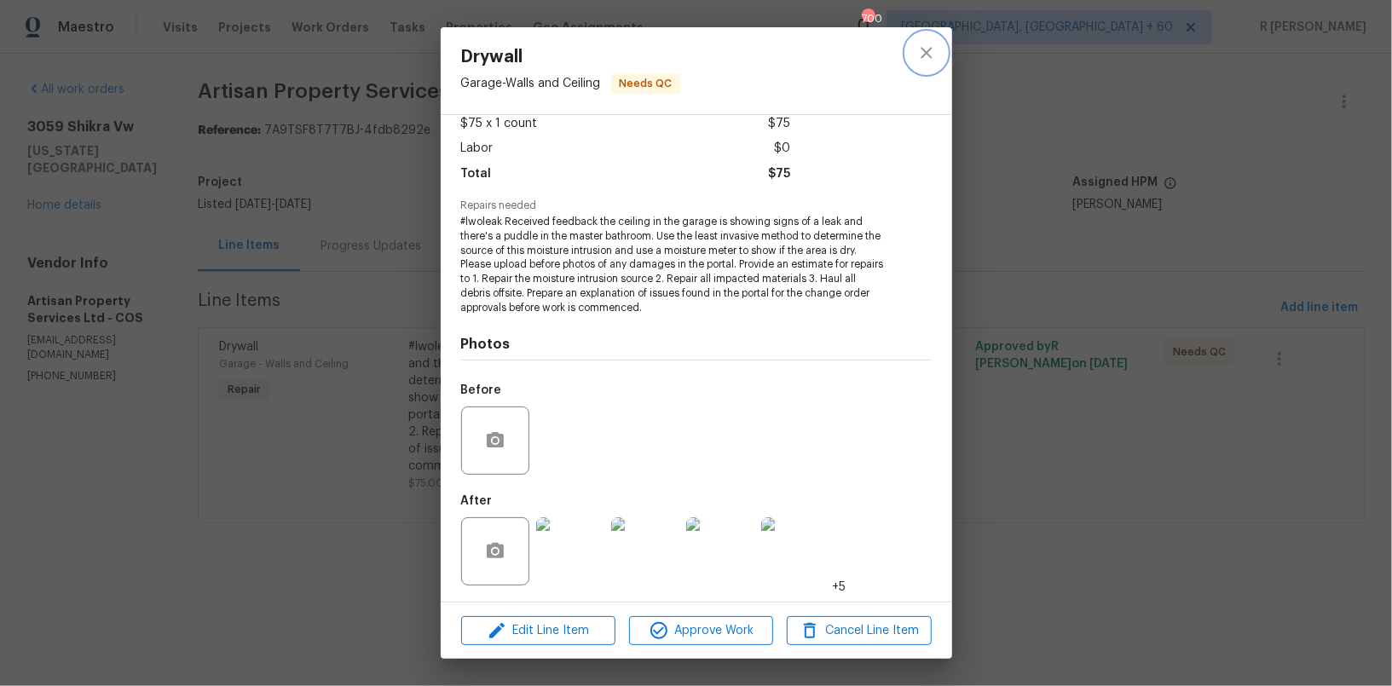
click at [928, 57] on icon "close" at bounding box center [926, 53] width 20 height 20
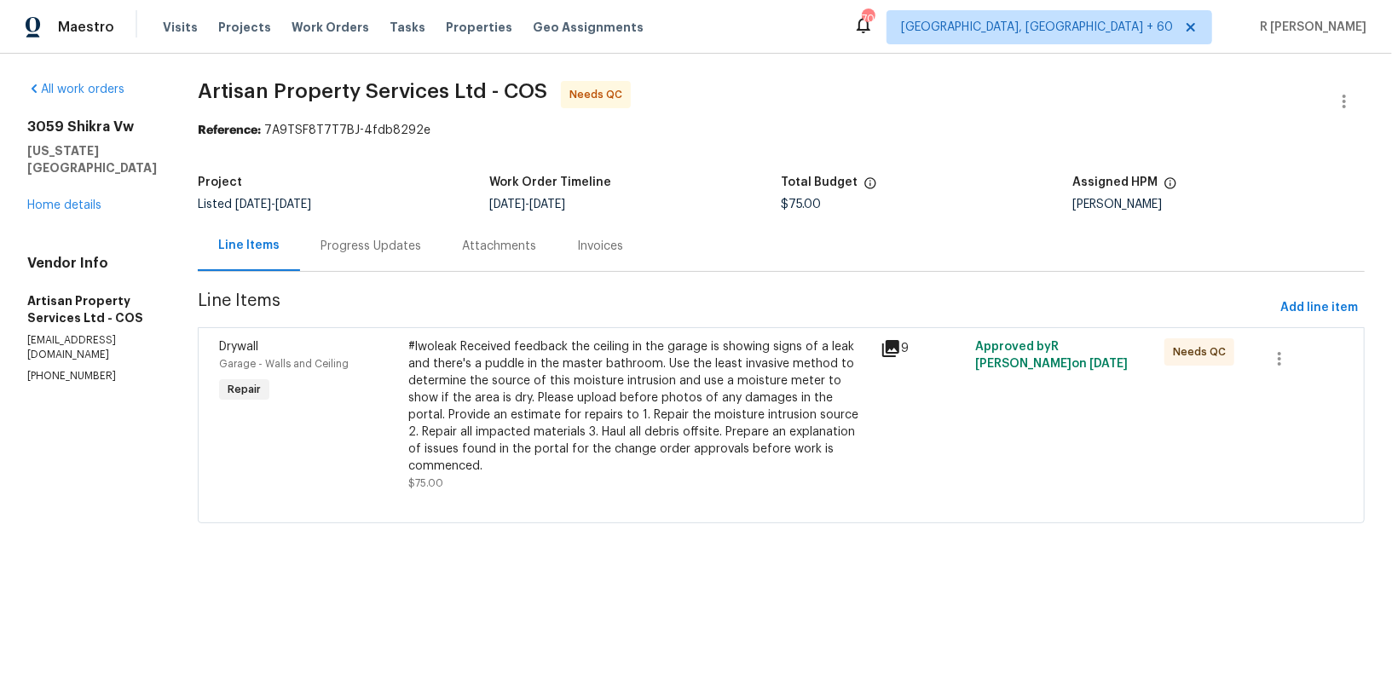
click at [327, 228] on div "Progress Updates" at bounding box center [371, 246] width 142 height 50
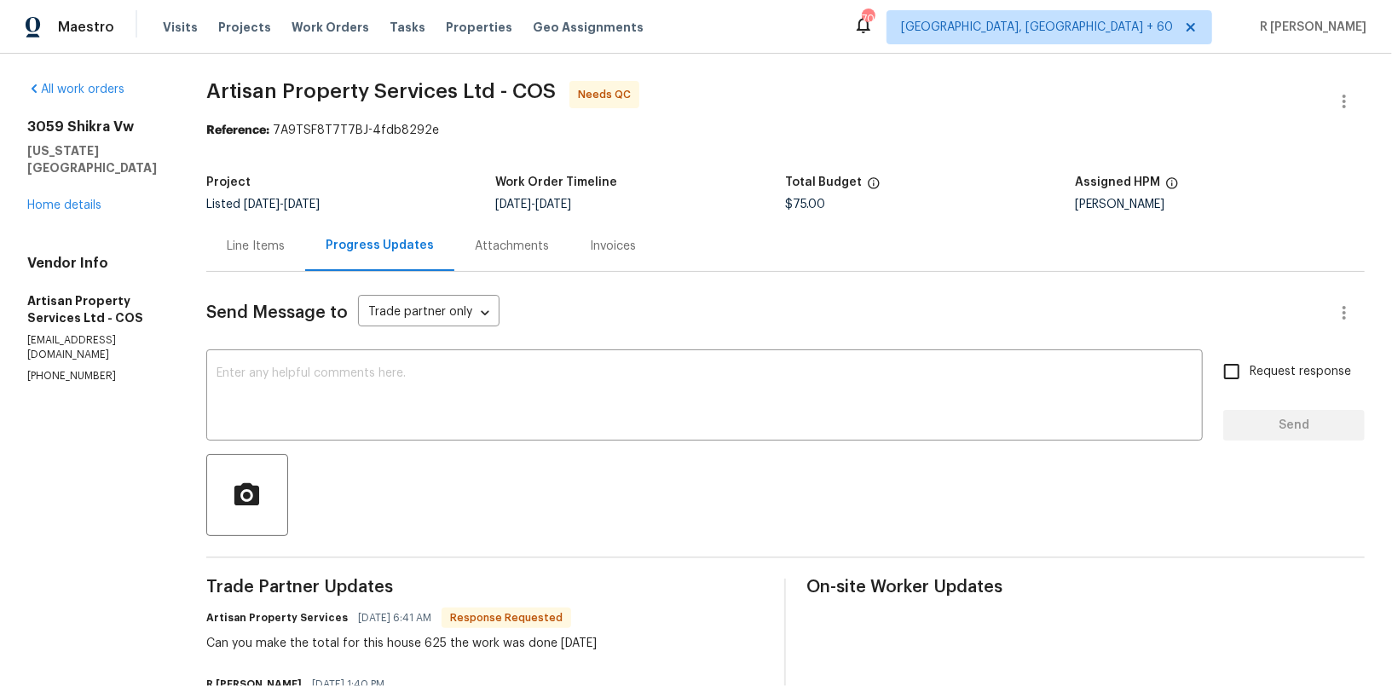
click at [242, 237] on div "Line Items" at bounding box center [255, 246] width 99 height 50
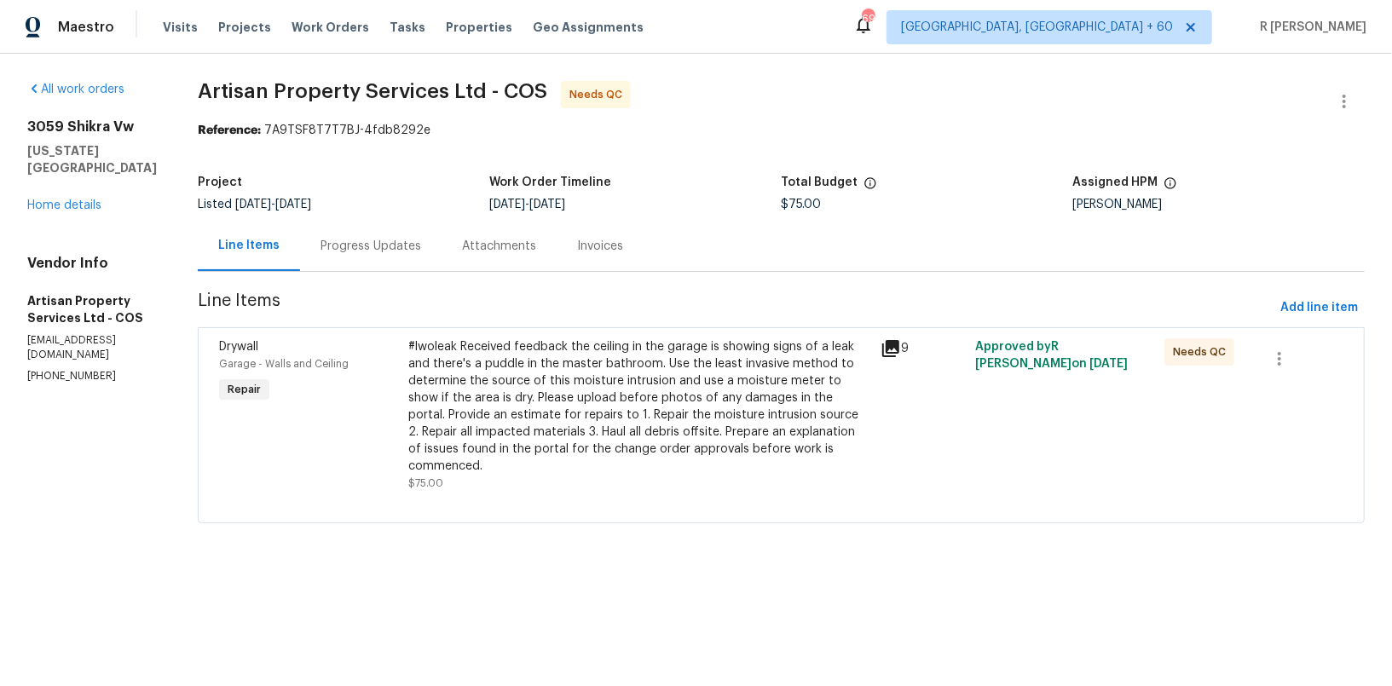
click at [375, 244] on div "Progress Updates" at bounding box center [371, 246] width 101 height 17
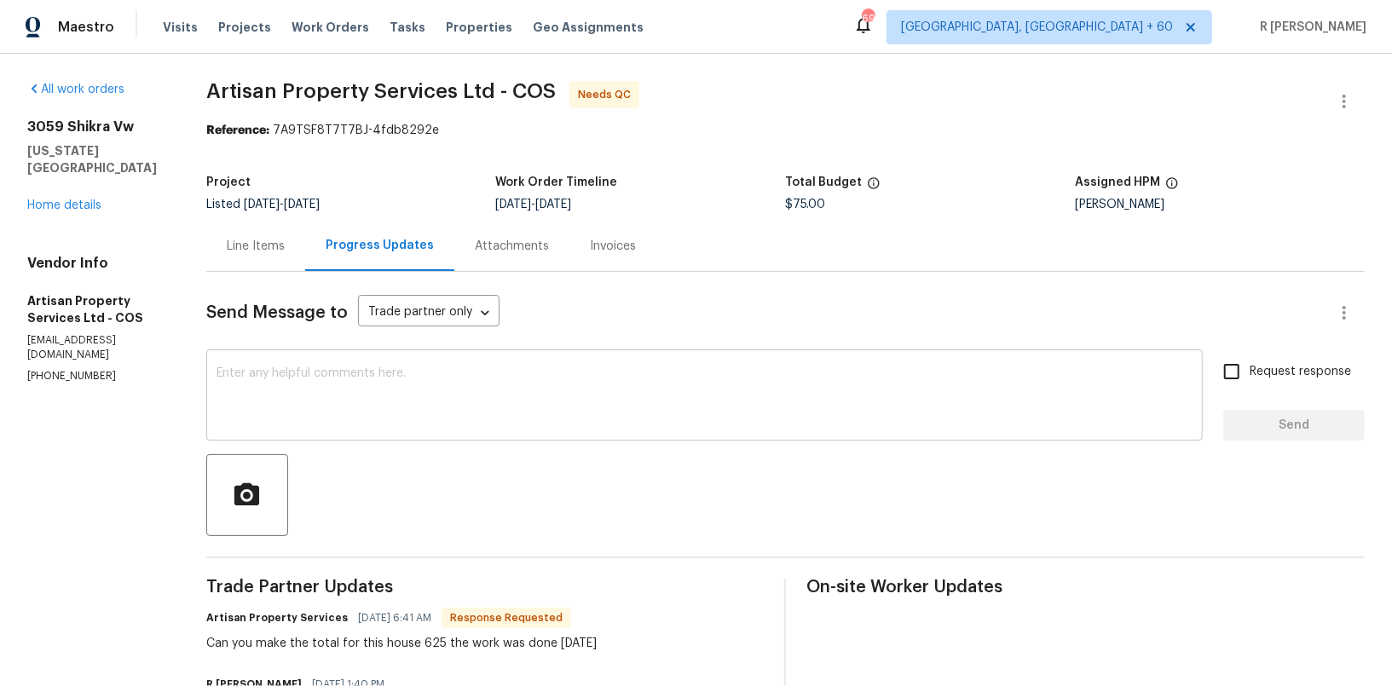
click at [558, 409] on textarea at bounding box center [705, 397] width 976 height 60
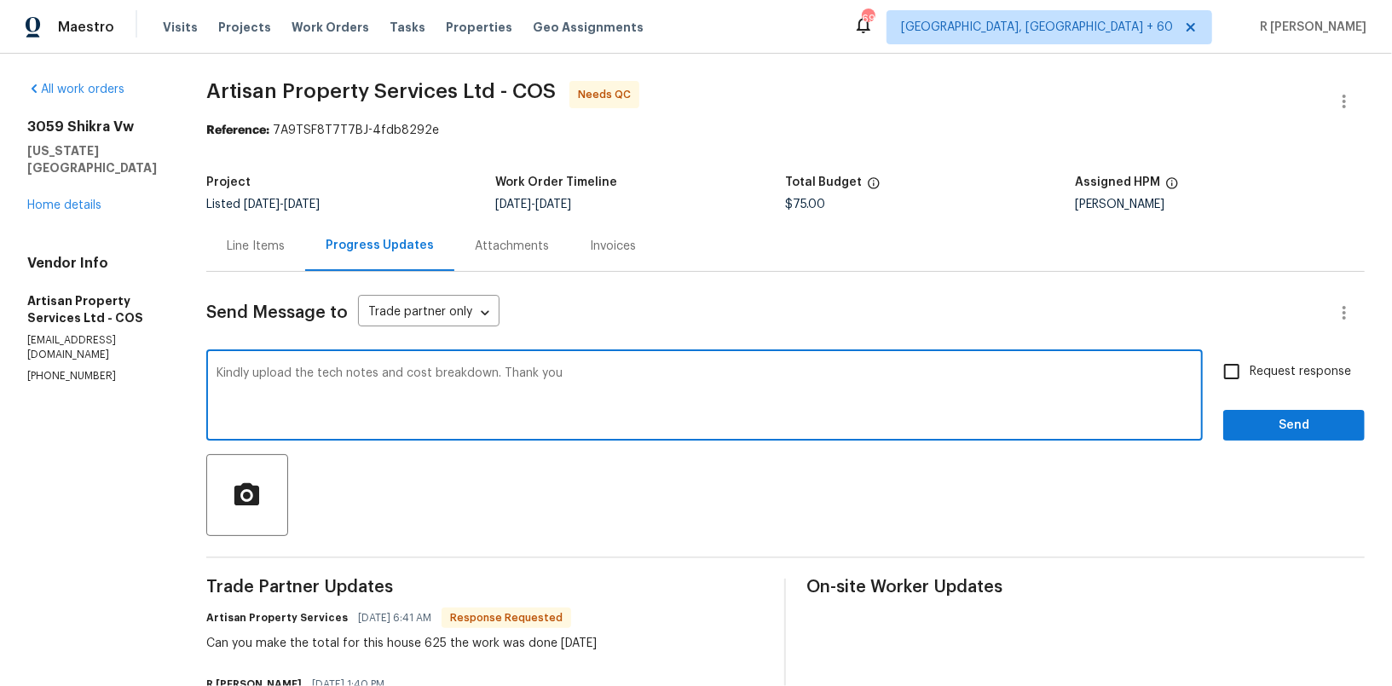
type textarea "Kindly upload the tech notes and cost breakdown. Thank you"
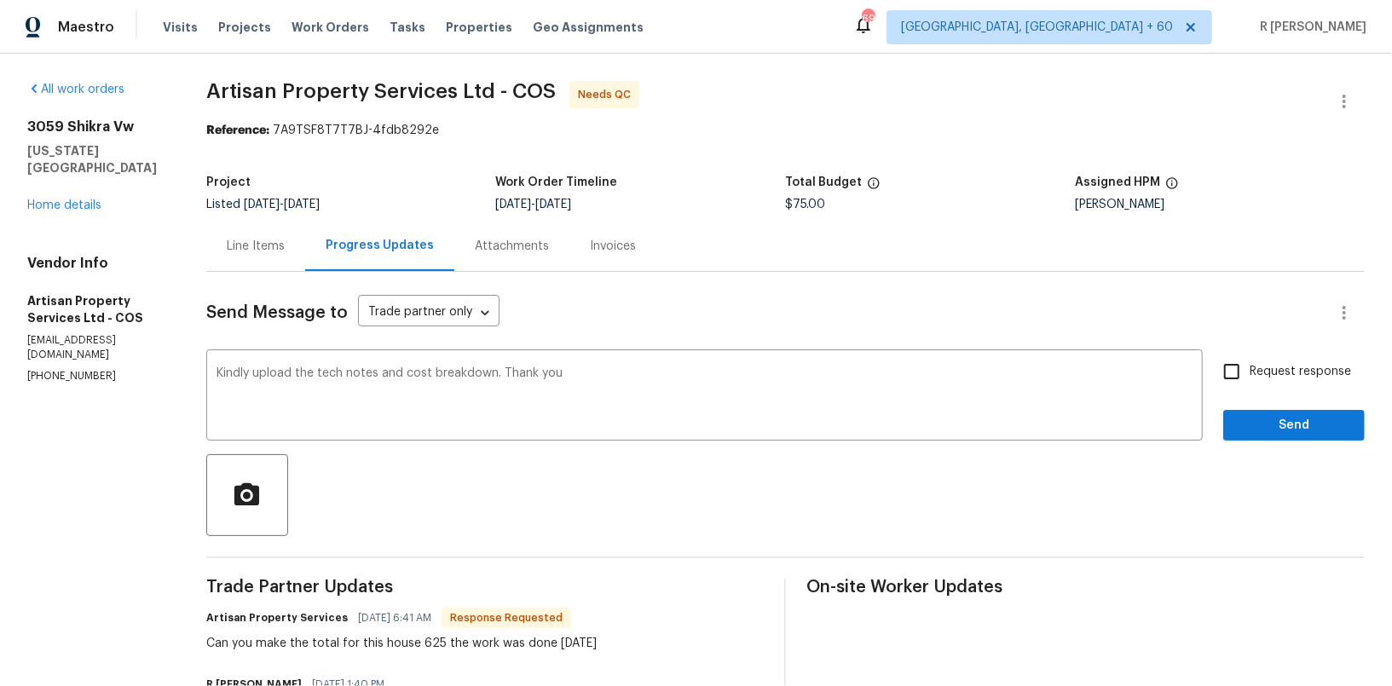
click at [1277, 382] on label "Request response" at bounding box center [1282, 372] width 137 height 36
click at [1250, 382] on input "Request response" at bounding box center [1232, 372] width 36 height 36
checkbox input "true"
click at [1271, 419] on span "Send" at bounding box center [1294, 425] width 114 height 21
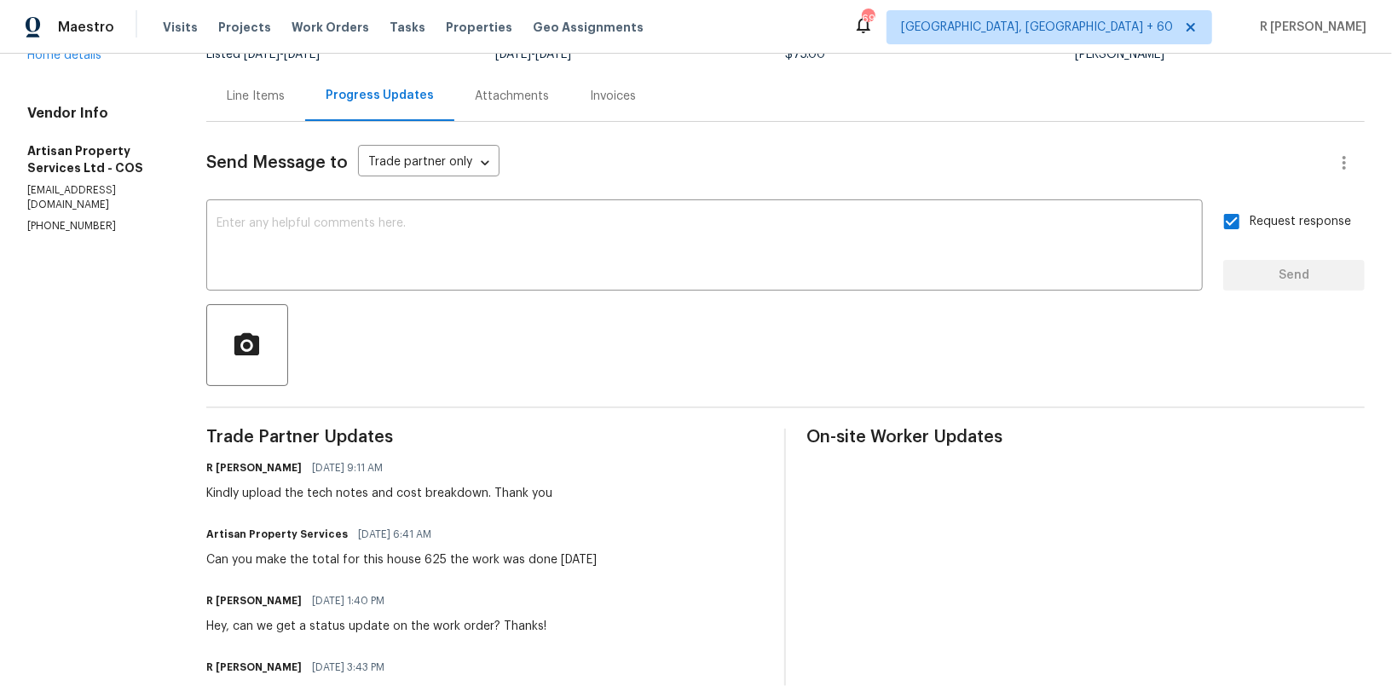
scroll to position [213, 0]
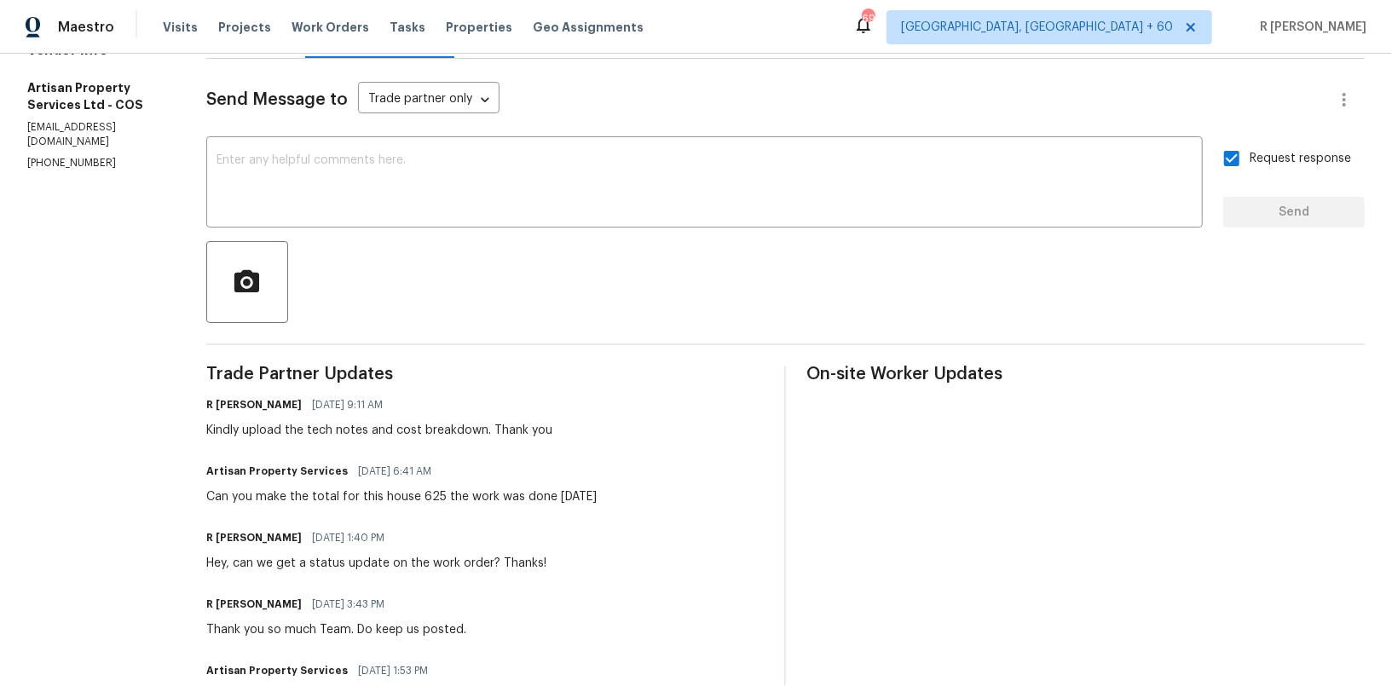
click at [364, 475] on span "[DATE] 6:41 AM" at bounding box center [394, 471] width 73 height 17
click at [347, 499] on div "Can you make the total for this house 625 the work was done [DATE]" at bounding box center [401, 496] width 390 height 17
copy div "Can you make the total for this house 625 the work was done [DATE]"
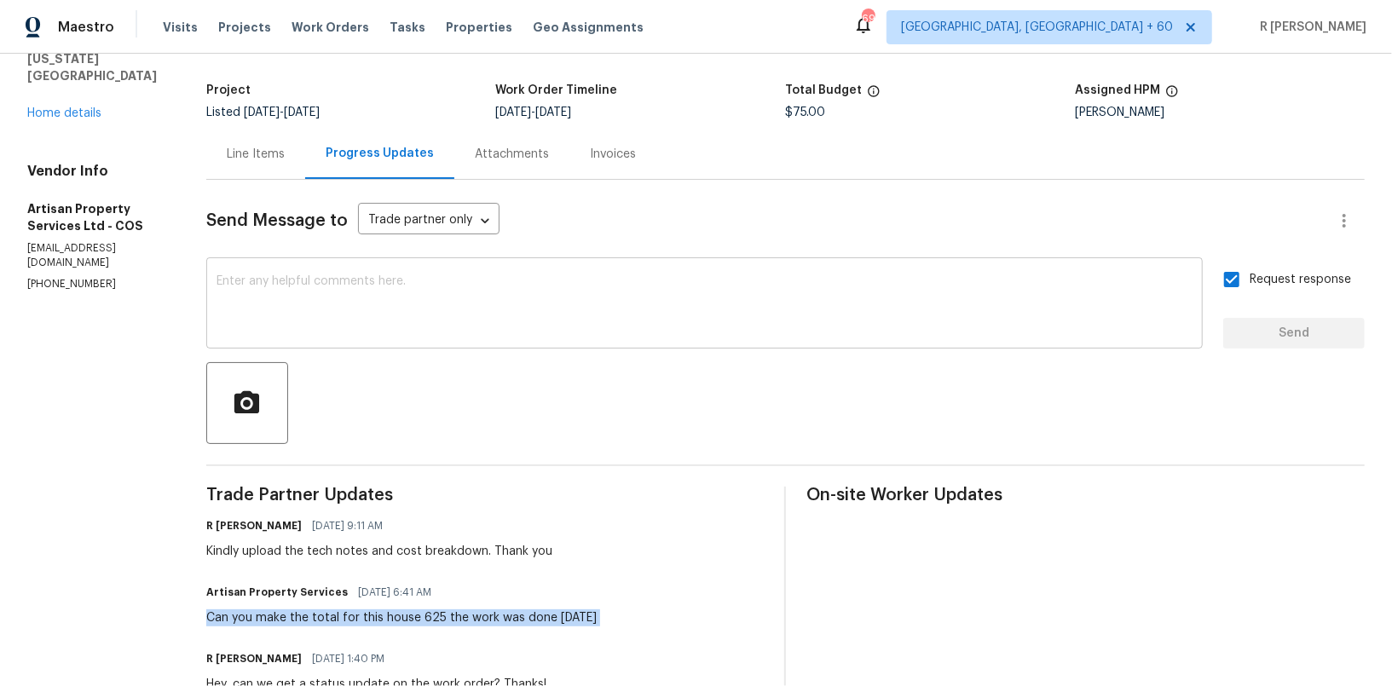
scroll to position [0, 0]
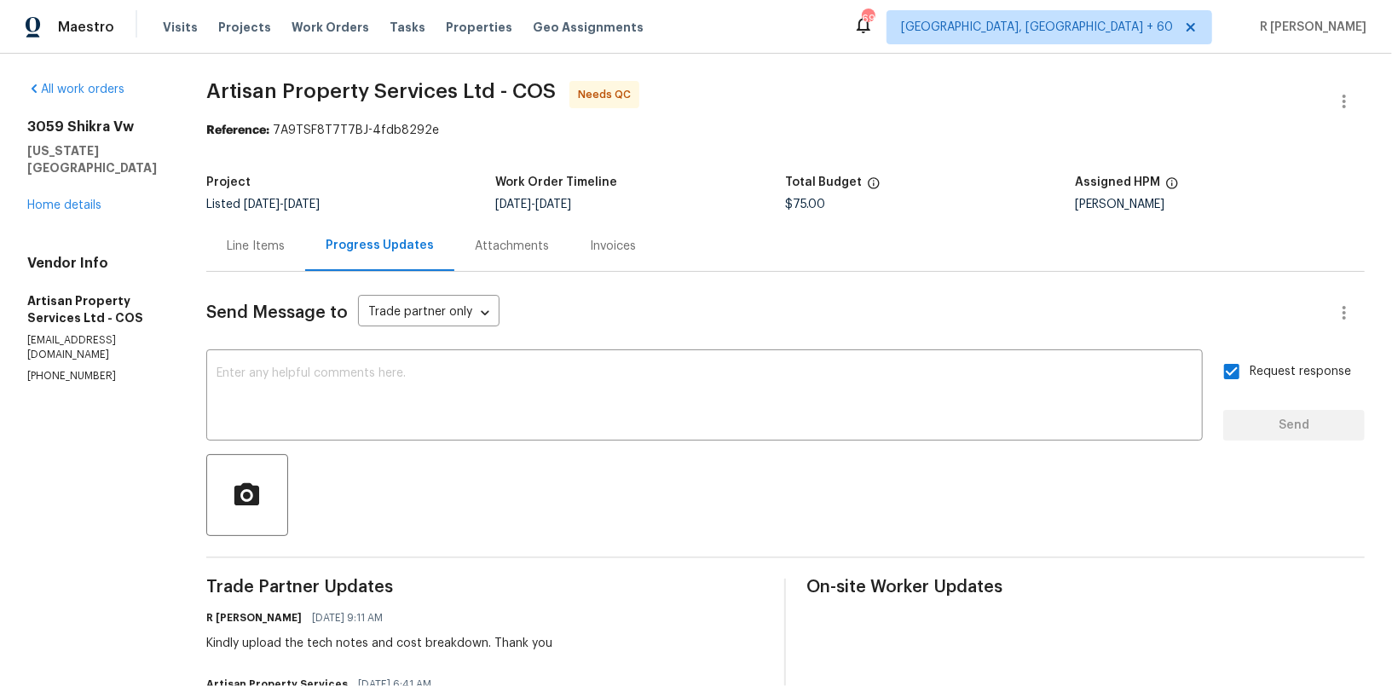
click at [252, 260] on div "Line Items" at bounding box center [255, 246] width 99 height 50
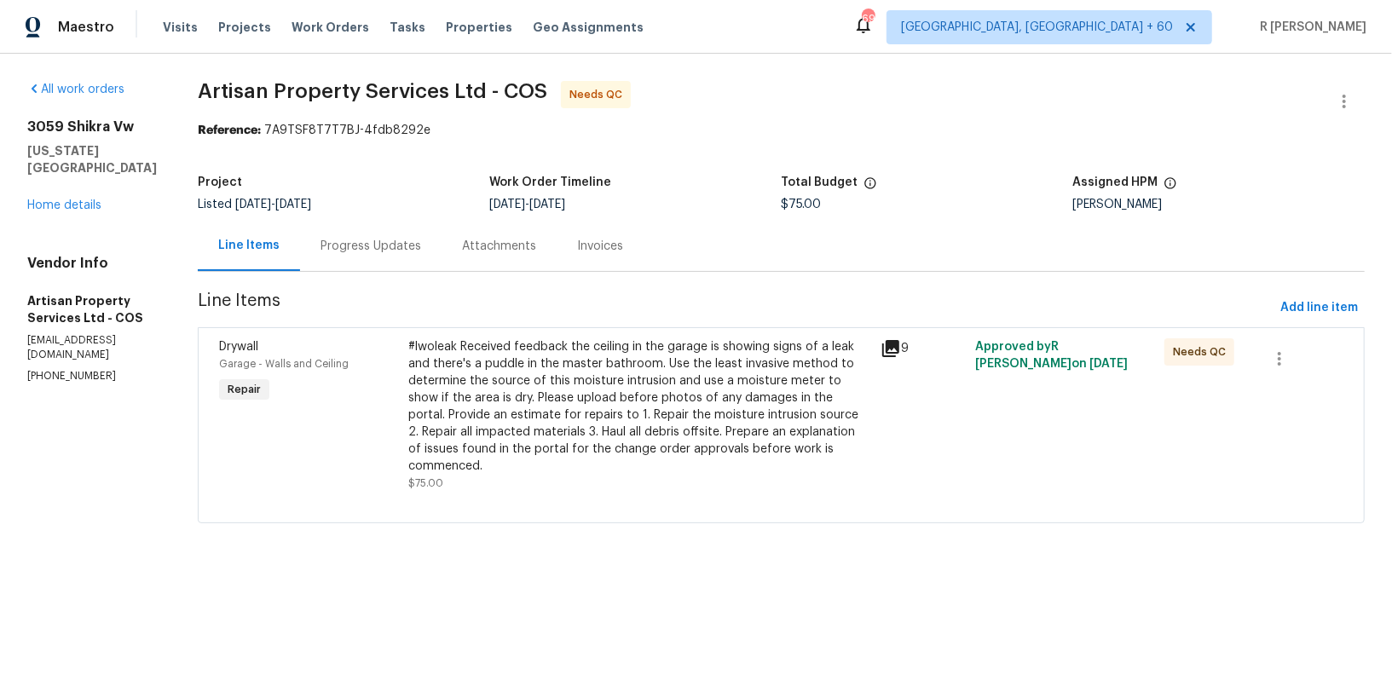
click at [516, 393] on div "#lwoleak Received feedback the ceiling in the garage is showing signs of a leak…" at bounding box center [639, 406] width 463 height 136
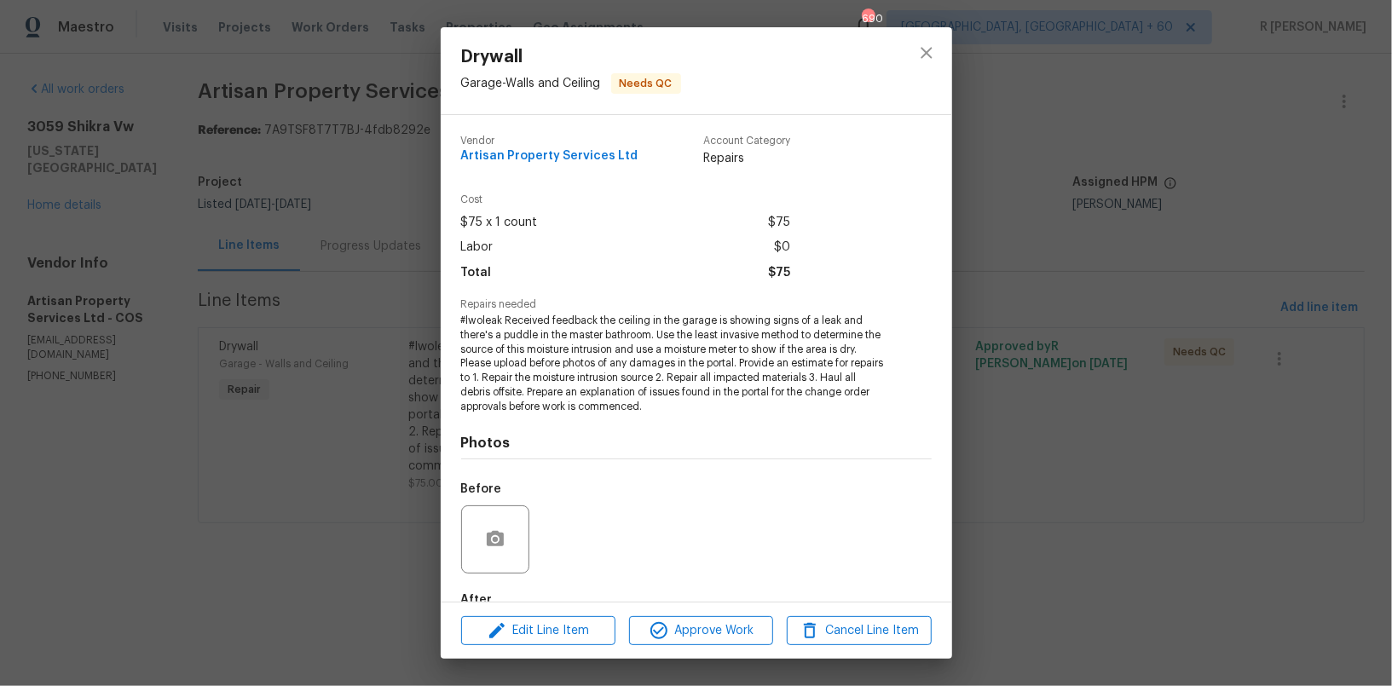
click at [589, 374] on span "#lwoleak Received feedback the ceiling in the garage is showing signs of a leak…" at bounding box center [673, 364] width 424 height 101
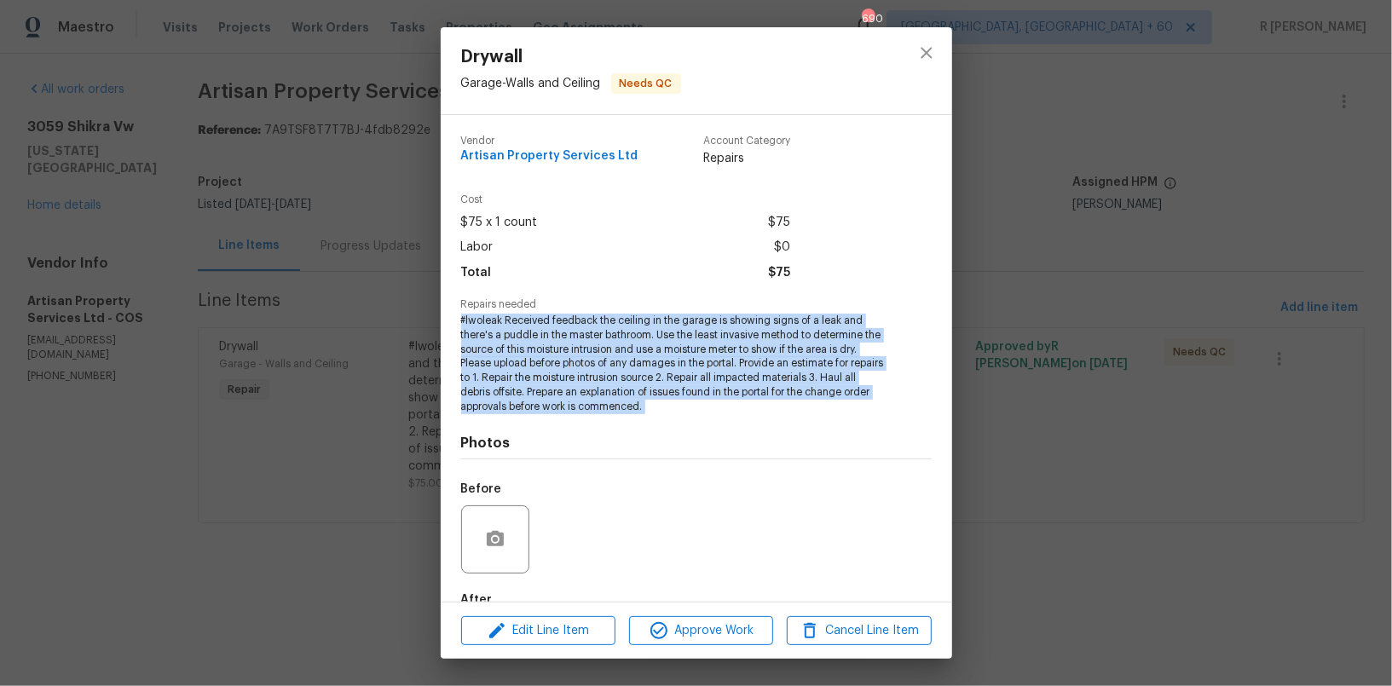
click at [589, 374] on span "#lwoleak Received feedback the ceiling in the garage is showing signs of a leak…" at bounding box center [673, 364] width 424 height 101
copy span "#lwoleak Received feedback the ceiling in the garage is showing signs of a leak…"
click at [922, 51] on icon "close" at bounding box center [926, 53] width 20 height 20
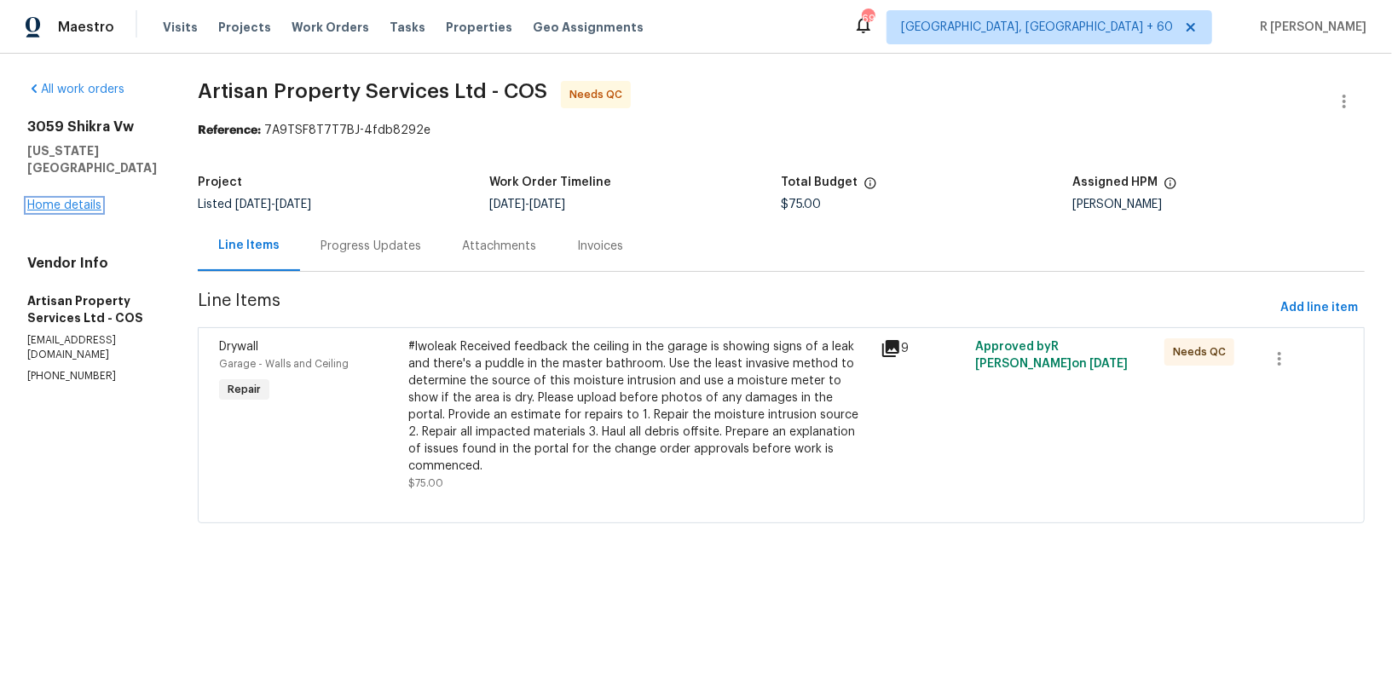
click at [49, 211] on link "Home details" at bounding box center [64, 205] width 74 height 12
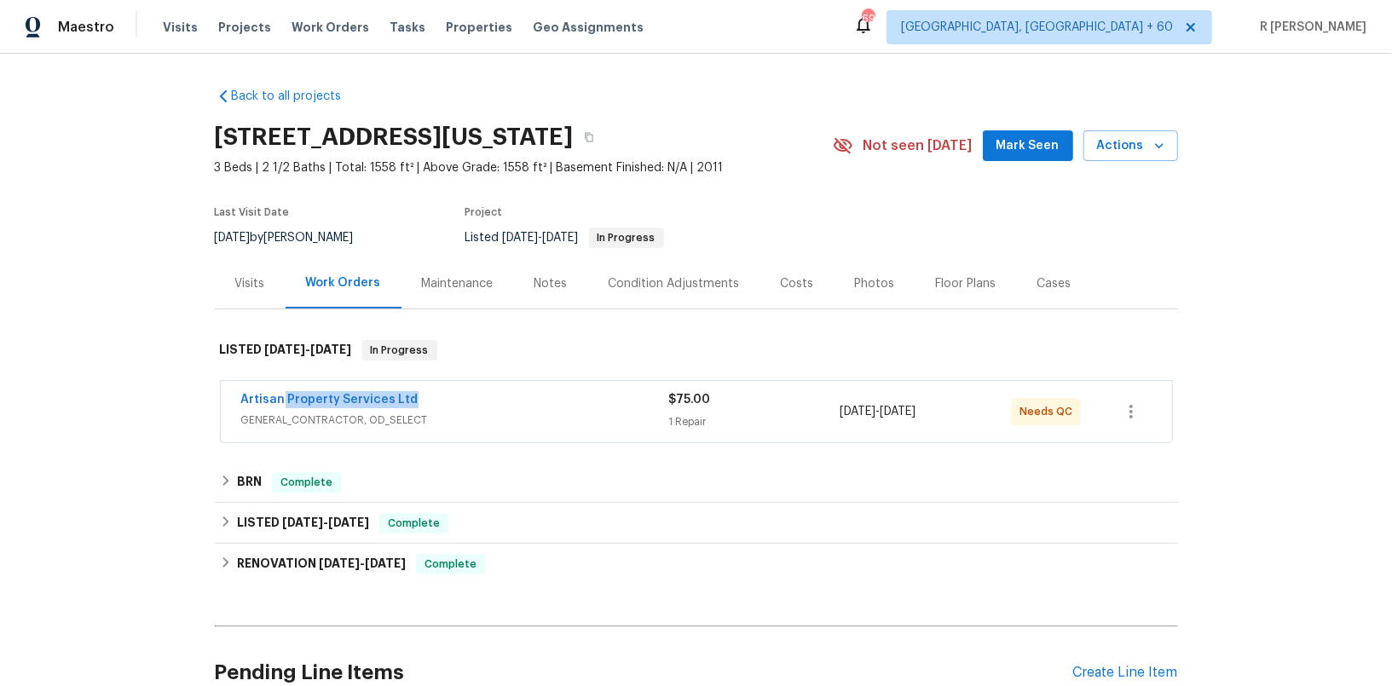
drag, startPoint x: 421, startPoint y: 396, endPoint x: 193, endPoint y: 396, distance: 228.5
click at [193, 396] on div "Back to all projects 3059 Shikra Vw, Colorado Springs, CO 80916 3 Beds | 2 1/2 …" at bounding box center [696, 370] width 1392 height 633
copy link "Artisan Property Services Ltd"
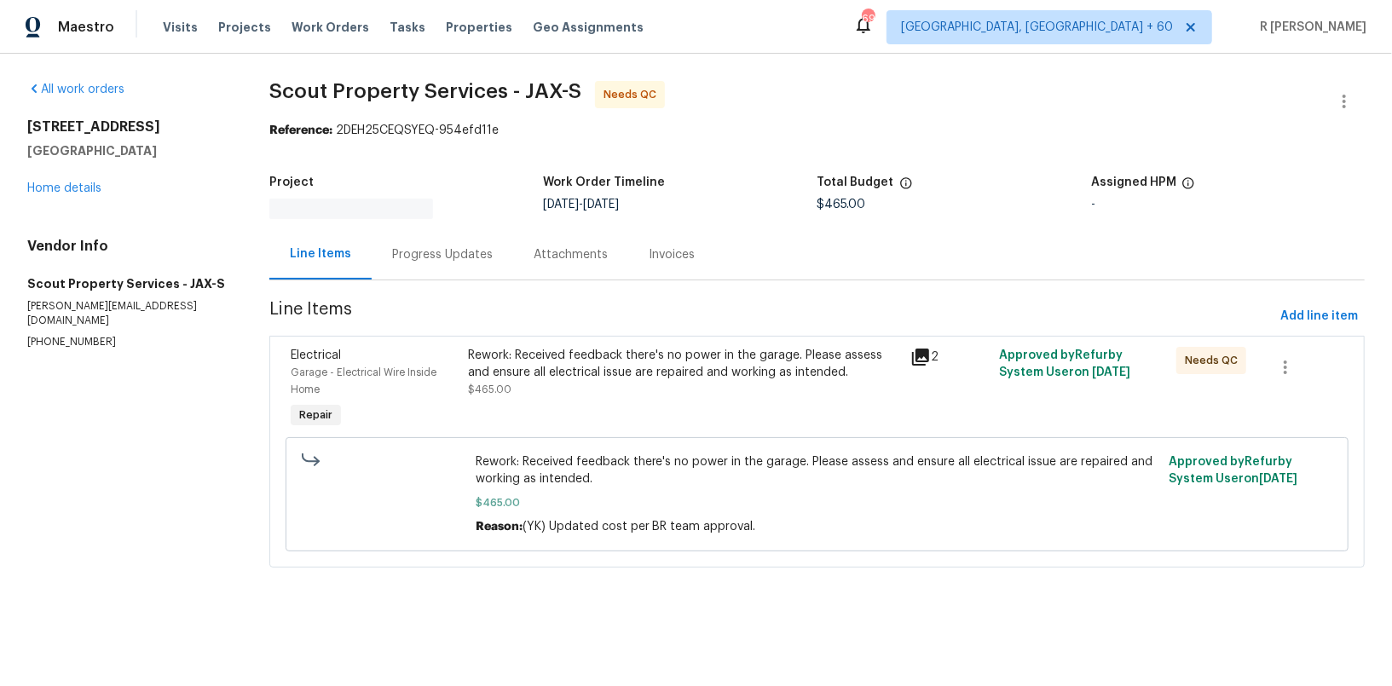
click at [478, 255] on div "Progress Updates" at bounding box center [442, 254] width 101 height 17
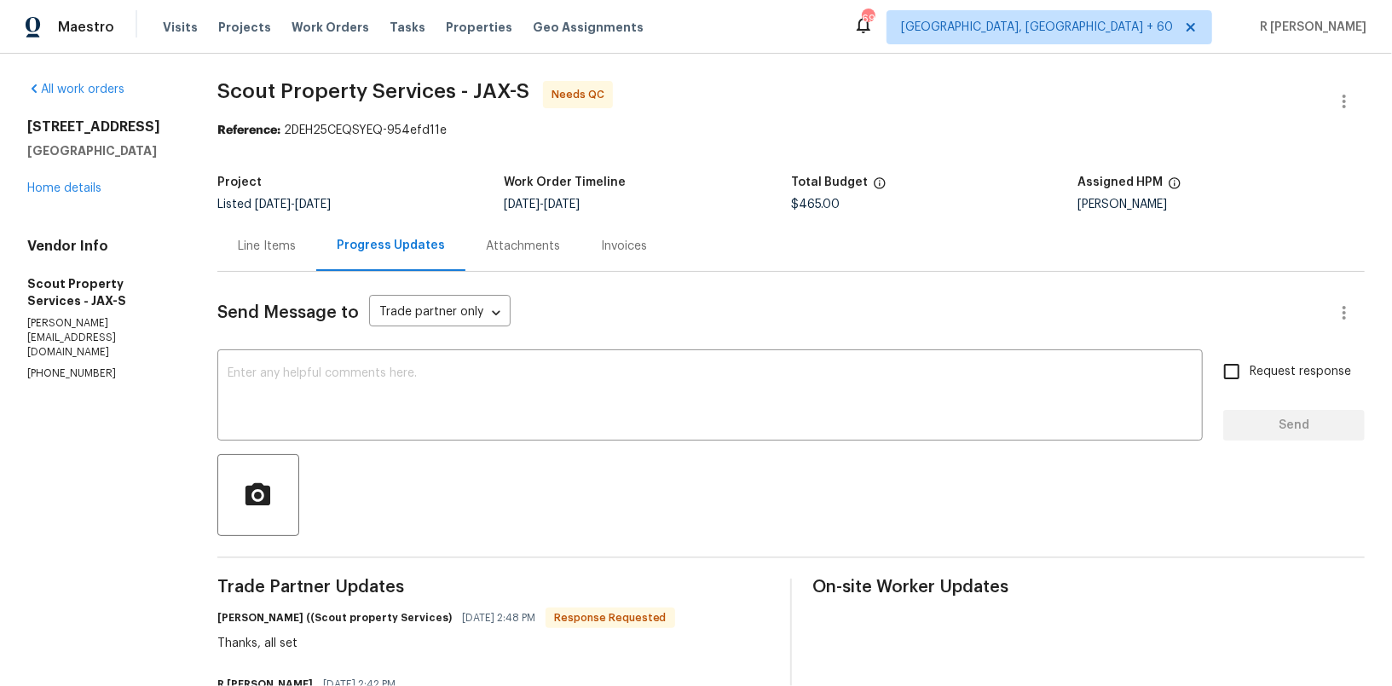
click at [245, 251] on div "Line Items" at bounding box center [267, 246] width 58 height 17
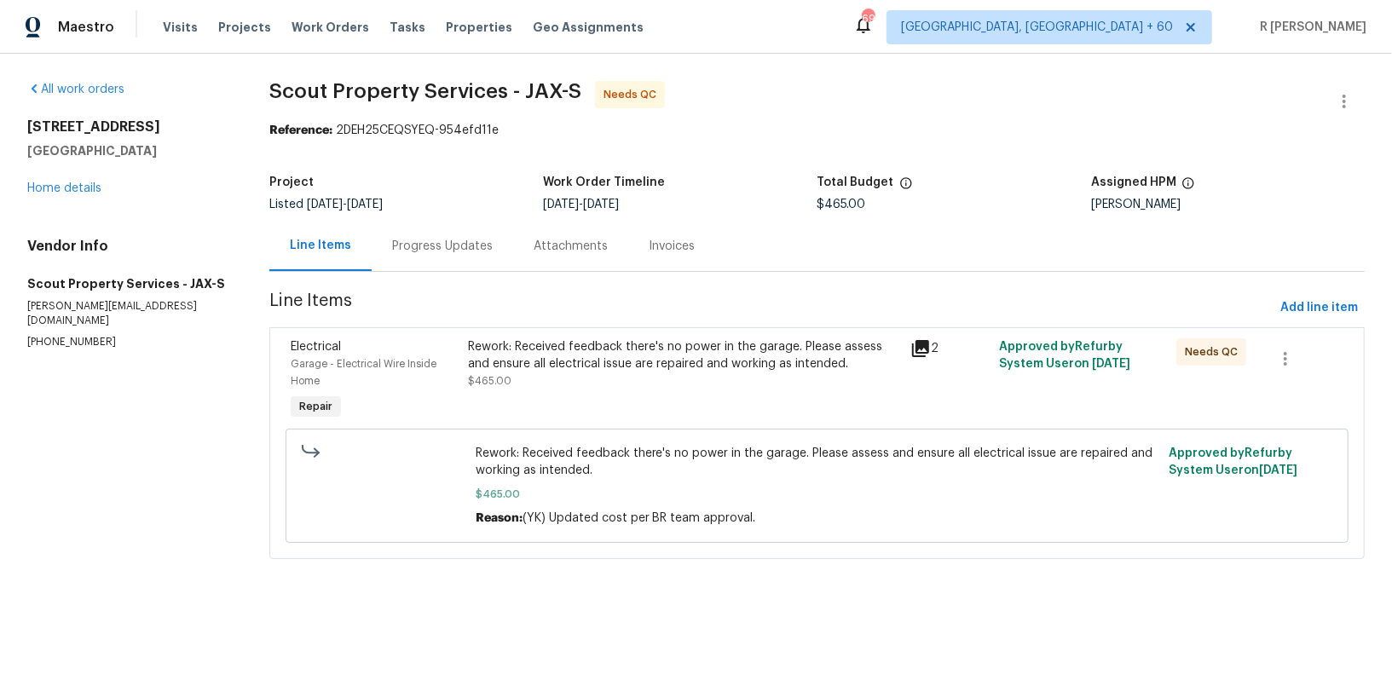
click at [649, 350] on div "Rework: Received feedback there's no power in the garage. Please assess and ens…" at bounding box center [684, 355] width 433 height 34
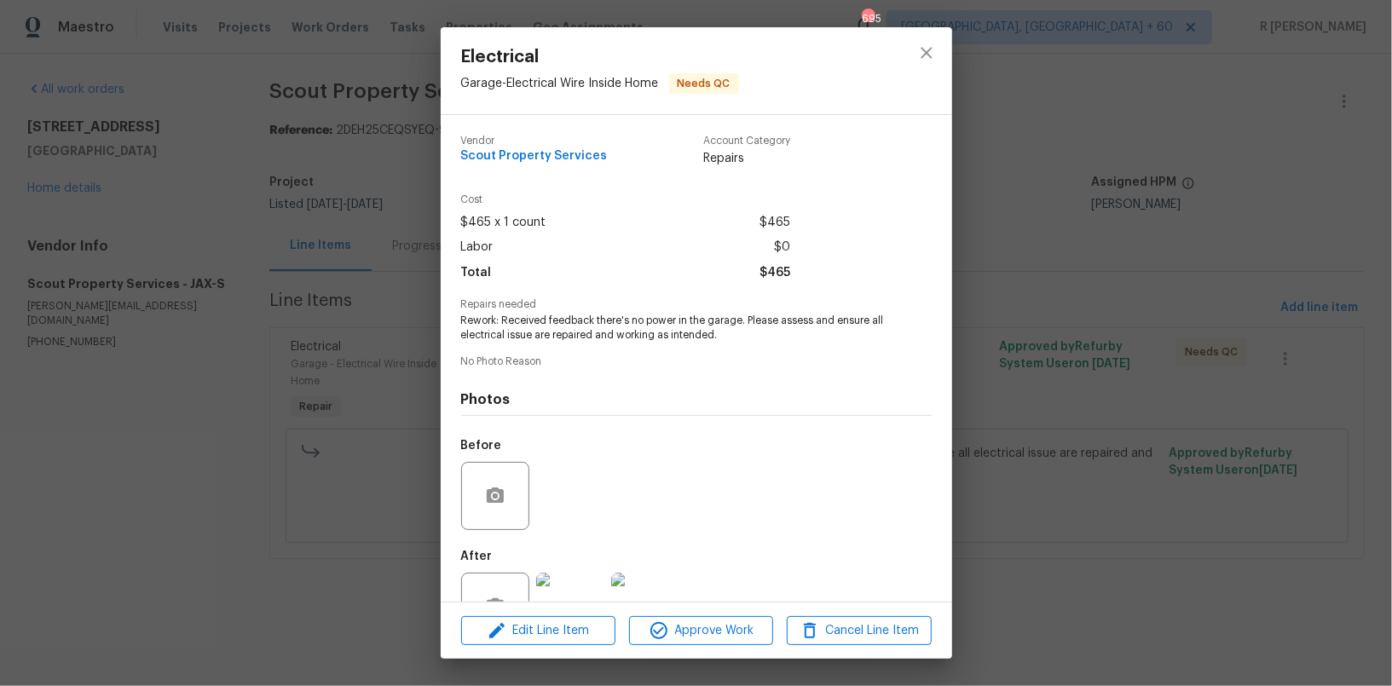
scroll to position [55, 0]
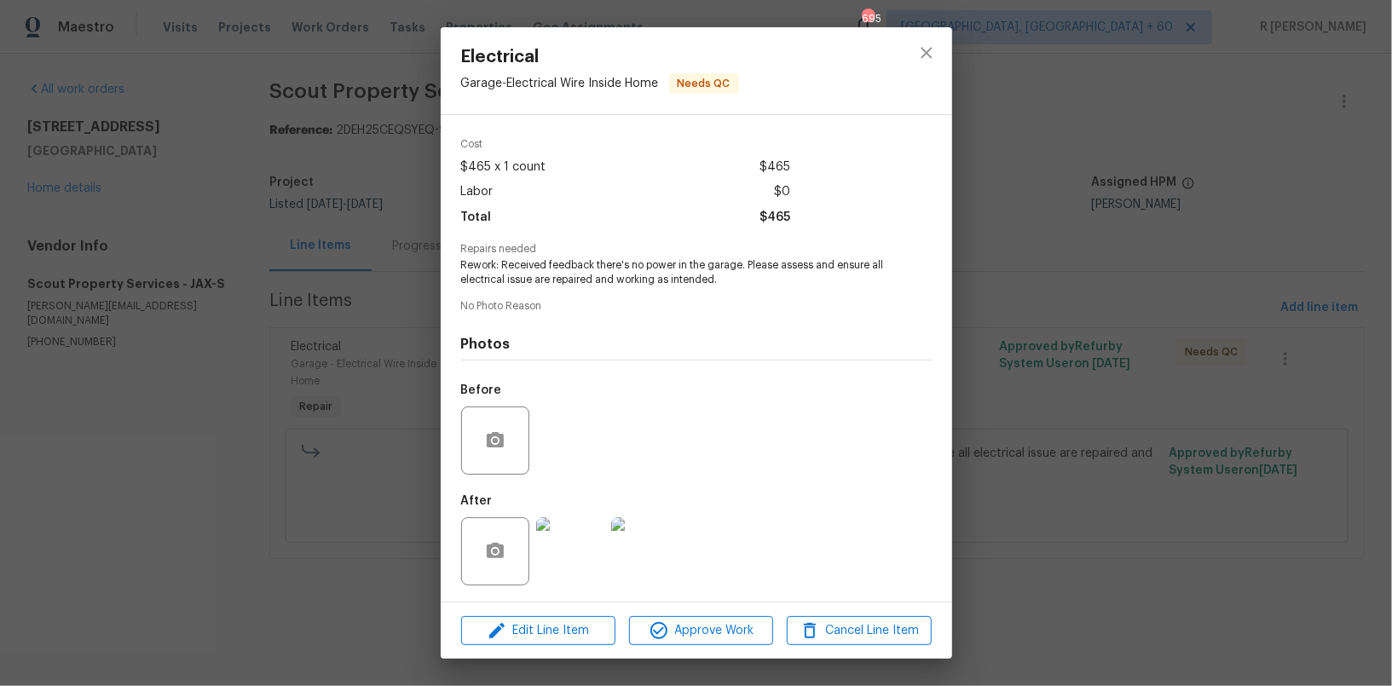
click at [587, 558] on img at bounding box center [570, 551] width 68 height 68
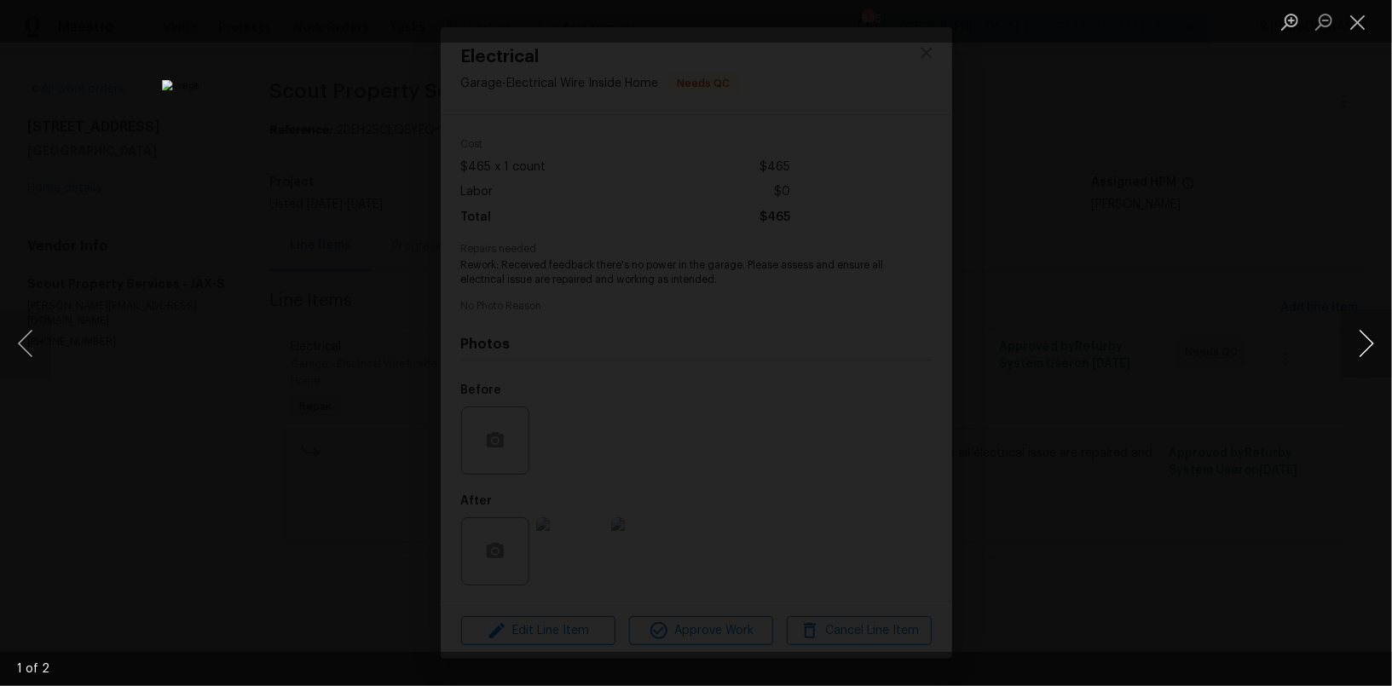
click at [1360, 326] on button "Next image" at bounding box center [1366, 343] width 51 height 68
click at [1361, 26] on button "Close lightbox" at bounding box center [1358, 22] width 34 height 30
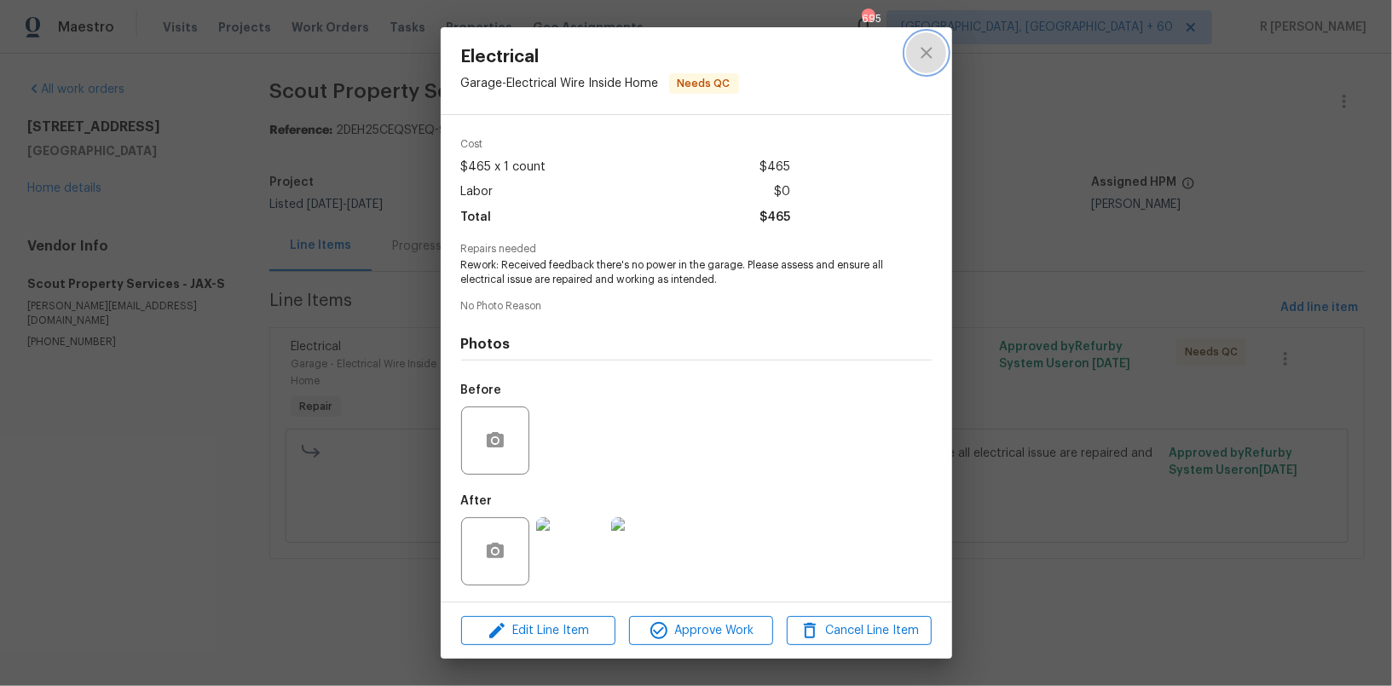
click at [928, 47] on icon "close" at bounding box center [926, 53] width 20 height 20
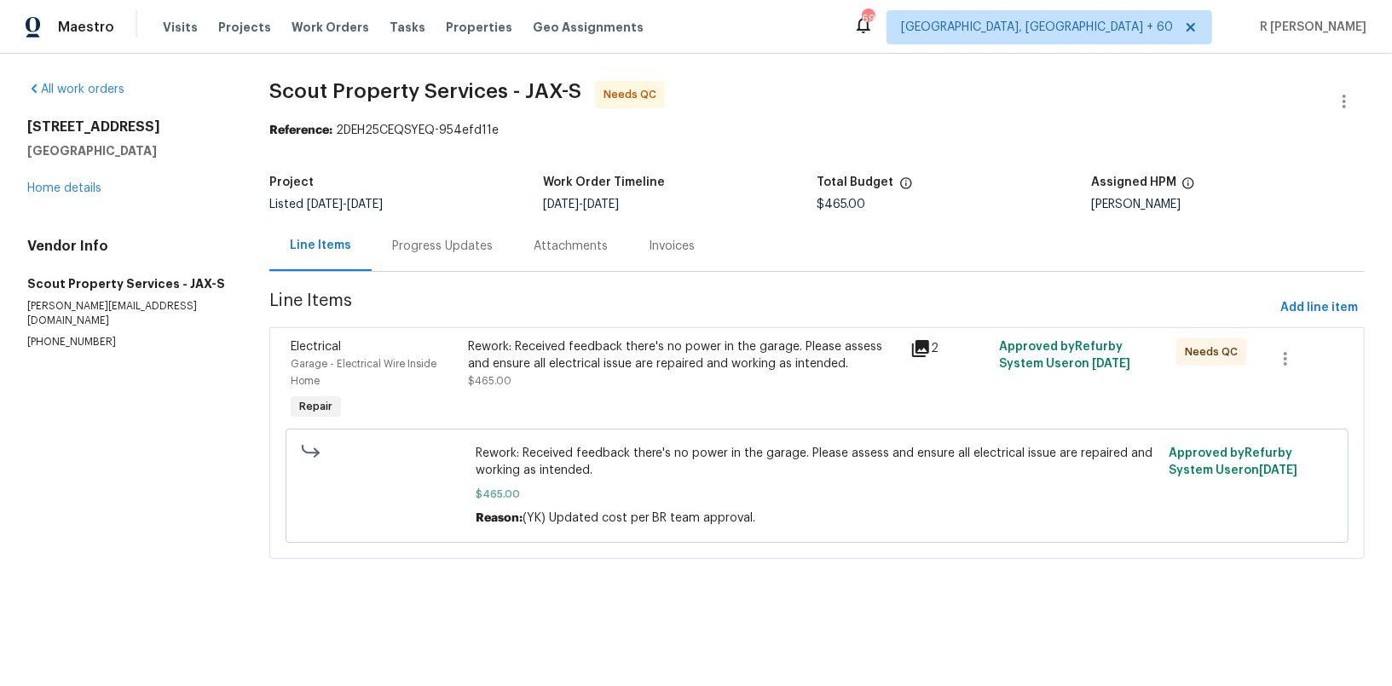
click at [421, 240] on div "Progress Updates" at bounding box center [442, 246] width 101 height 17
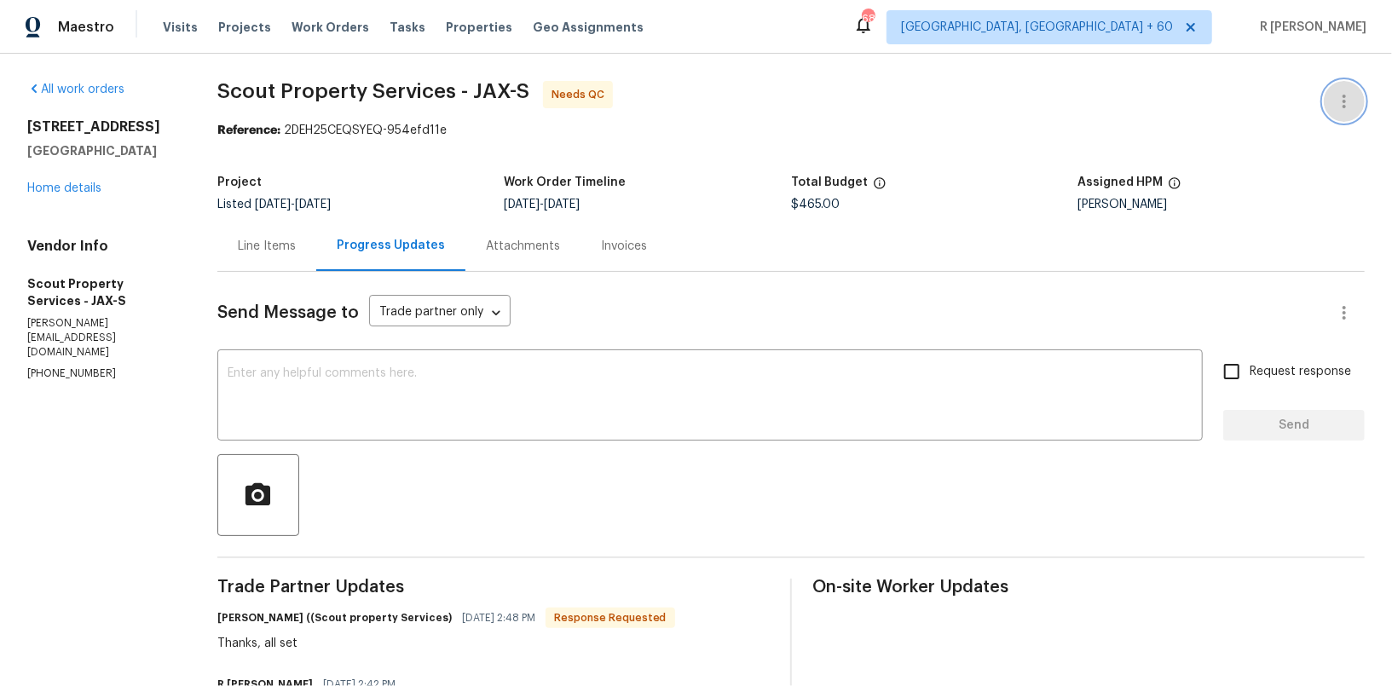
click at [1332, 101] on button "button" at bounding box center [1344, 101] width 41 height 41
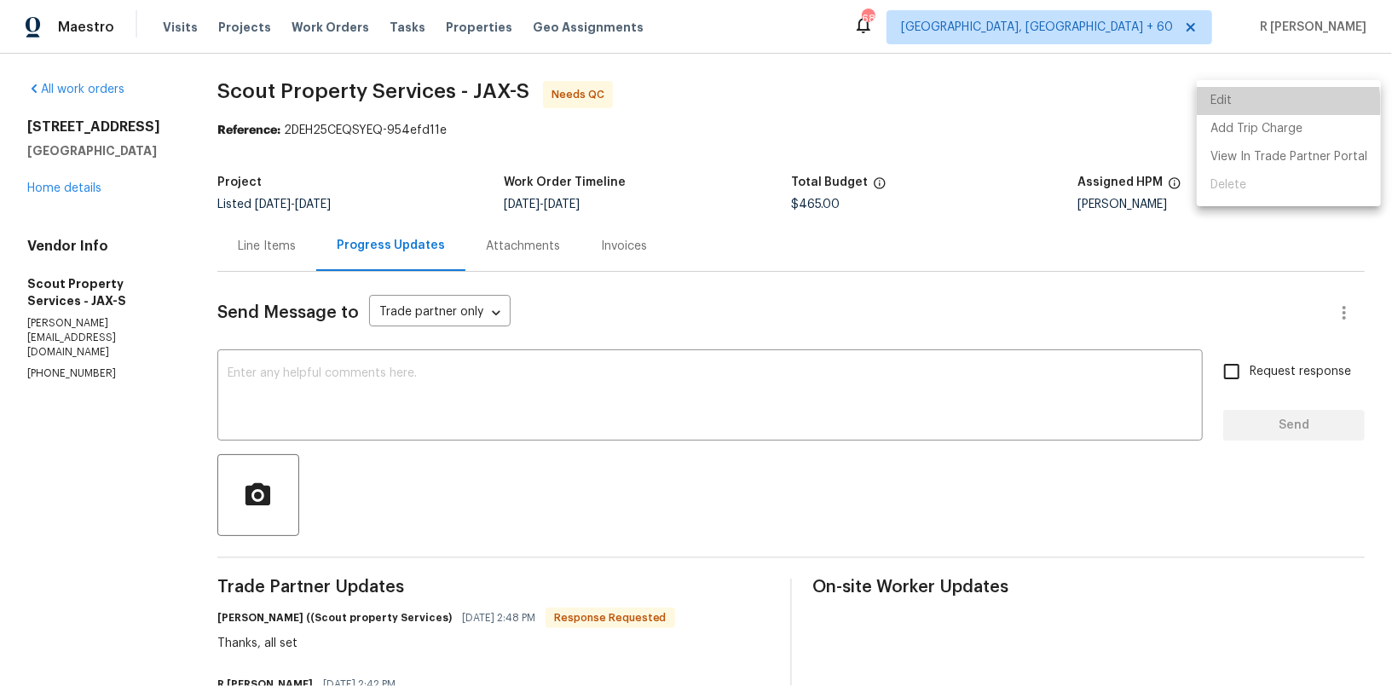
click at [1266, 105] on li "Edit" at bounding box center [1289, 101] width 184 height 28
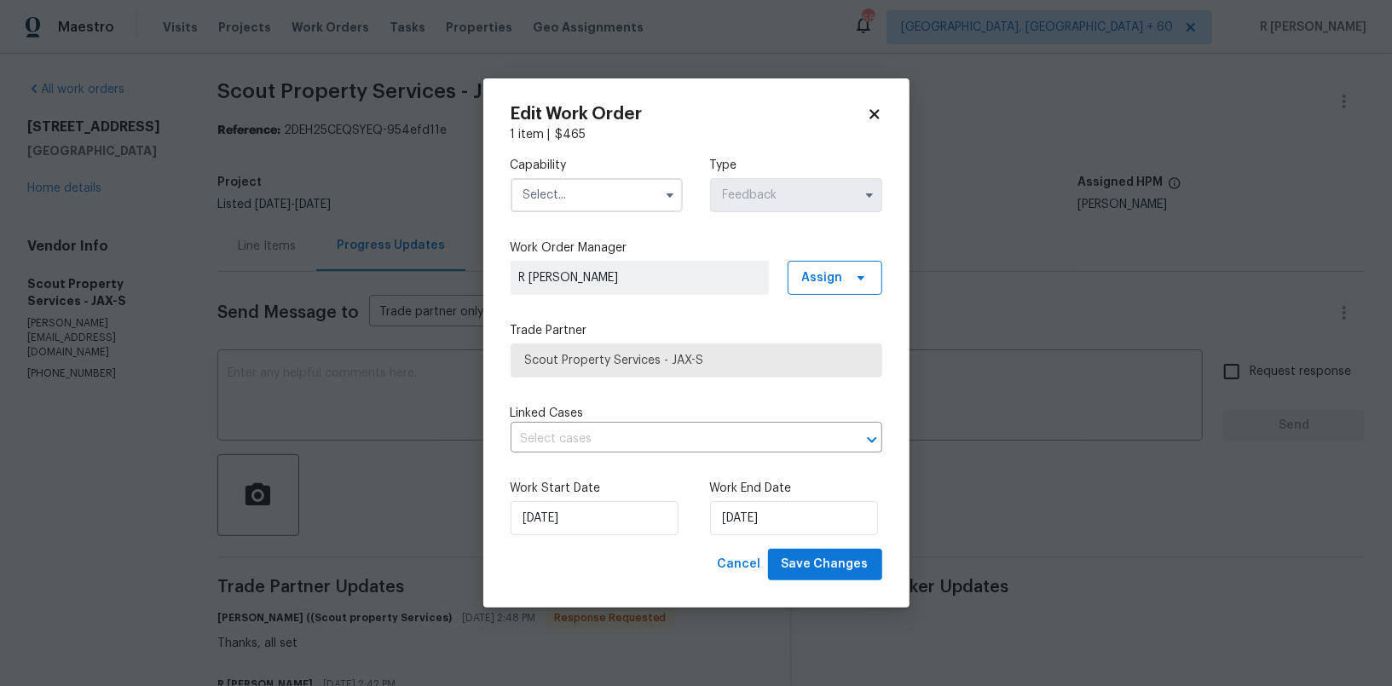
click at [639, 185] on input "text" at bounding box center [597, 195] width 172 height 34
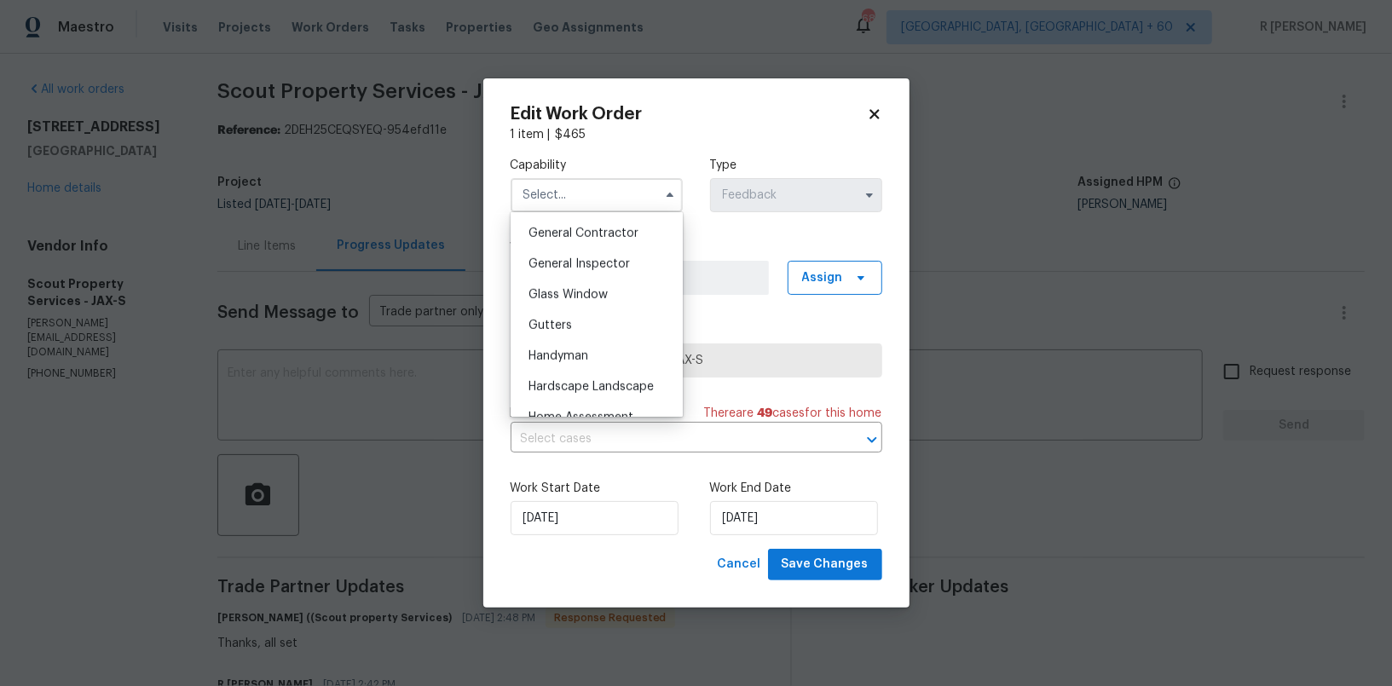
scroll to position [806, 0]
click at [603, 243] on span "General Contractor" at bounding box center [584, 241] width 110 height 12
type input "General Contractor"
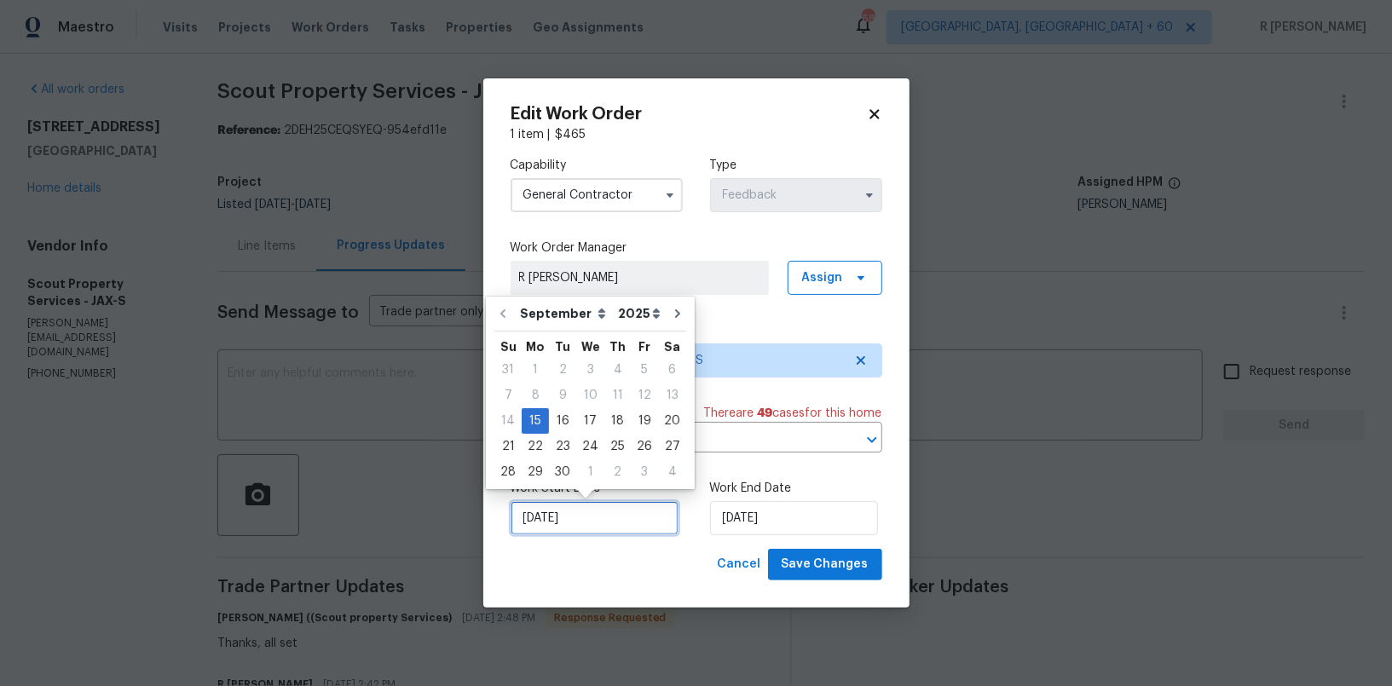
click at [525, 517] on input "15/09/2025" at bounding box center [595, 518] width 168 height 34
click at [610, 423] on div "18" at bounding box center [617, 421] width 26 height 24
type input "18/09/2025"
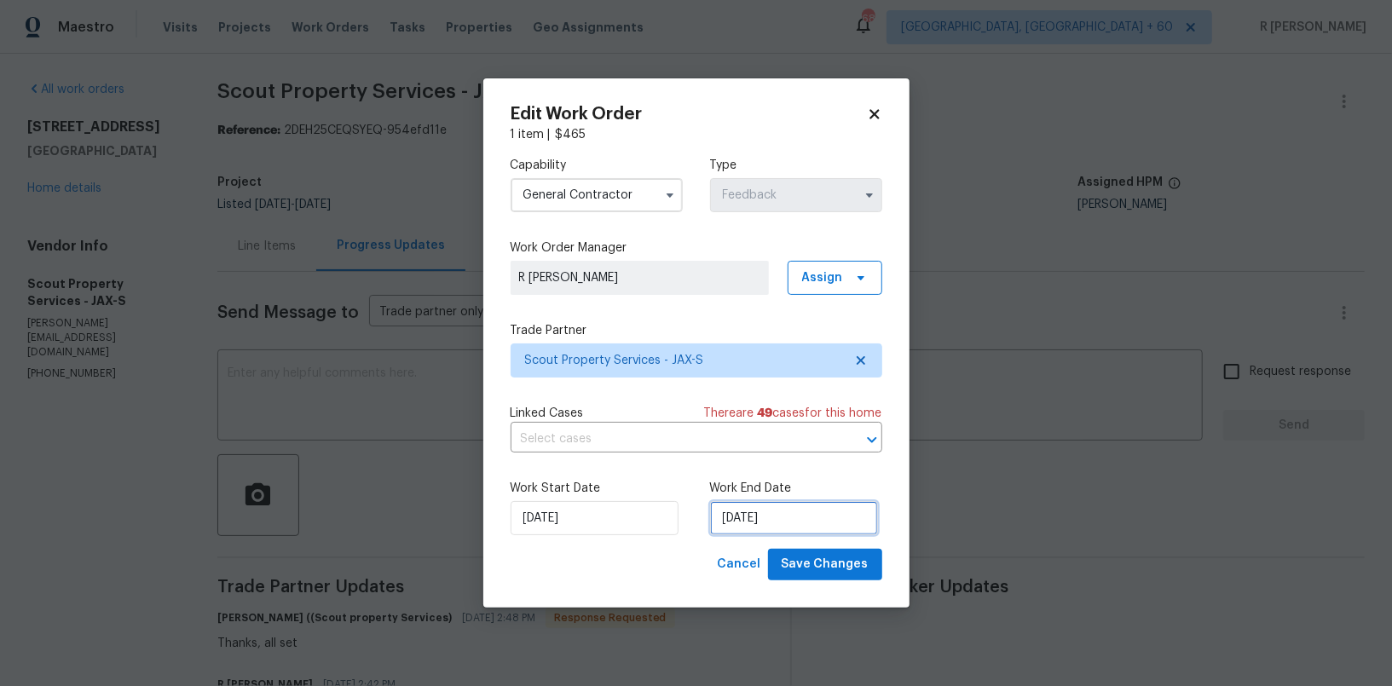
click at [738, 526] on input "18/09/2025" at bounding box center [794, 518] width 168 height 34
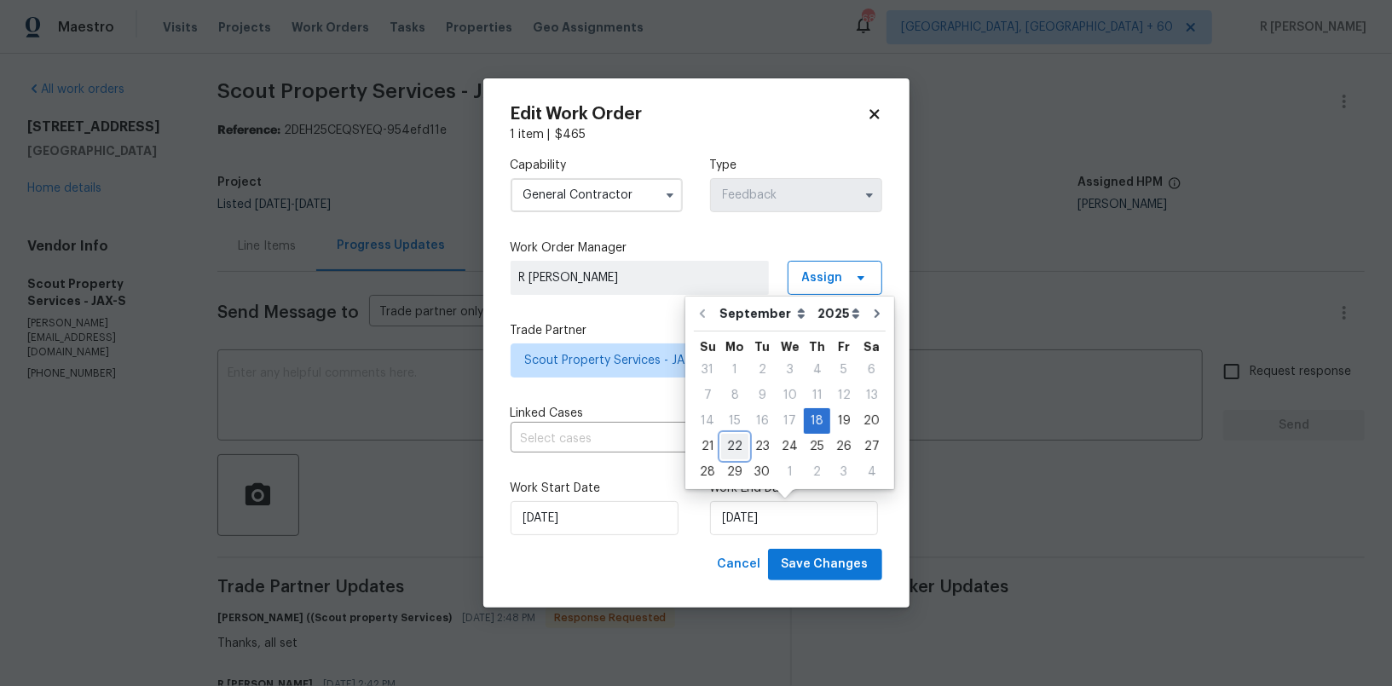
click at [732, 444] on div "22" at bounding box center [734, 447] width 27 height 24
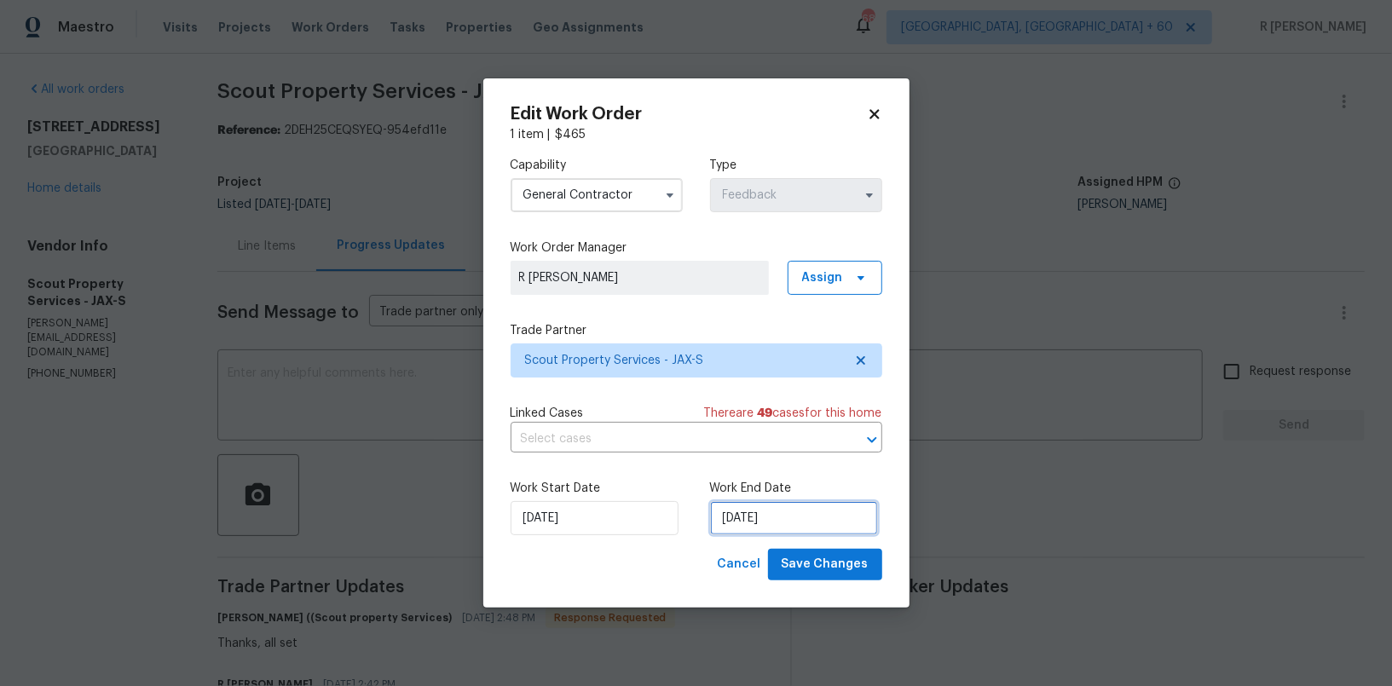
click at [763, 513] on input "22/09/2025" at bounding box center [794, 518] width 168 height 34
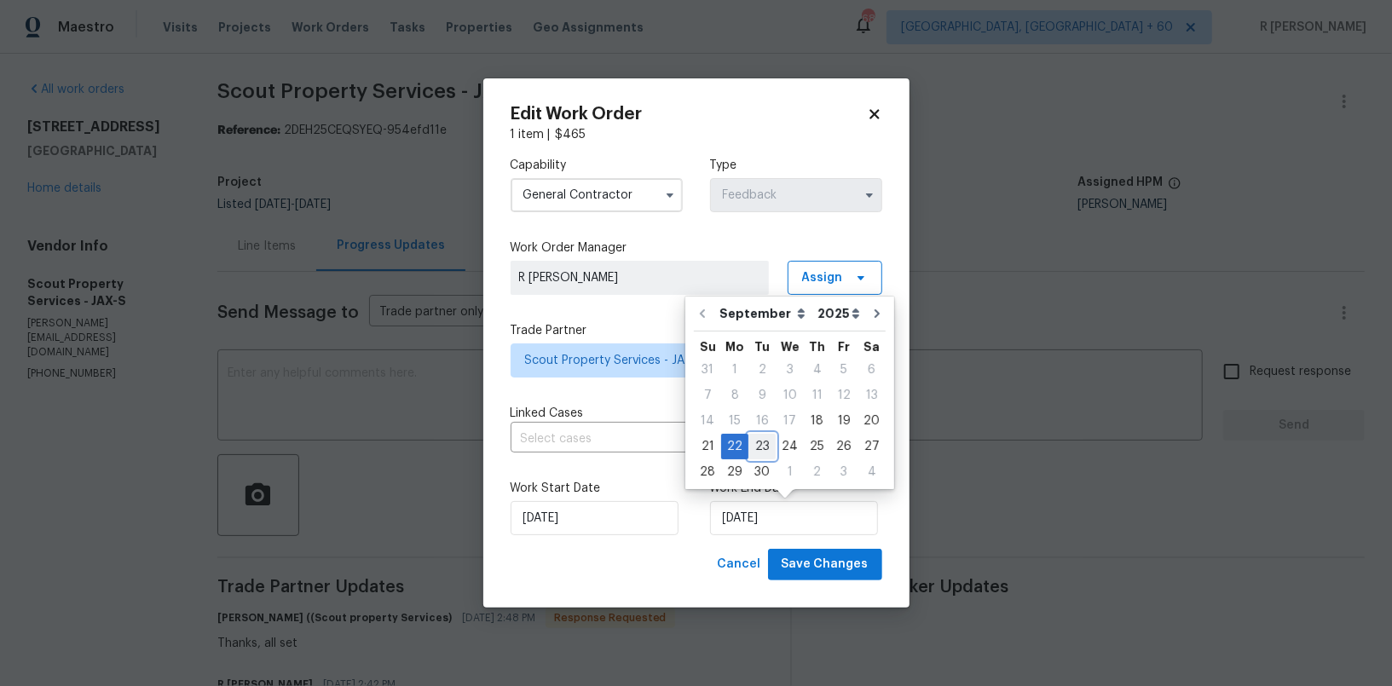
click at [763, 442] on div "23" at bounding box center [761, 447] width 27 height 24
type input "23/09/2025"
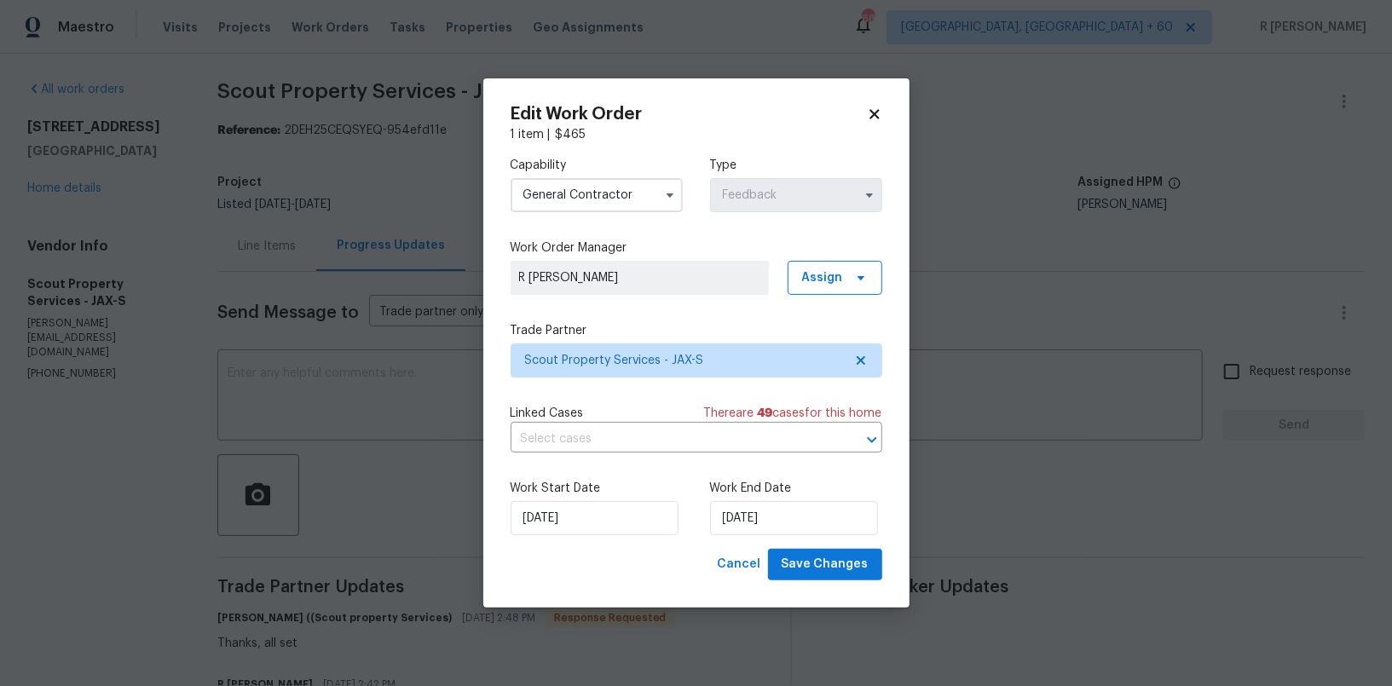
click at [828, 549] on div "Cancel Save Changes" at bounding box center [796, 565] width 171 height 32
click at [814, 575] on span "Save Changes" at bounding box center [825, 564] width 87 height 21
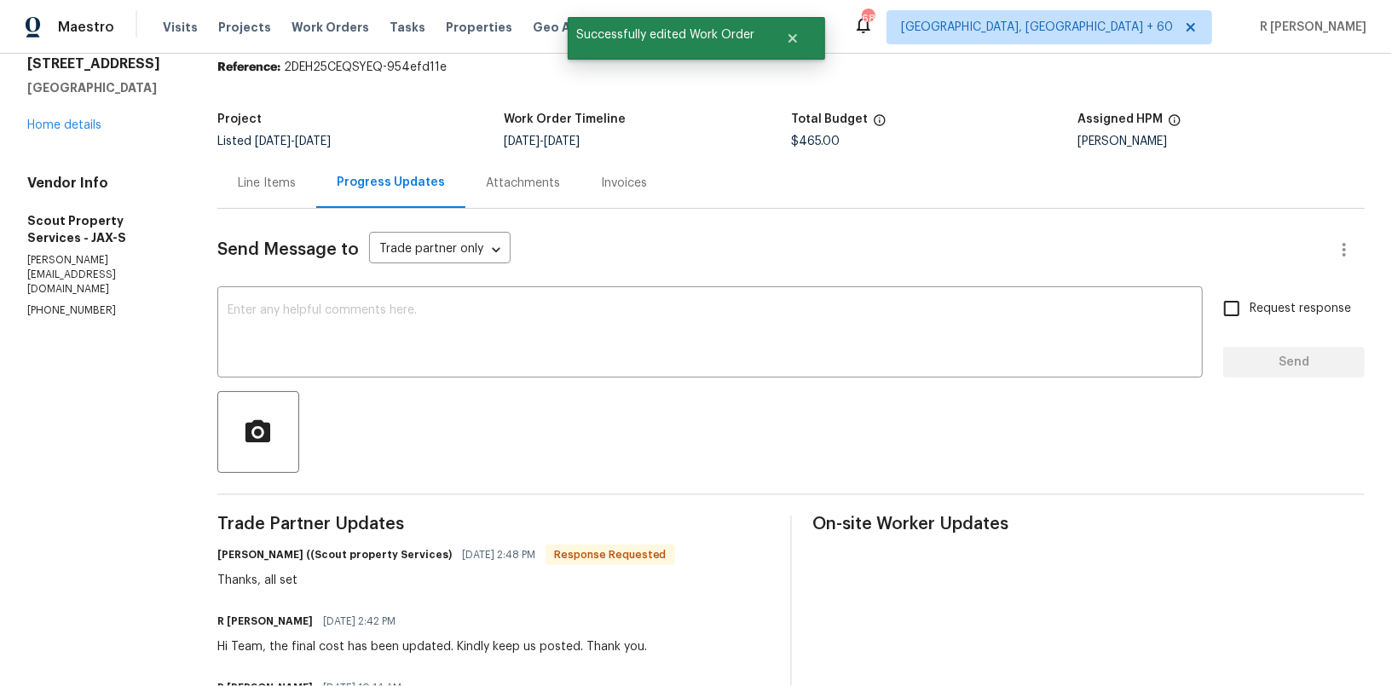
scroll to position [0, 0]
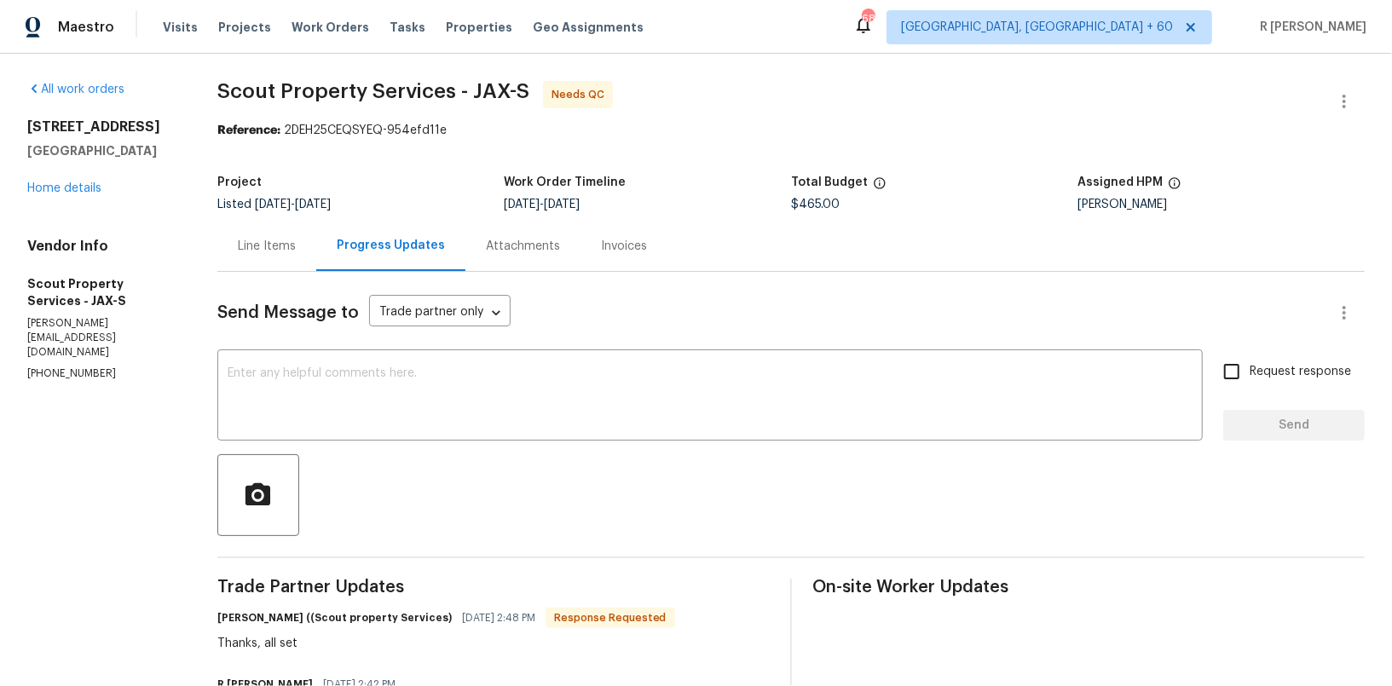
click at [242, 258] on div "Line Items" at bounding box center [266, 246] width 99 height 50
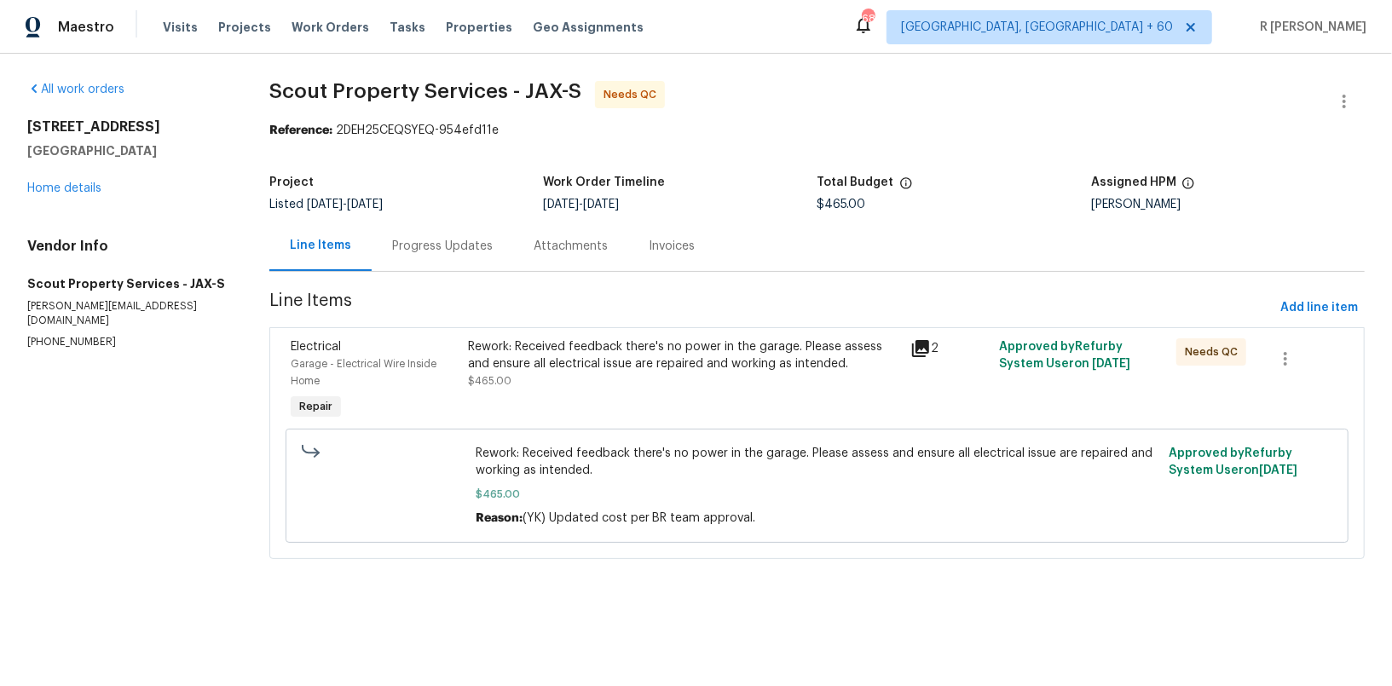
click at [648, 360] on div "Rework: Received feedback there's no power in the garage. Please assess and ens…" at bounding box center [684, 355] width 433 height 34
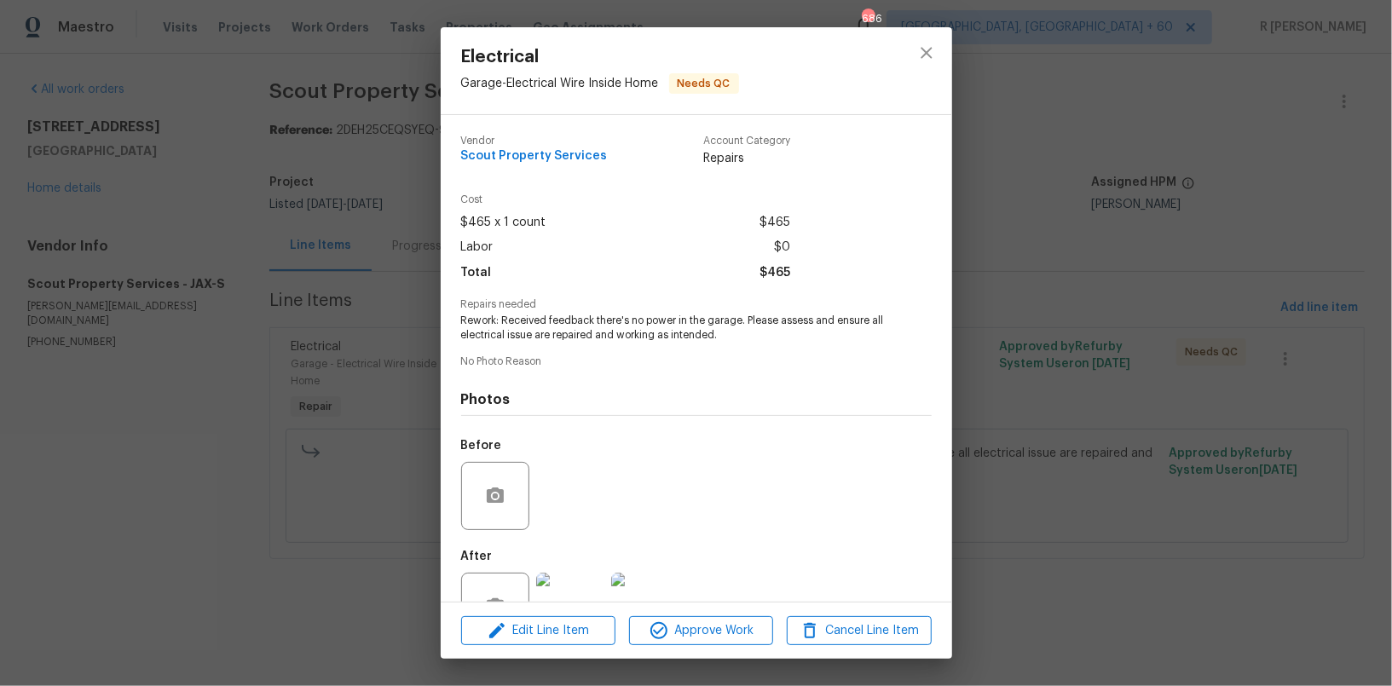
scroll to position [55, 0]
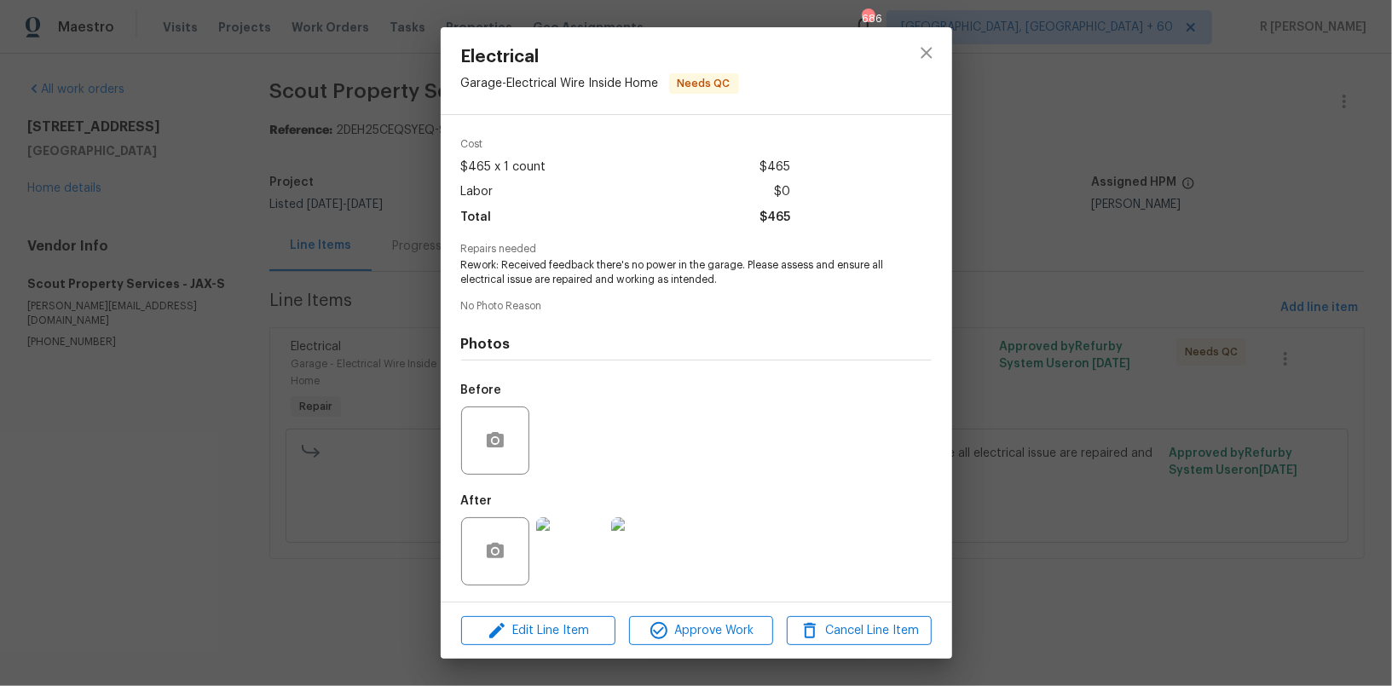
click at [719, 646] on div "Edit Line Item Approve Work Cancel Line Item" at bounding box center [696, 631] width 511 height 57
click at [712, 634] on span "Approve Work" at bounding box center [701, 631] width 134 height 21
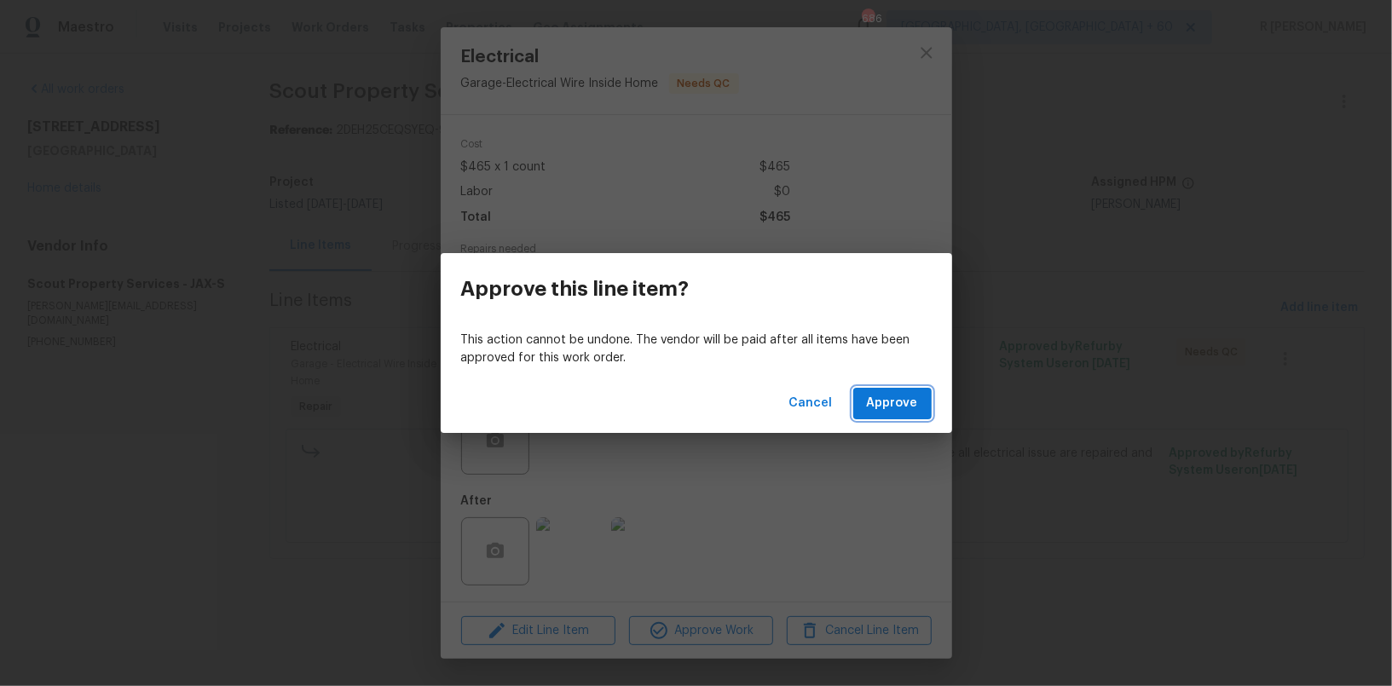
click at [925, 404] on button "Approve" at bounding box center [892, 404] width 78 height 32
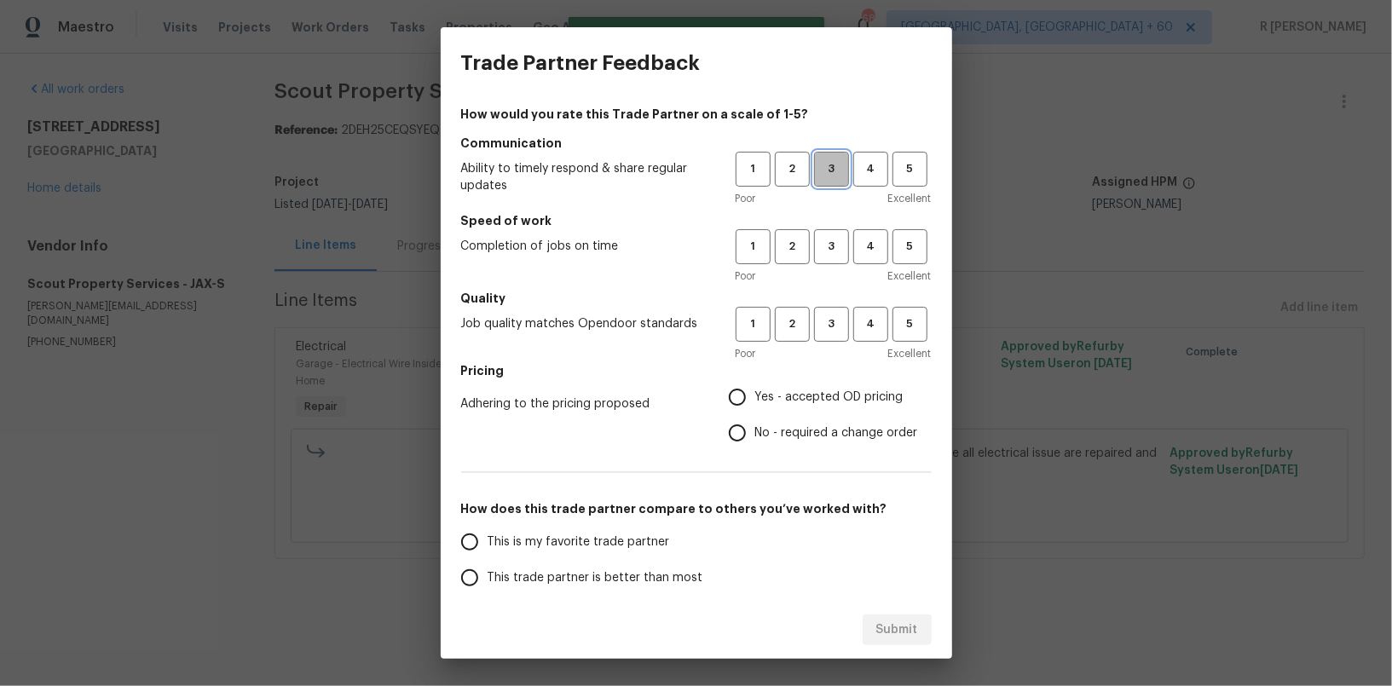
click at [827, 176] on span "3" at bounding box center [832, 169] width 32 height 20
click at [835, 254] on span "3" at bounding box center [832, 247] width 32 height 20
click at [837, 333] on span "3" at bounding box center [832, 325] width 32 height 20
click at [777, 434] on span "No - required a change order" at bounding box center [836, 434] width 163 height 18
click at [755, 434] on input "No - required a change order" at bounding box center [738, 433] width 36 height 36
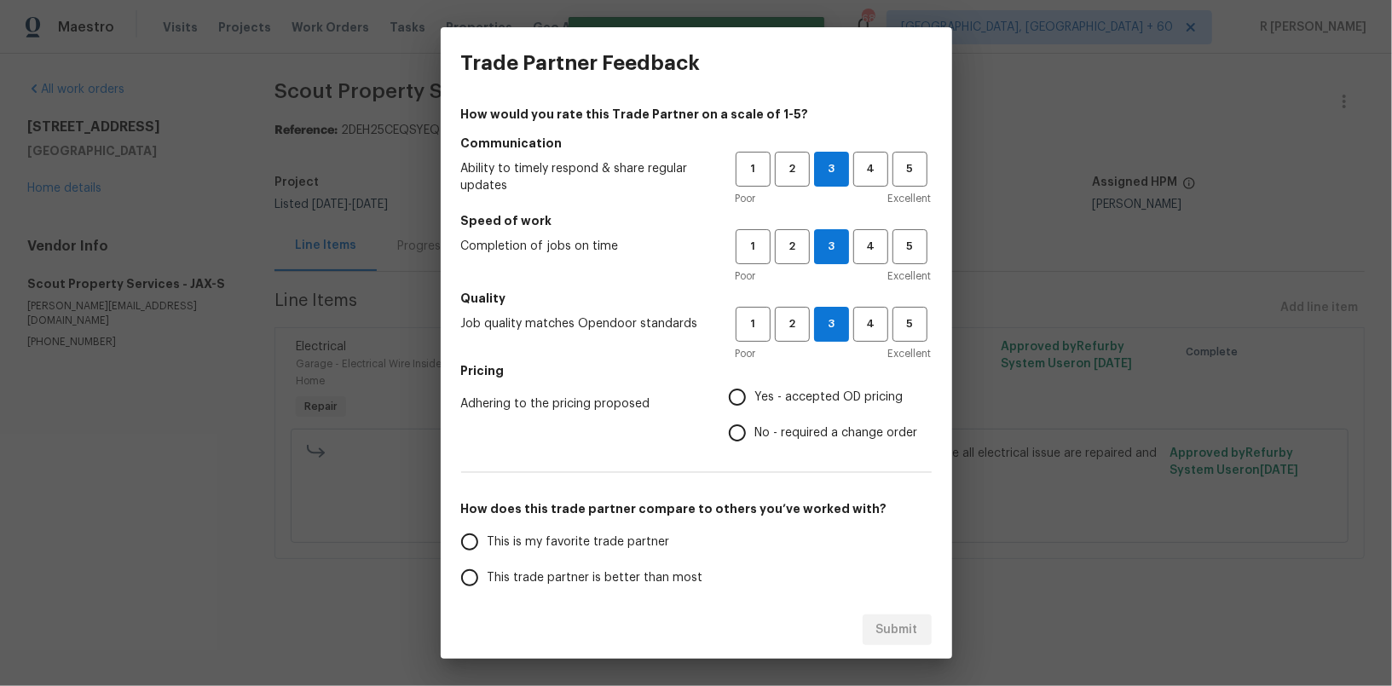
radio input "true"
click at [612, 571] on span "This trade partner is better than most" at bounding box center [596, 578] width 216 height 18
click at [488, 571] on input "This trade partner is better than most" at bounding box center [470, 578] width 36 height 36
click at [897, 638] on span "Submit" at bounding box center [897, 630] width 42 height 21
radio input "true"
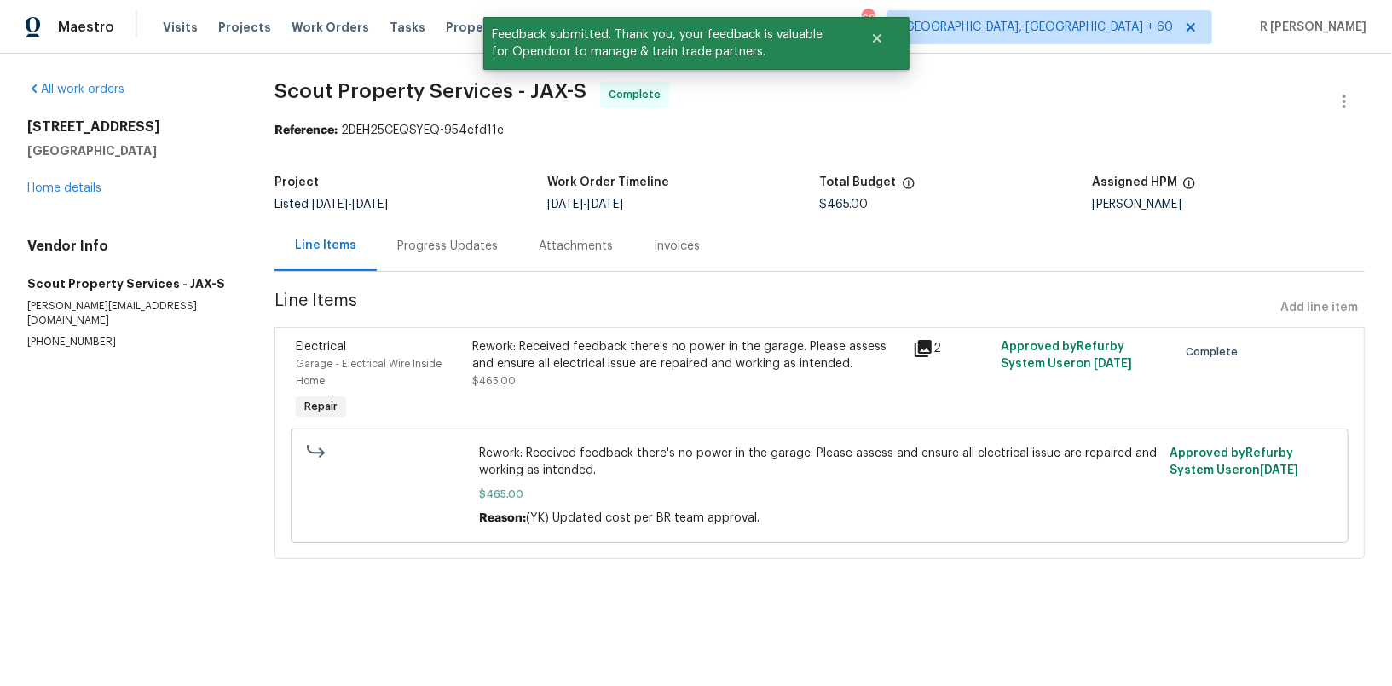
click at [469, 245] on div "Progress Updates" at bounding box center [447, 246] width 101 height 17
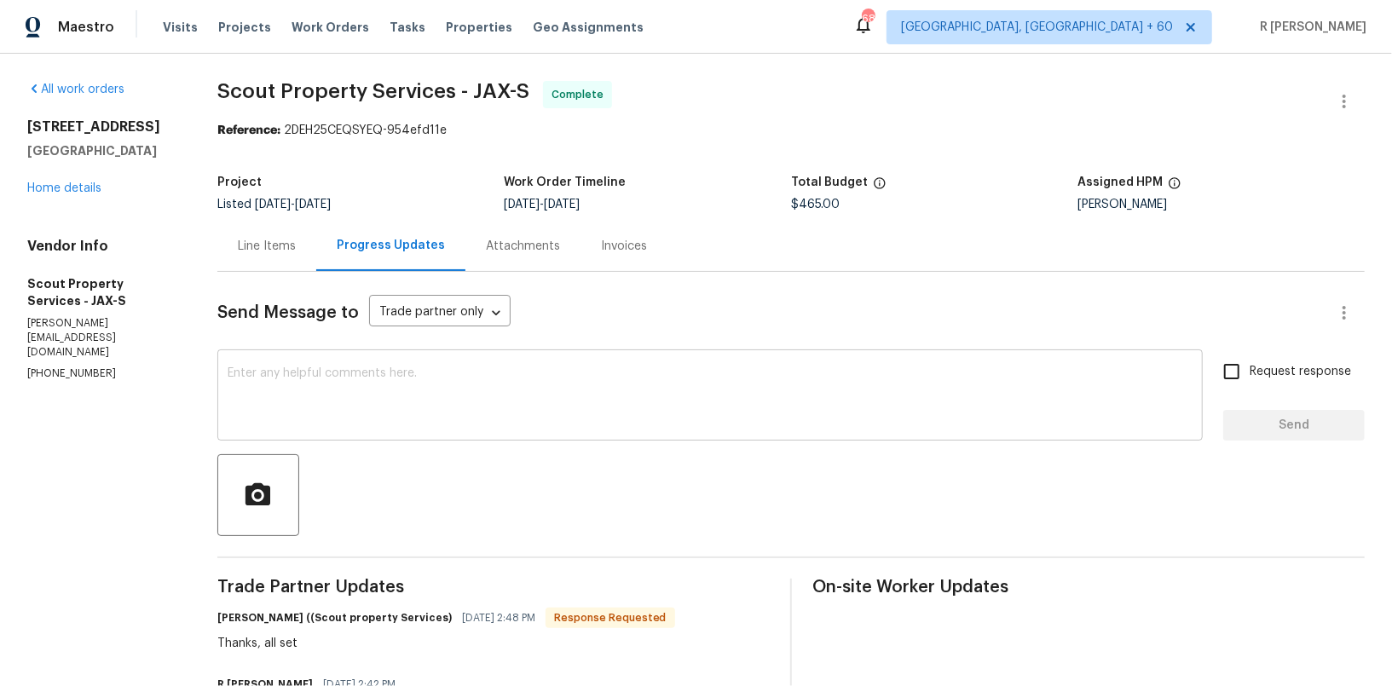
click at [766, 410] on textarea at bounding box center [710, 397] width 965 height 60
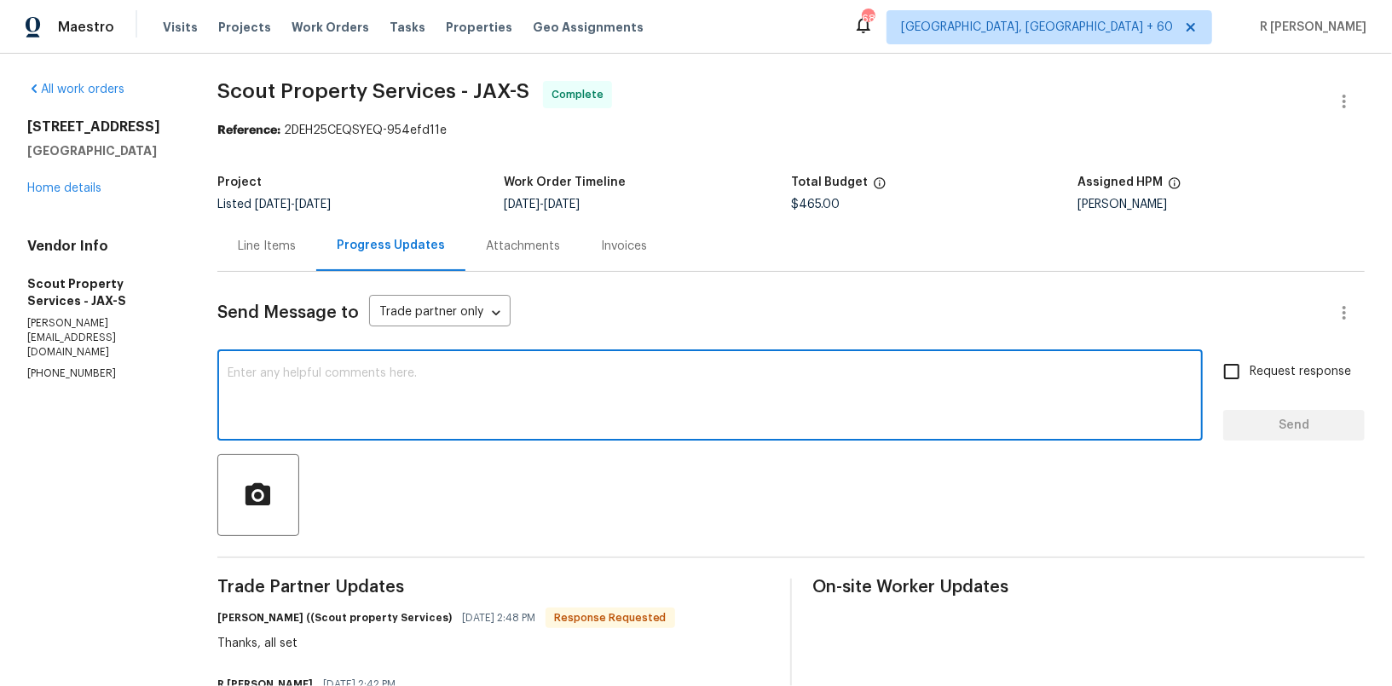
paste textarea "Final cost updated and work order approved. Kindly upload the detailed invoice.…"
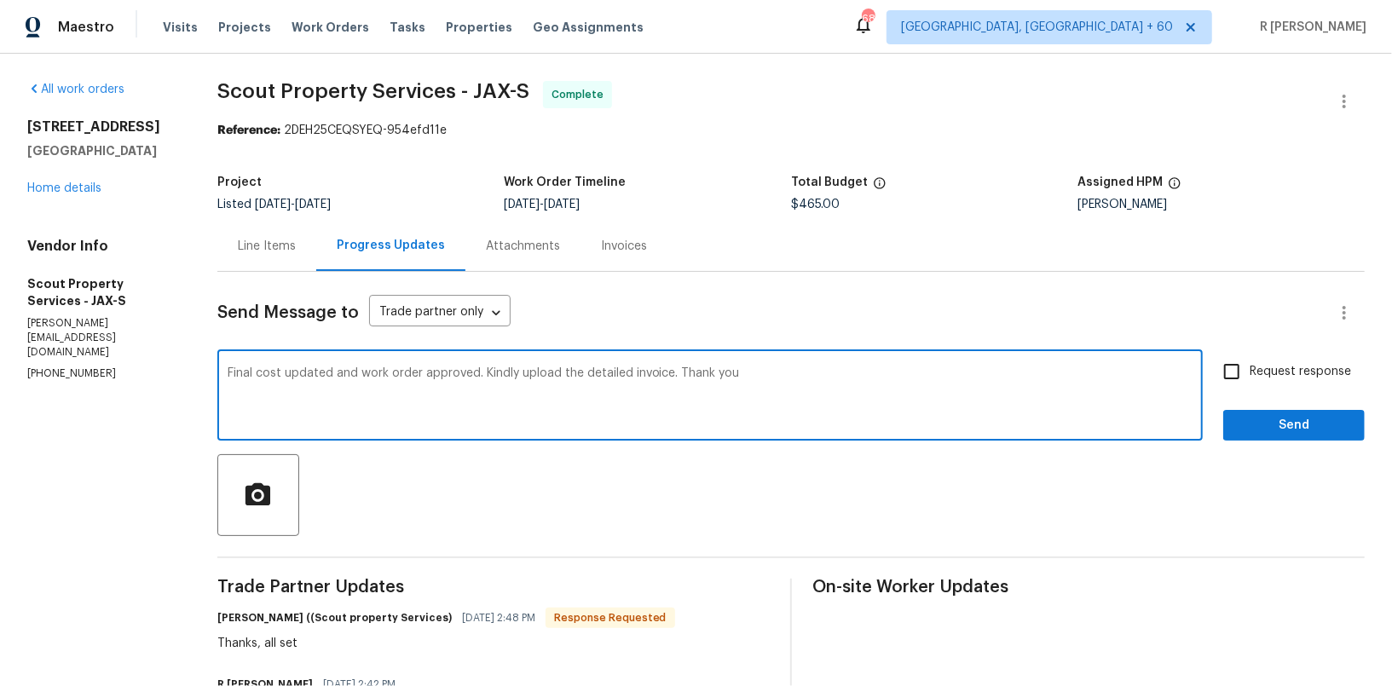
type textarea "Final cost updated and work order approved. Kindly upload the detailed invoice.…"
click at [1287, 411] on button "Send" at bounding box center [1294, 426] width 142 height 32
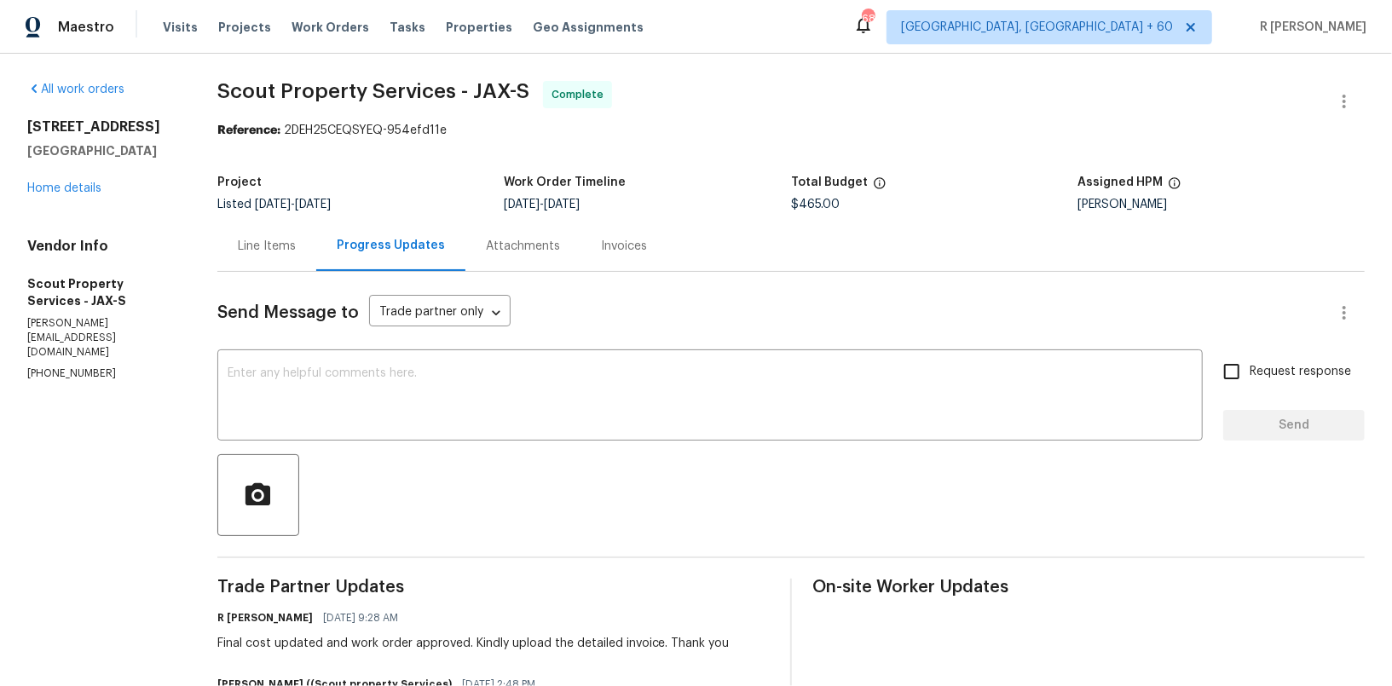
click at [269, 236] on div "Line Items" at bounding box center [266, 246] width 99 height 50
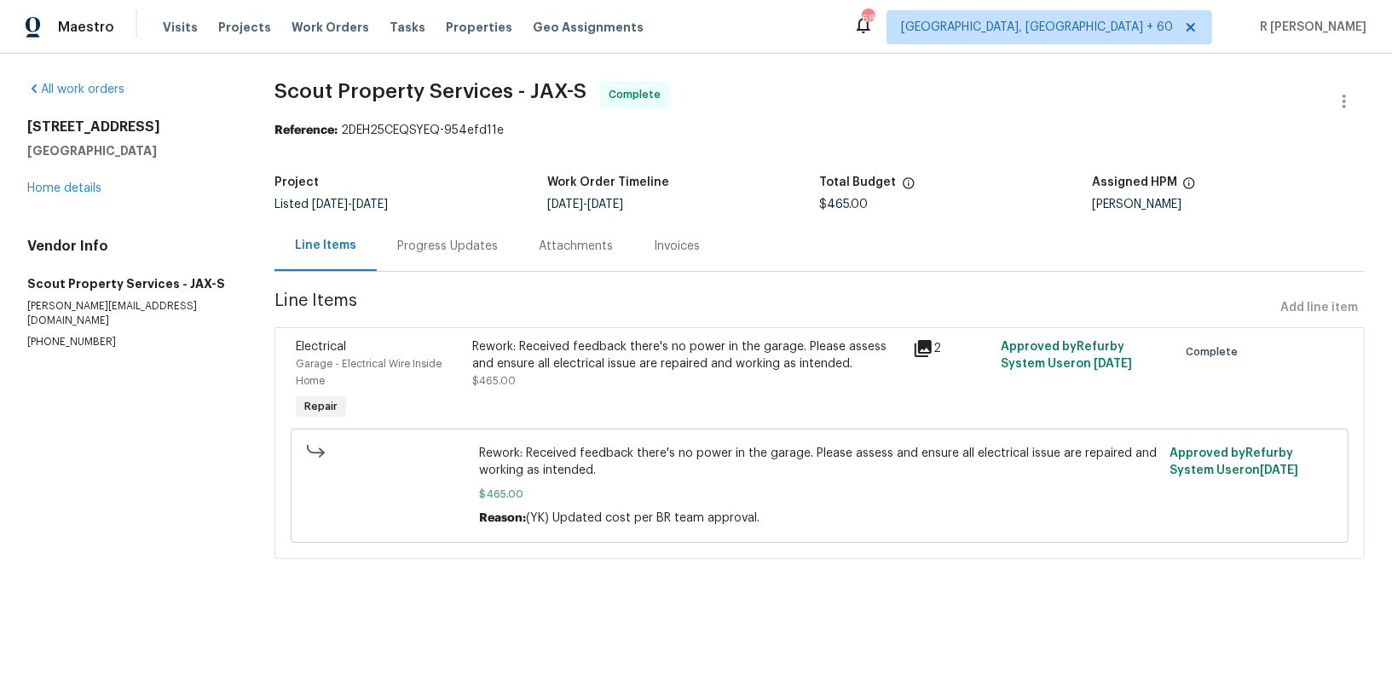
click at [499, 356] on div "Rework: Received feedback there's no power in the garage. Please assess and ens…" at bounding box center [687, 355] width 431 height 34
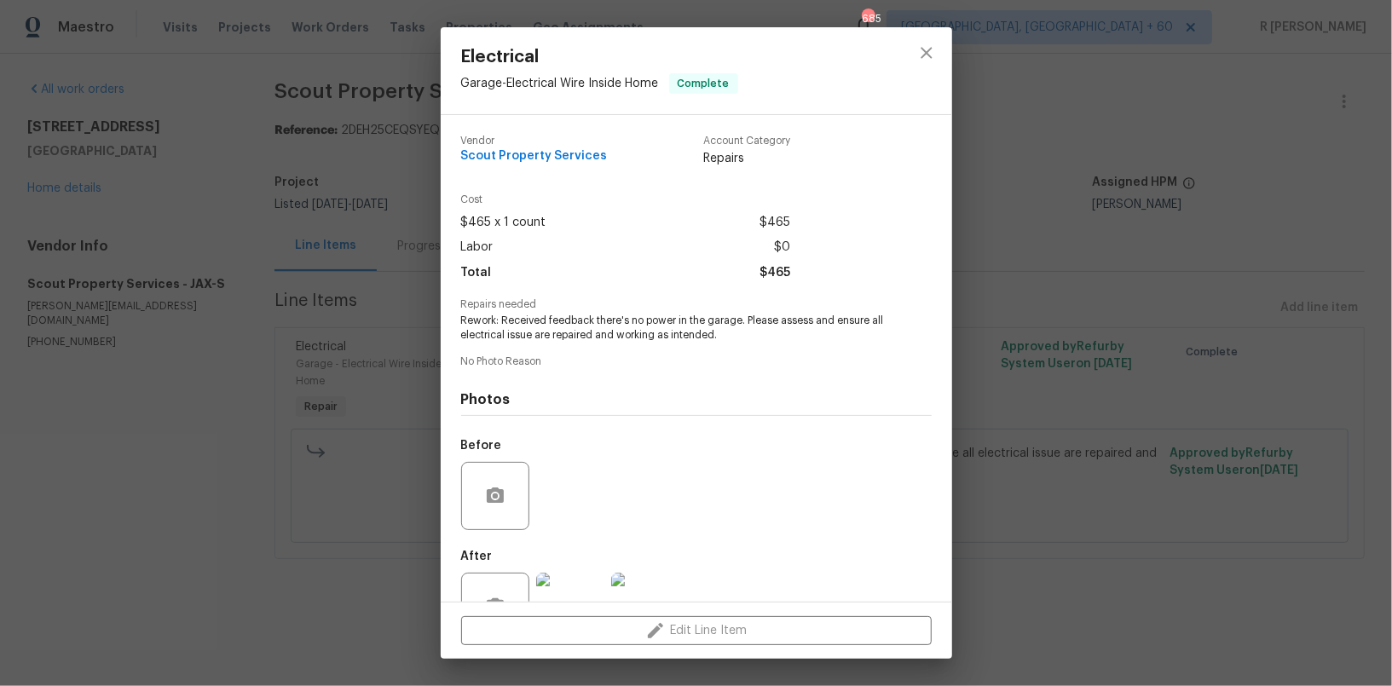
click at [587, 305] on span "Repairs needed" at bounding box center [696, 304] width 471 height 11
click at [579, 323] on span "Rework: Received feedback there's no power in the garage. Please assess and ens…" at bounding box center [673, 328] width 424 height 29
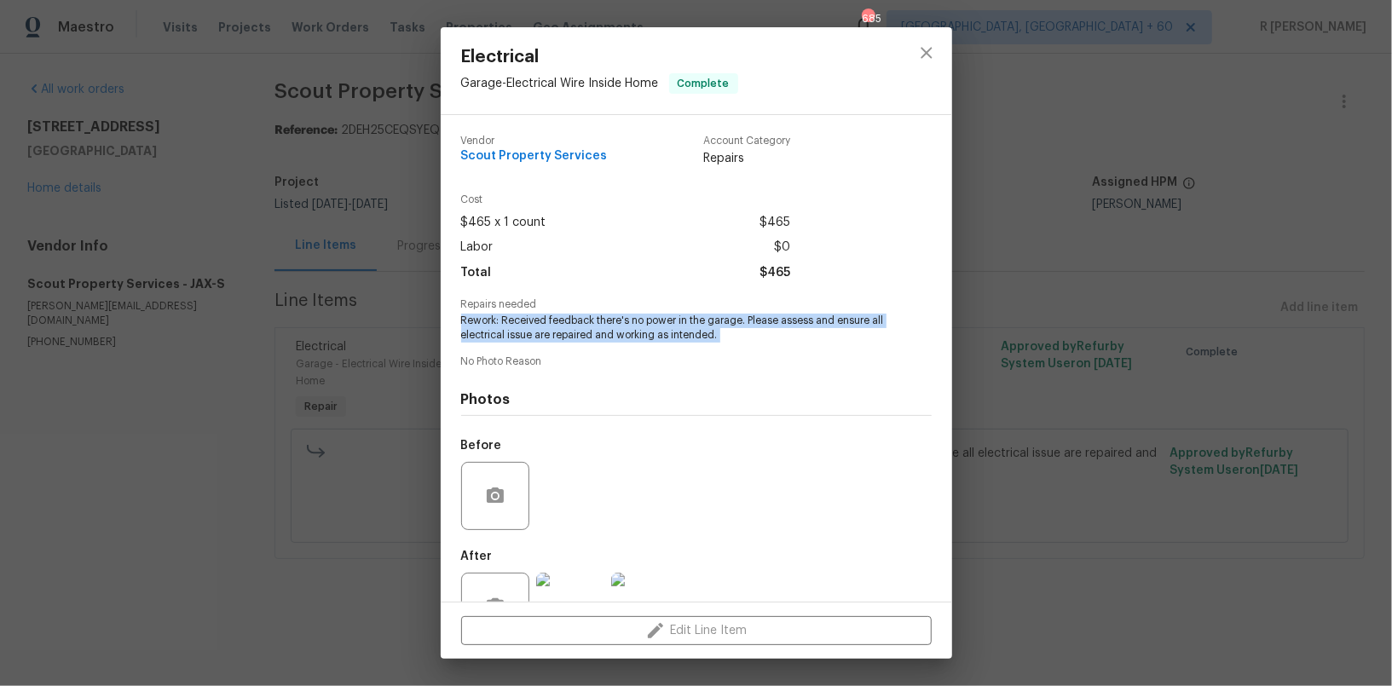
click at [579, 323] on span "Rework: Received feedback there's no power in the garage. Please assess and ens…" at bounding box center [673, 328] width 424 height 29
copy span "Rework: Received feedback there's no power in the garage. Please assess and ens…"
click at [933, 47] on icon "close" at bounding box center [926, 53] width 20 height 20
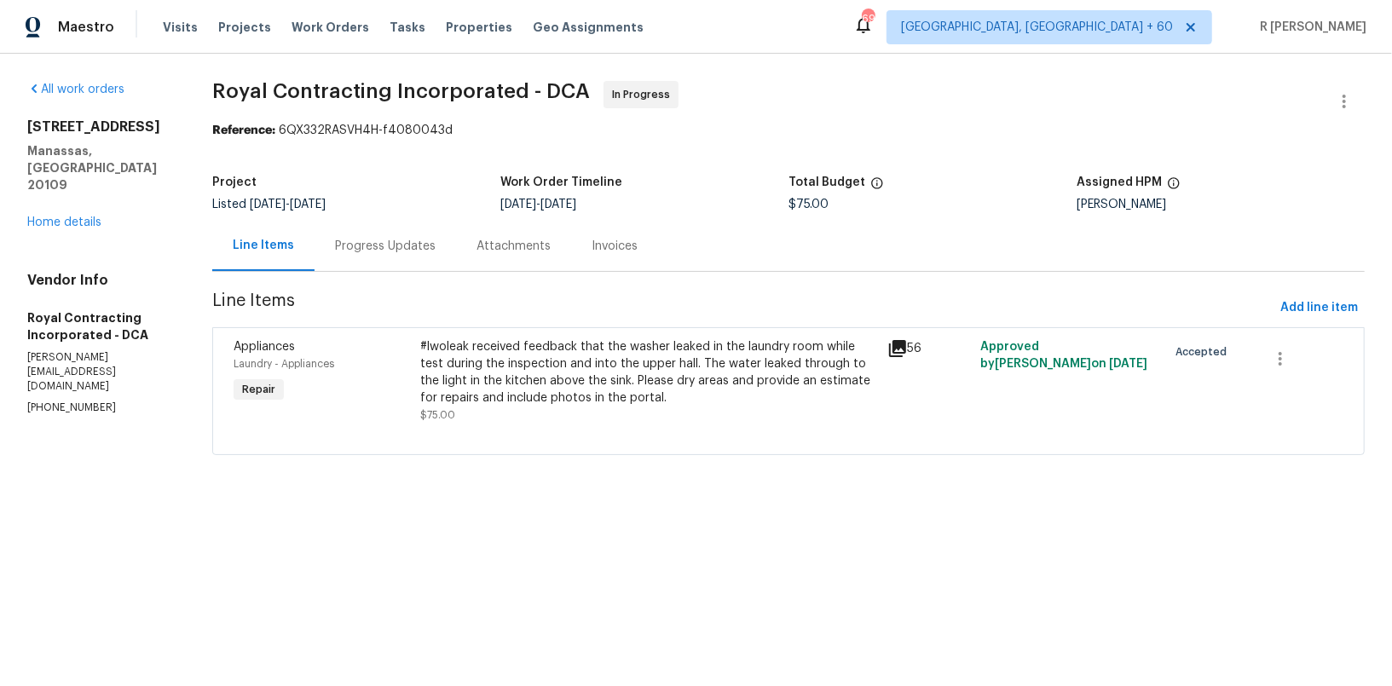
click at [413, 251] on div "Progress Updates" at bounding box center [385, 246] width 101 height 17
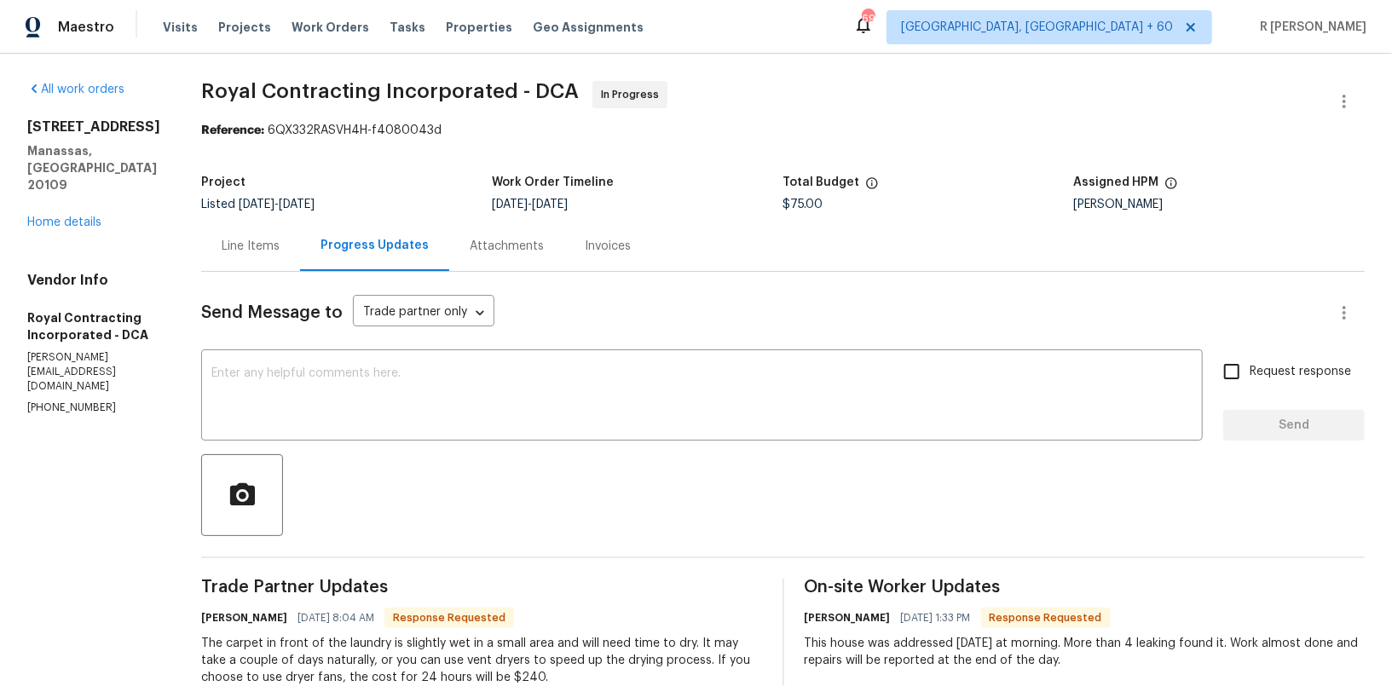
click at [252, 255] on div "Line Items" at bounding box center [250, 246] width 99 height 50
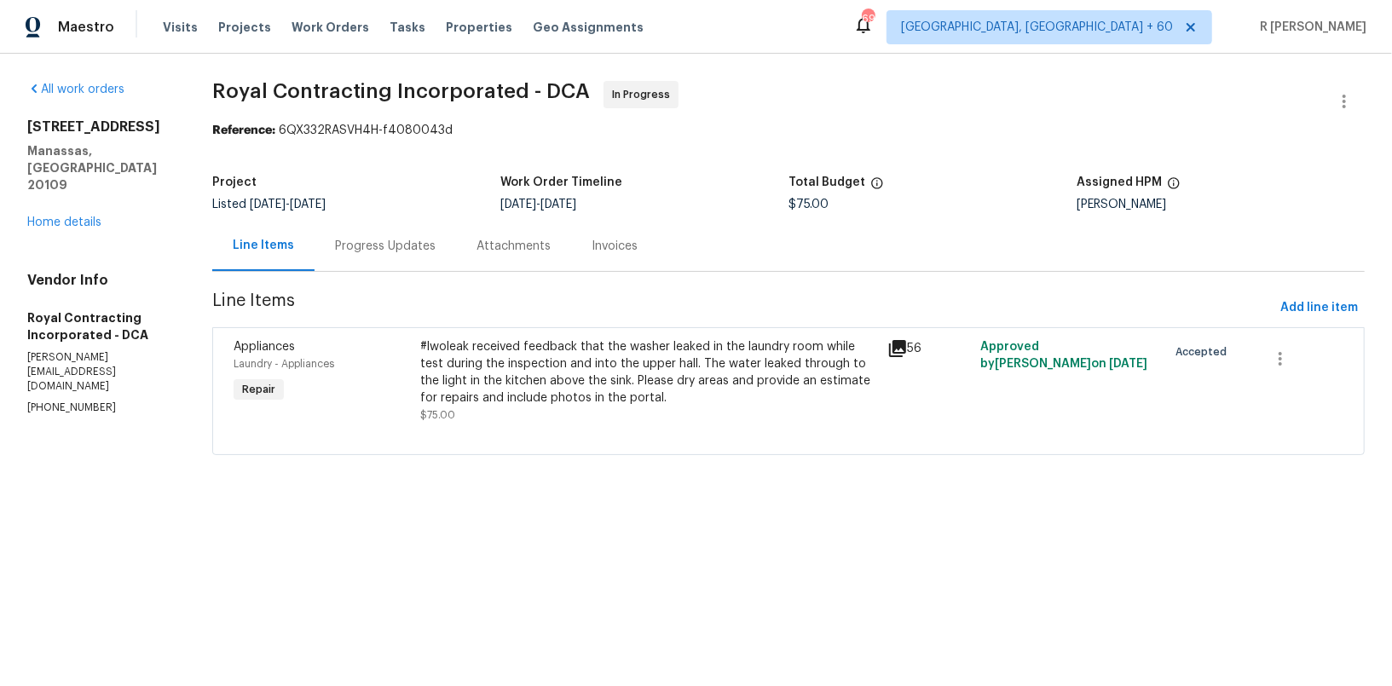
click at [529, 375] on div "#lwoleak received feedback that the washer leaked in the laundry room while tes…" at bounding box center [648, 372] width 456 height 68
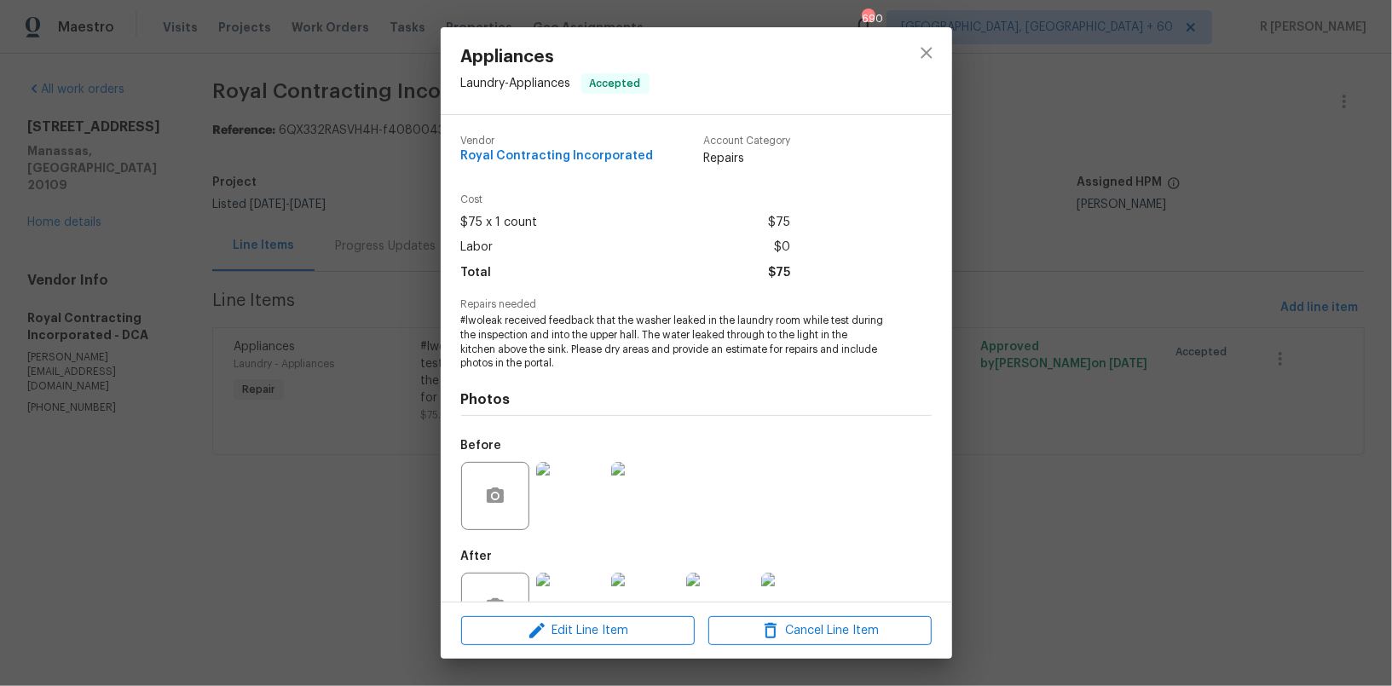
scroll to position [56, 0]
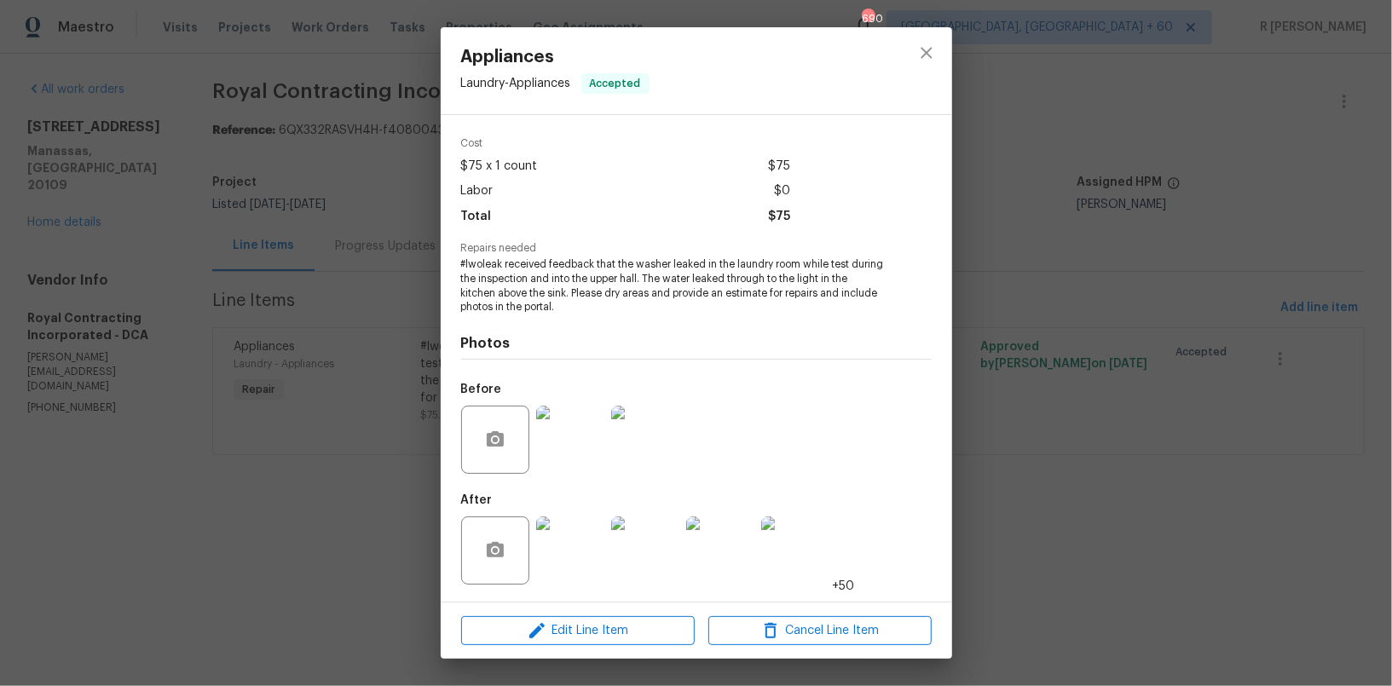
click at [559, 537] on img at bounding box center [570, 551] width 68 height 68
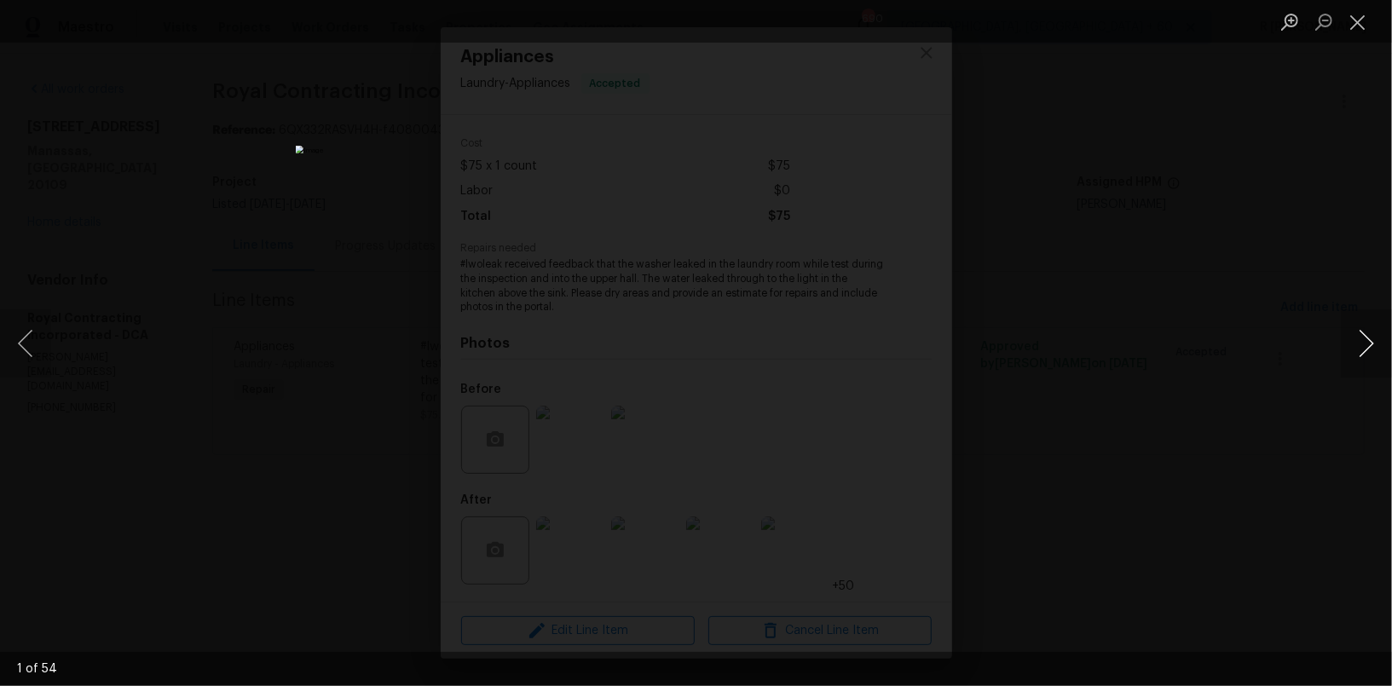
click at [1371, 324] on button "Next image" at bounding box center [1366, 343] width 51 height 68
click at [1355, 14] on button "Close lightbox" at bounding box center [1358, 22] width 34 height 30
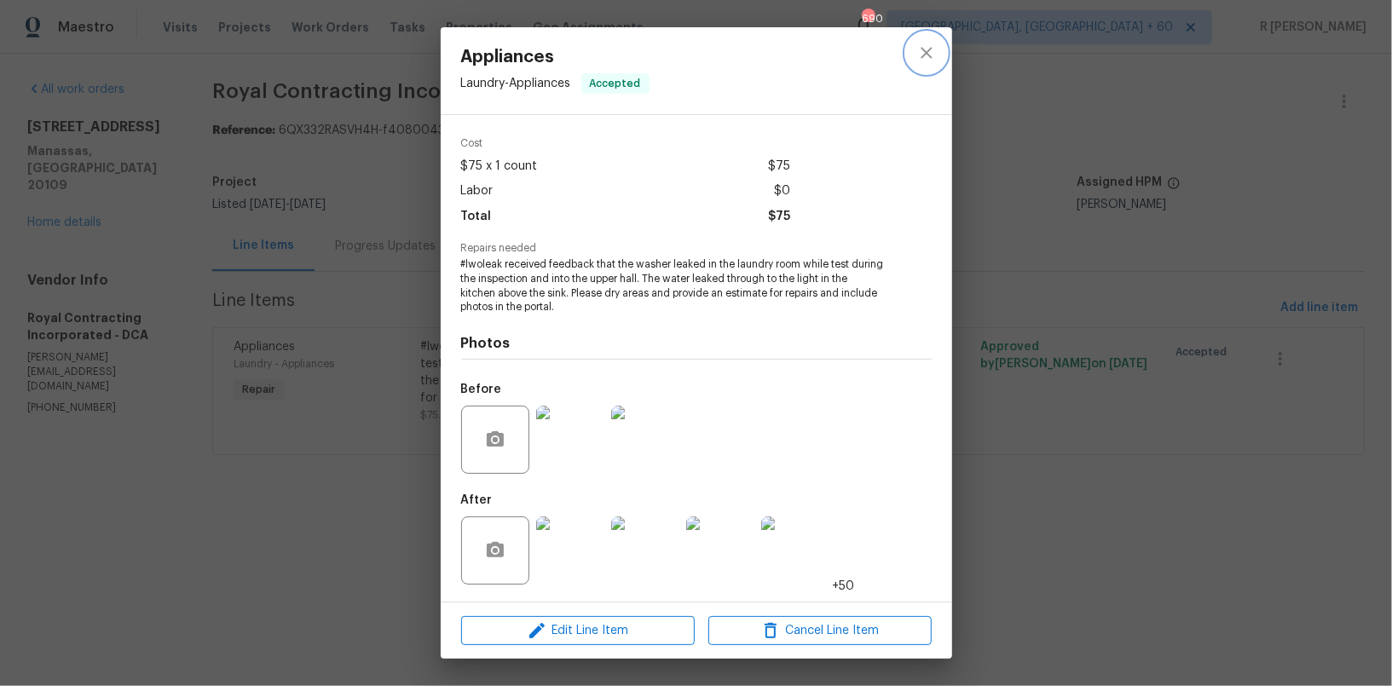
click at [924, 39] on button "close" at bounding box center [926, 52] width 41 height 41
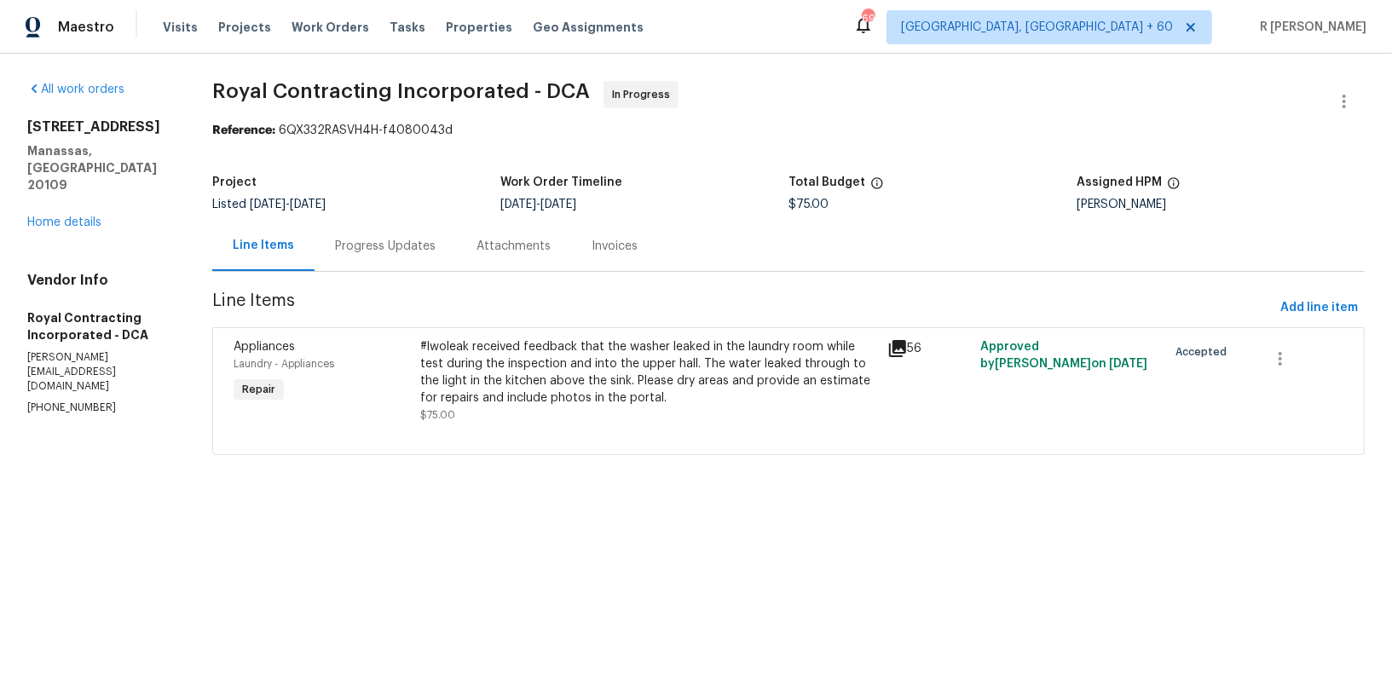
click at [395, 234] on div "Progress Updates" at bounding box center [386, 246] width 142 height 50
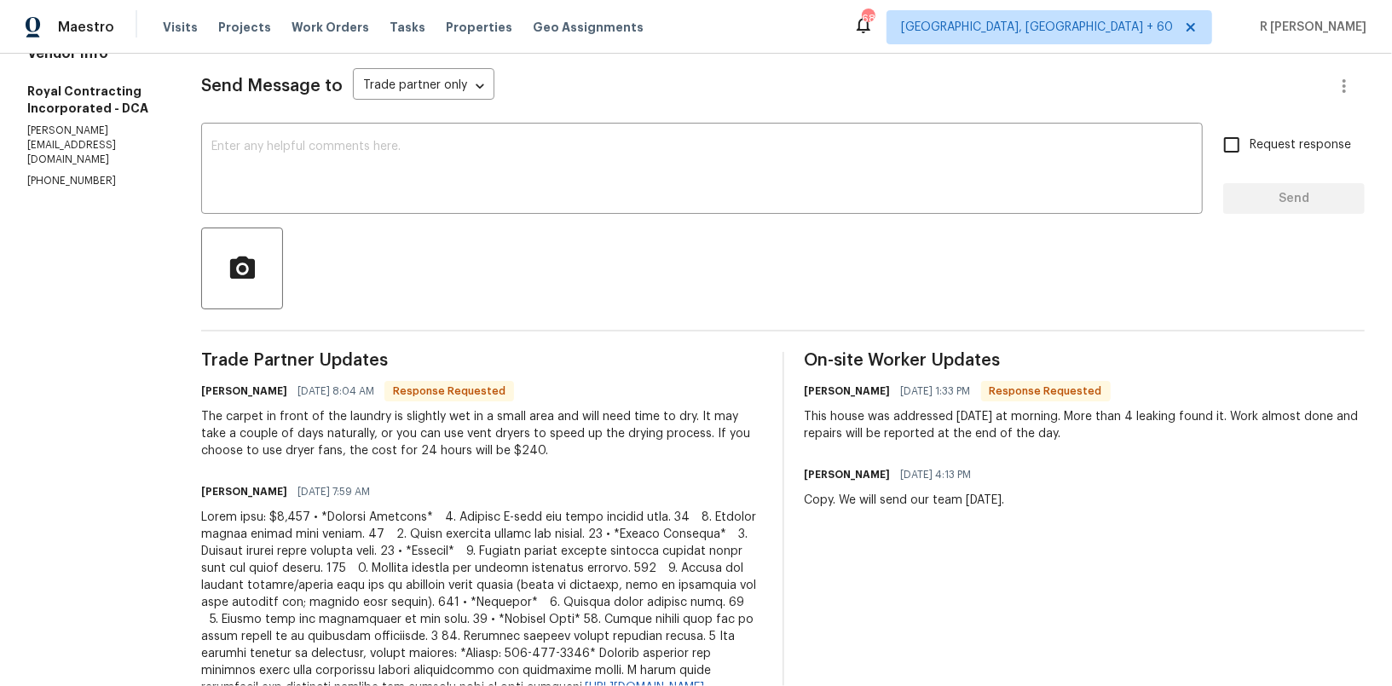
scroll to position [130, 0]
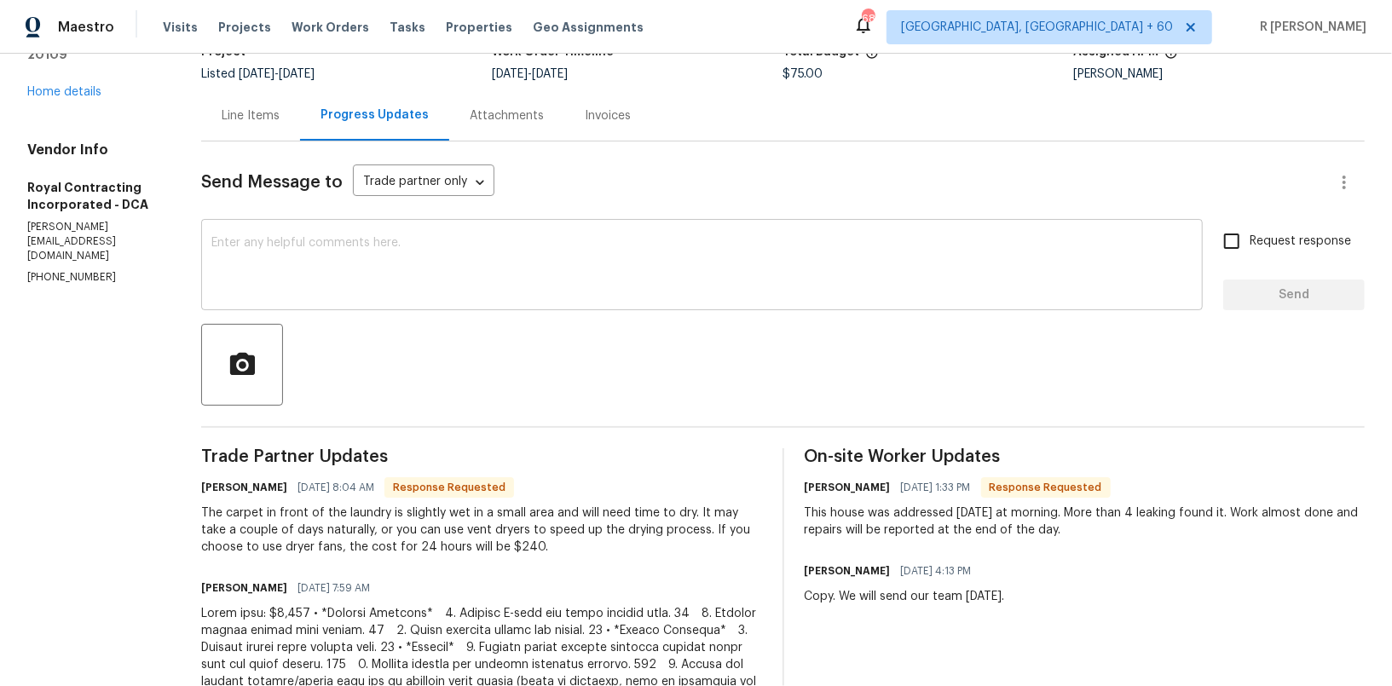
click at [708, 277] on textarea at bounding box center [701, 267] width 981 height 60
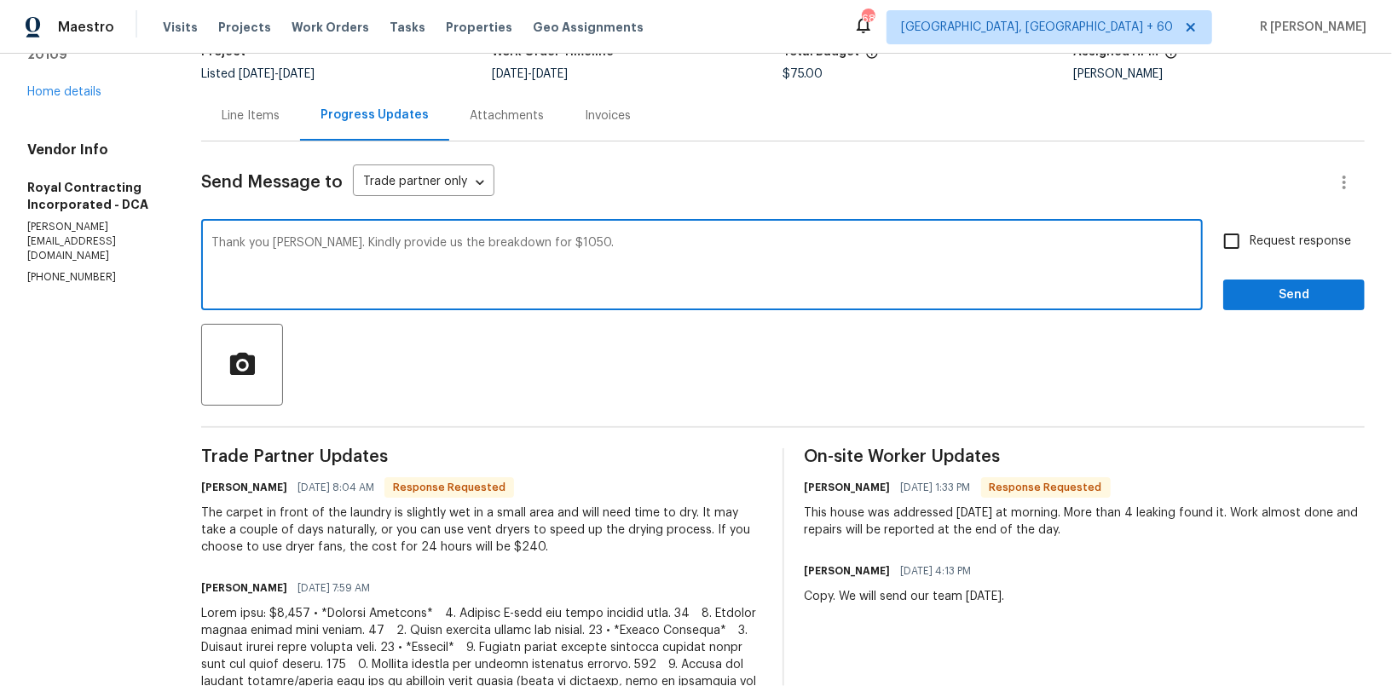
type textarea "Thank you [PERSON_NAME]. Kindly provide us the breakdown for $1050."
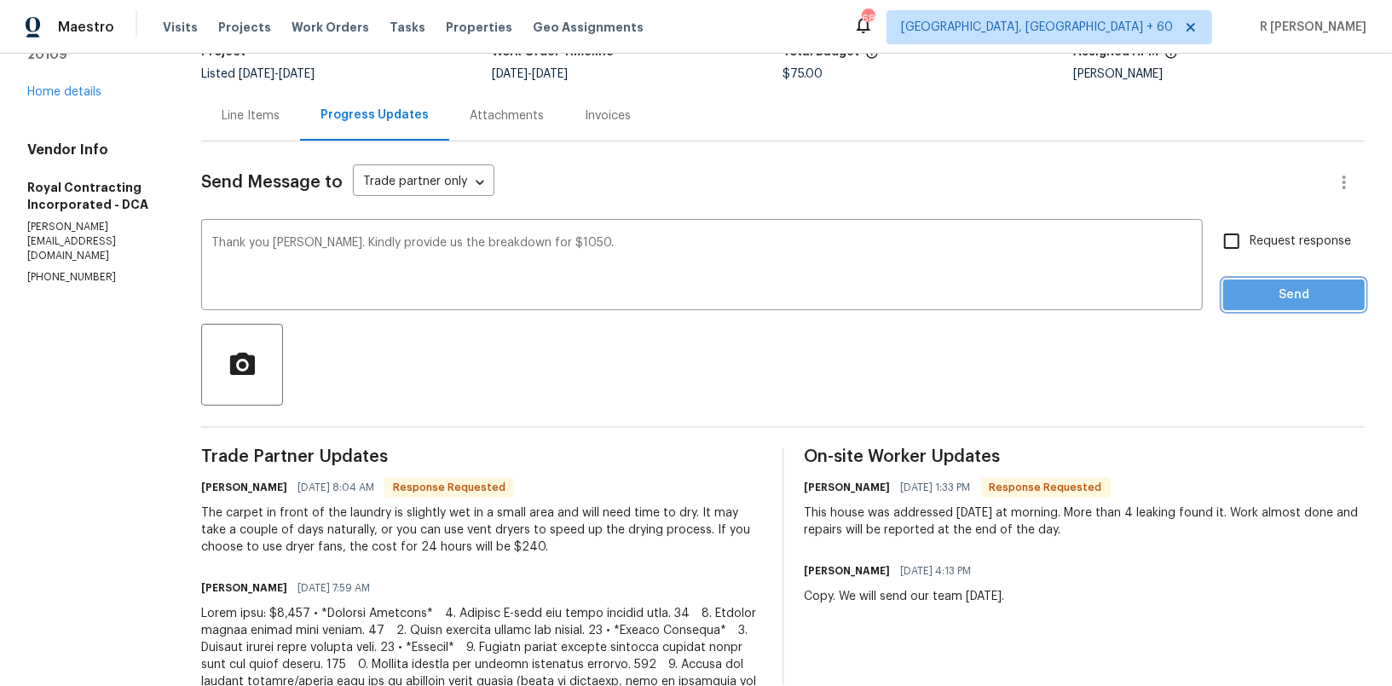
click at [1302, 298] on span "Send" at bounding box center [1294, 295] width 114 height 21
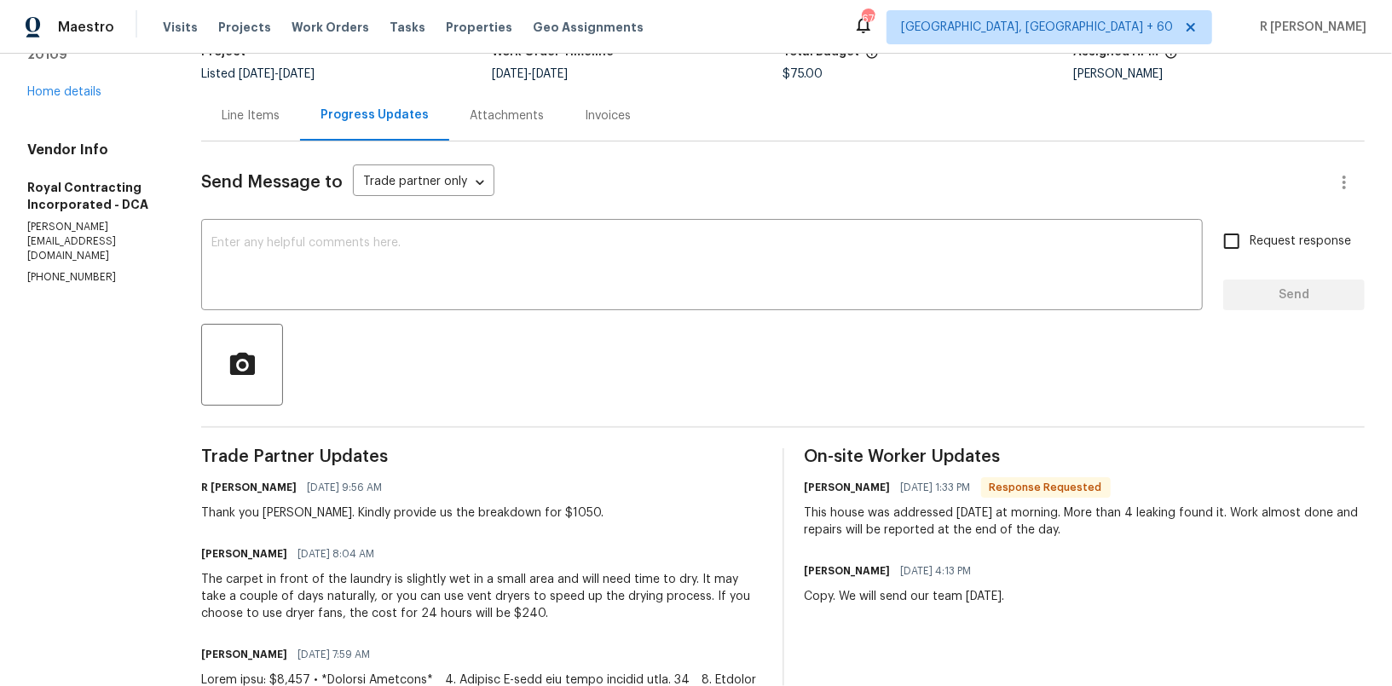
scroll to position [0, 0]
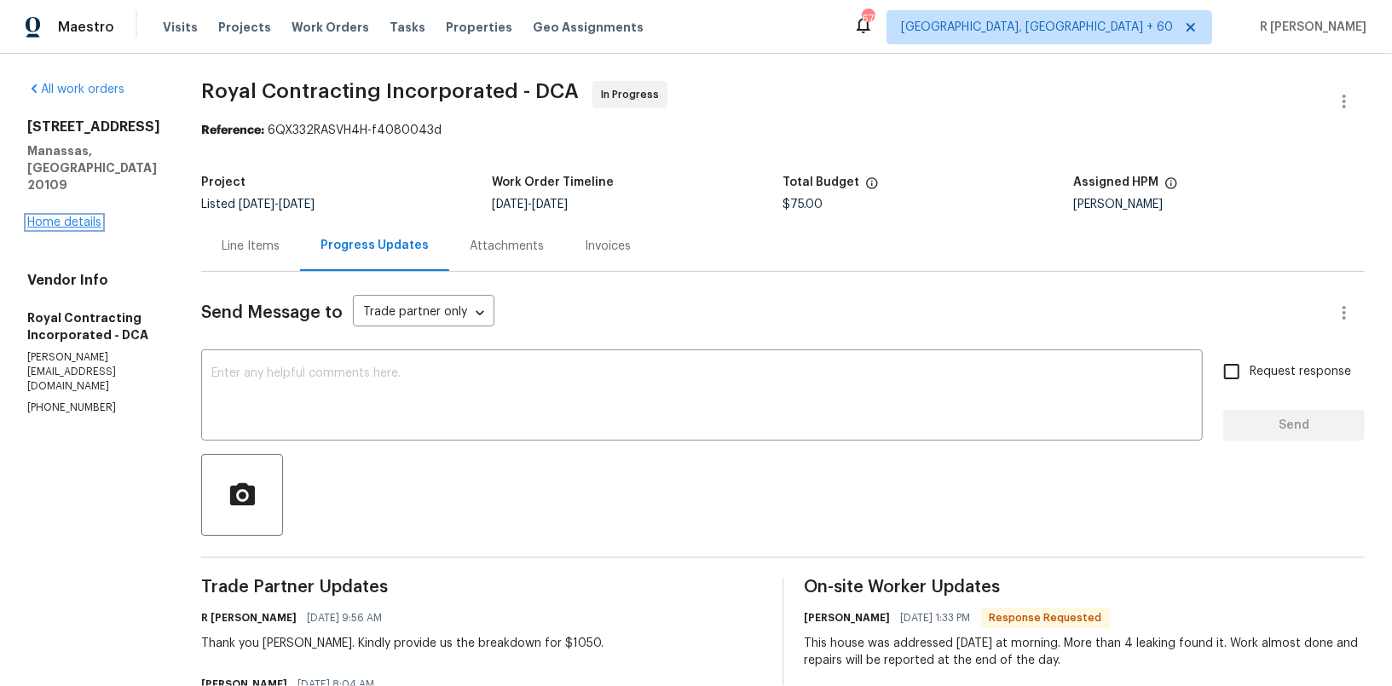
click at [74, 217] on link "Home details" at bounding box center [64, 223] width 74 height 12
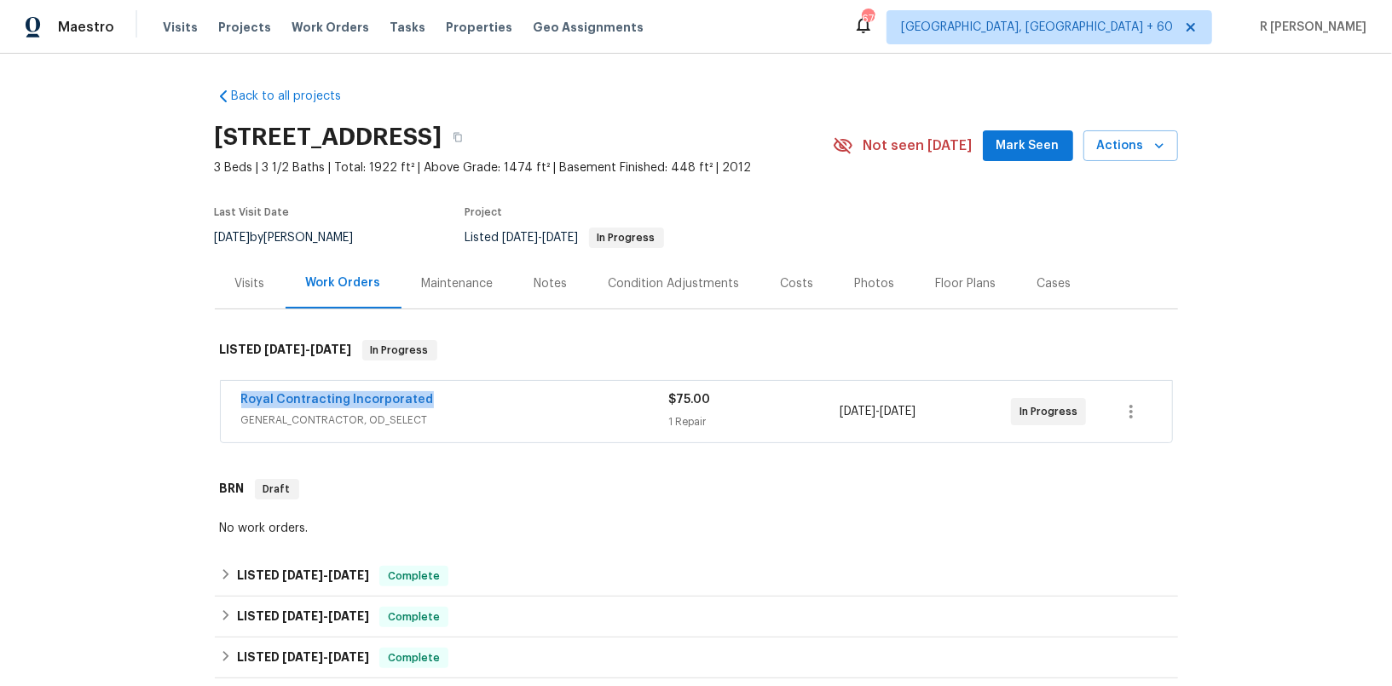
drag, startPoint x: 434, startPoint y: 392, endPoint x: 72, endPoint y: 392, distance: 361.5
click at [72, 392] on div "Back to all projects 8366 Scotland Loop, Manassas, VA 20109 3 Beds | 3 1/2 Bath…" at bounding box center [696, 370] width 1392 height 633
copy link "Royal Contracting Incorporated"
click at [350, 406] on span "Royal Contracting Incorporated" at bounding box center [337, 399] width 193 height 17
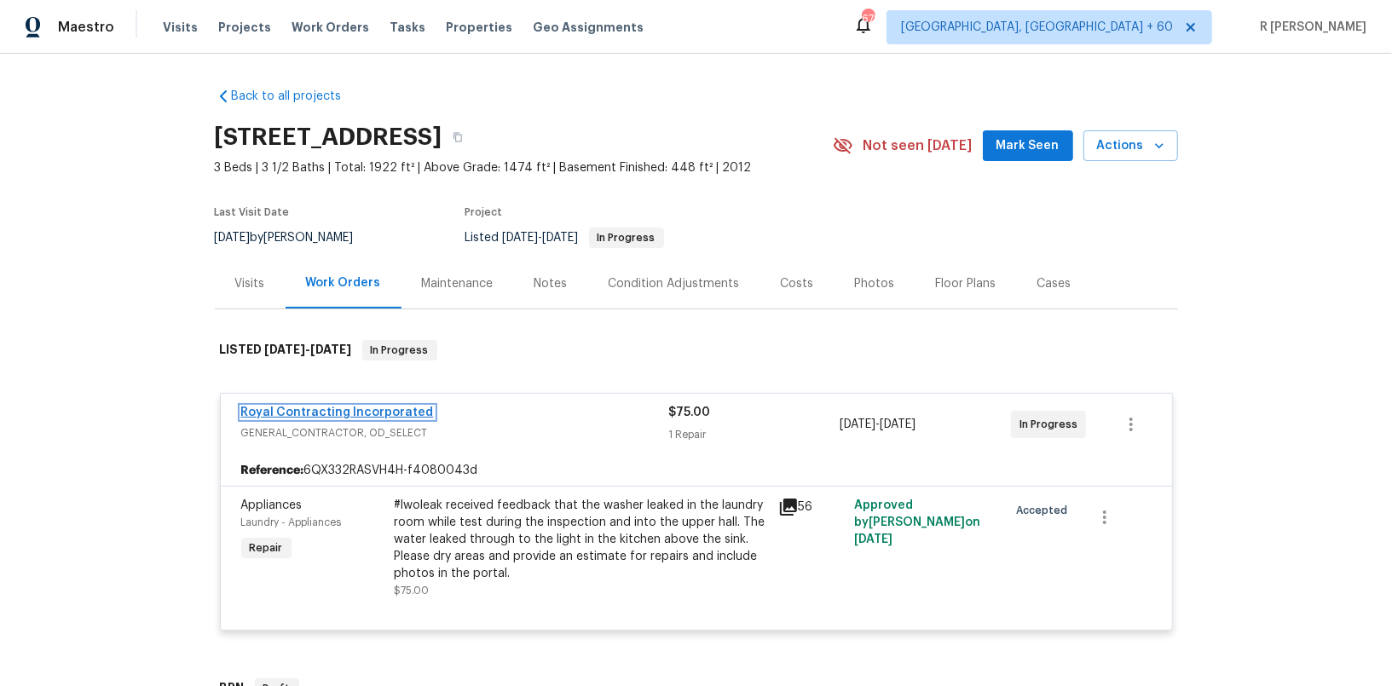
click at [347, 407] on link "Royal Contracting Incorporated" at bounding box center [337, 413] width 193 height 12
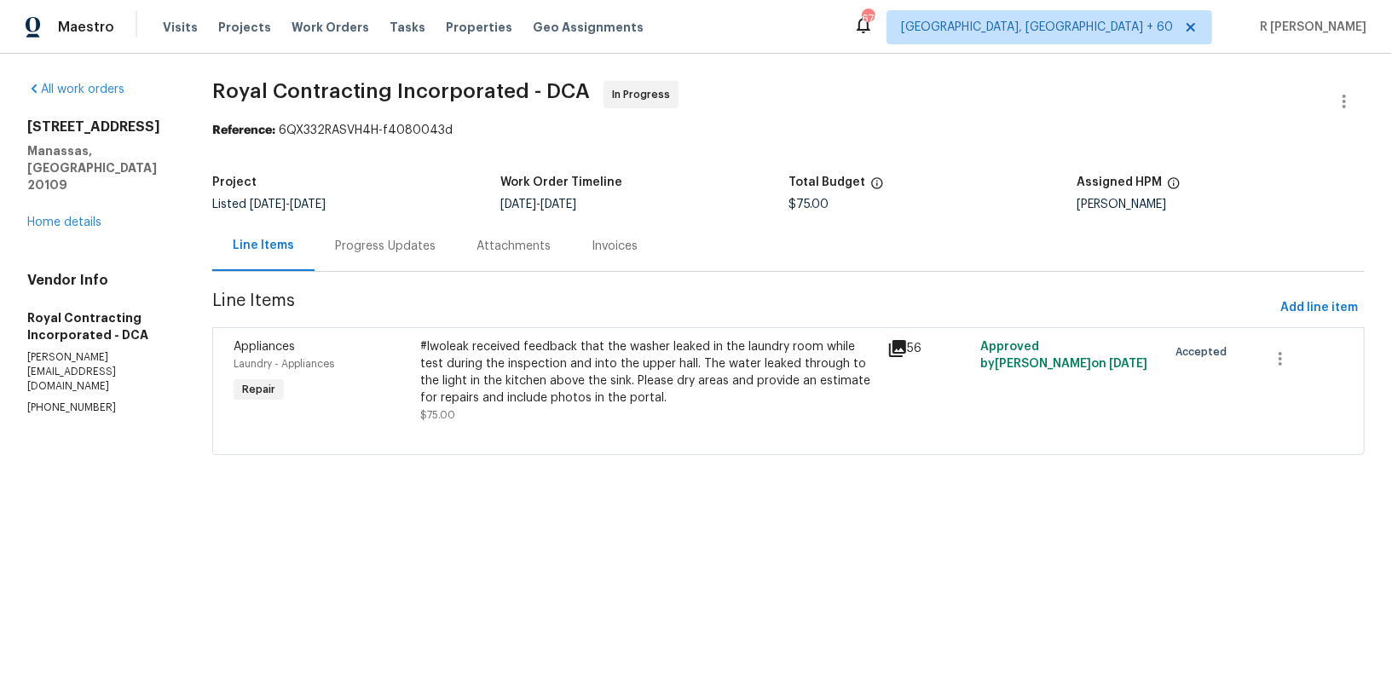
click at [388, 246] on div "Progress Updates" at bounding box center [385, 246] width 101 height 17
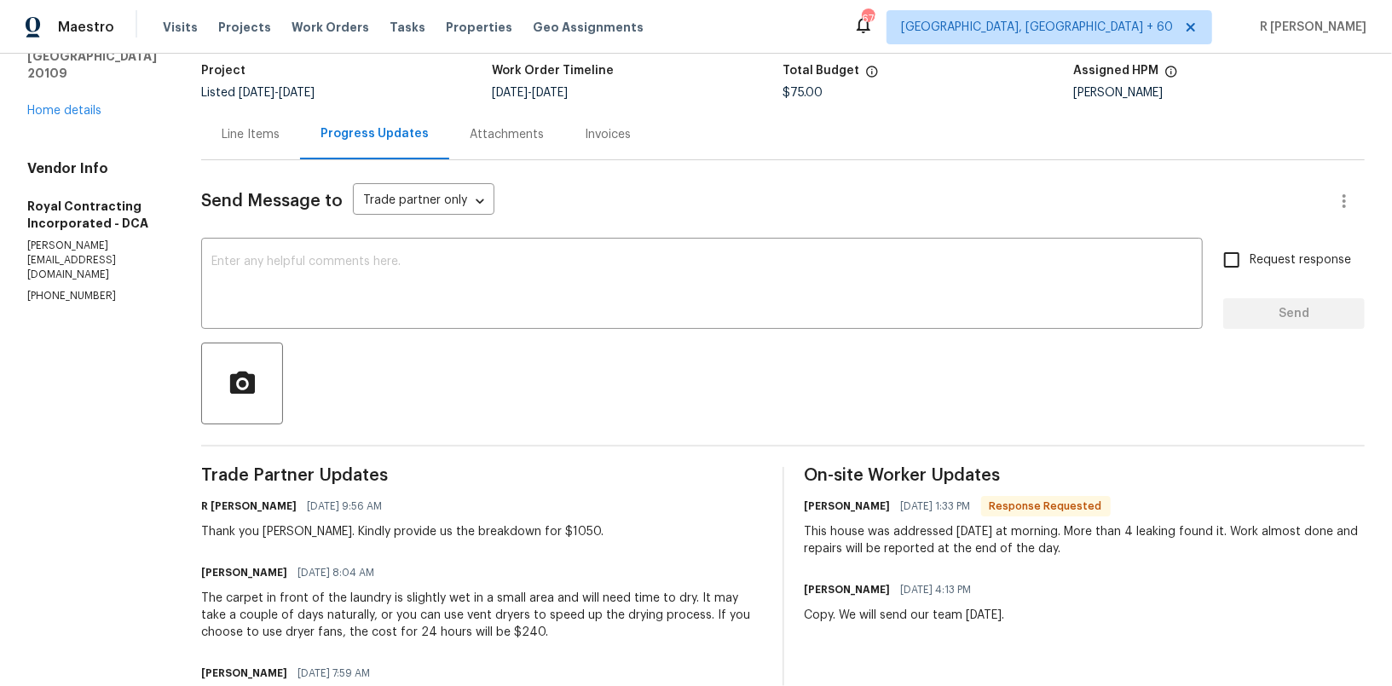
scroll to position [232, 0]
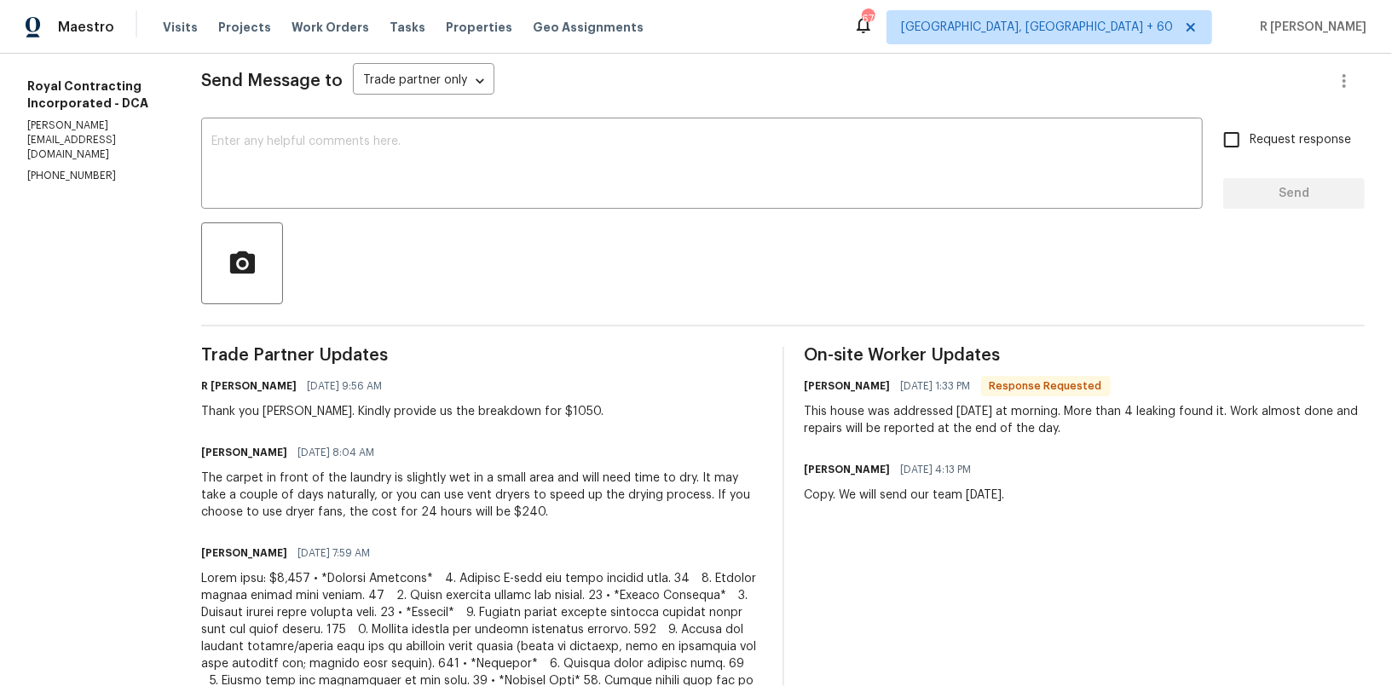
click at [460, 473] on div "The carpet in front of the laundry is slightly wet in a small area and will nee…" at bounding box center [481, 495] width 561 height 51
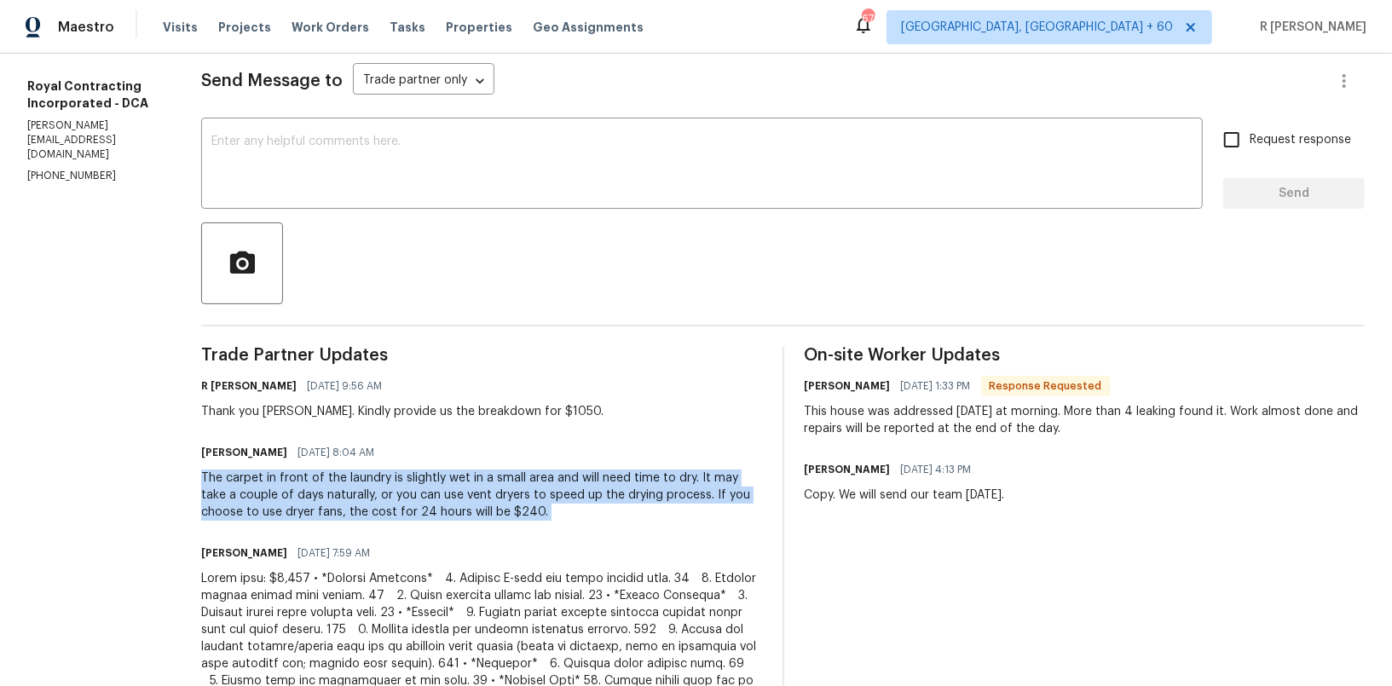
click at [460, 473] on div "The carpet in front of the laundry is slightly wet in a small area and will nee…" at bounding box center [481, 495] width 561 height 51
copy div "The carpet in front of the laundry is slightly wet in a small area and will nee…"
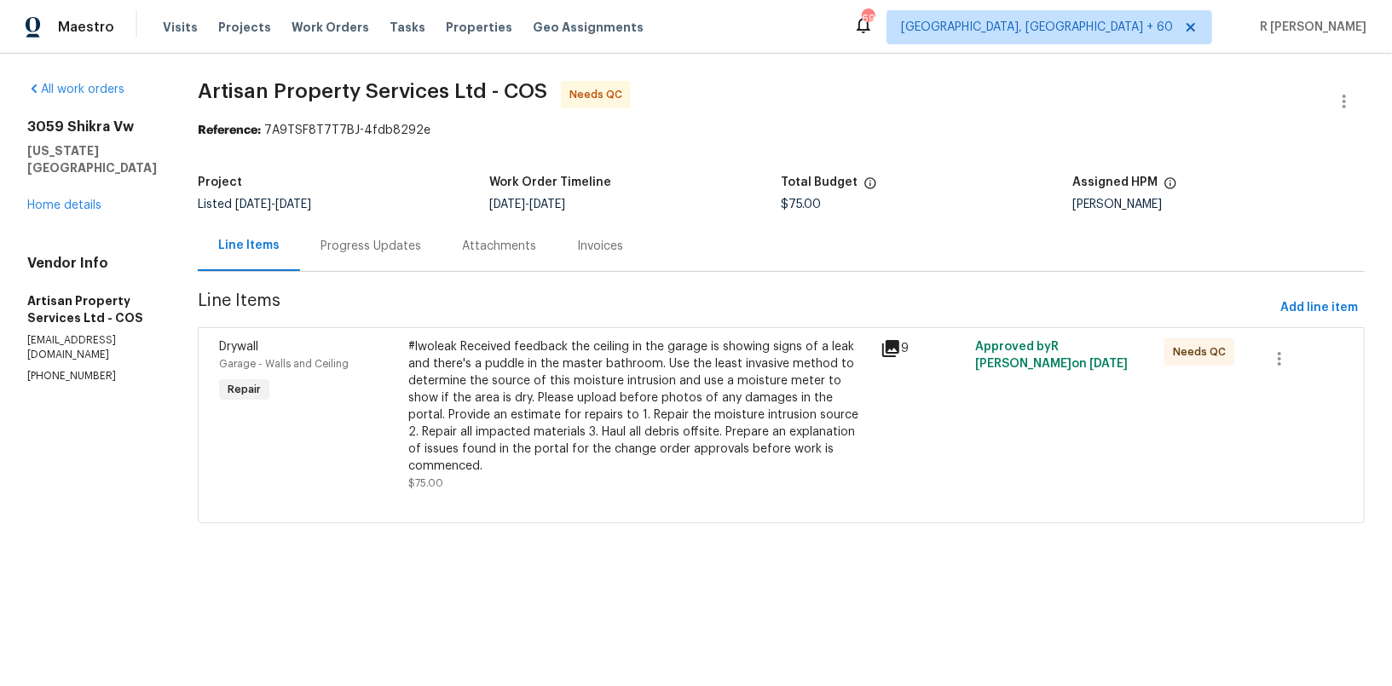
click at [325, 254] on div "Progress Updates" at bounding box center [371, 246] width 101 height 17
